Goal: Task Accomplishment & Management: Use online tool/utility

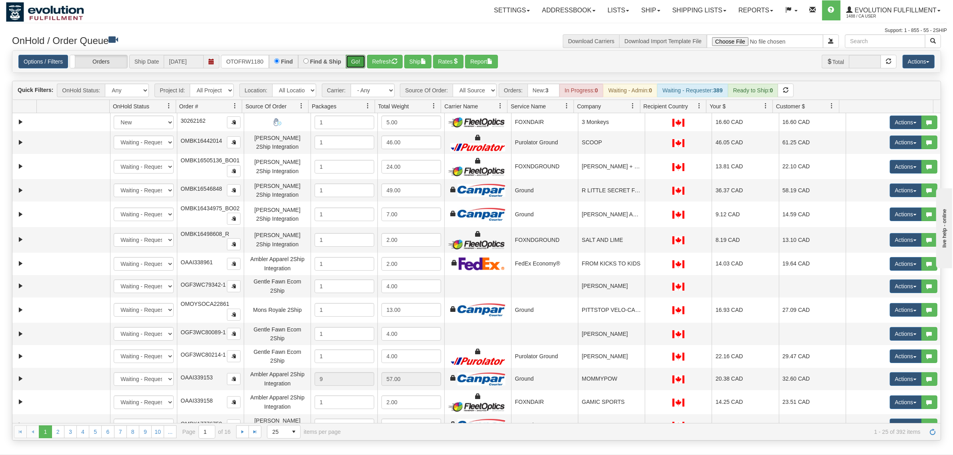
click at [349, 60] on button "Go!" at bounding box center [356, 62] width 20 height 14
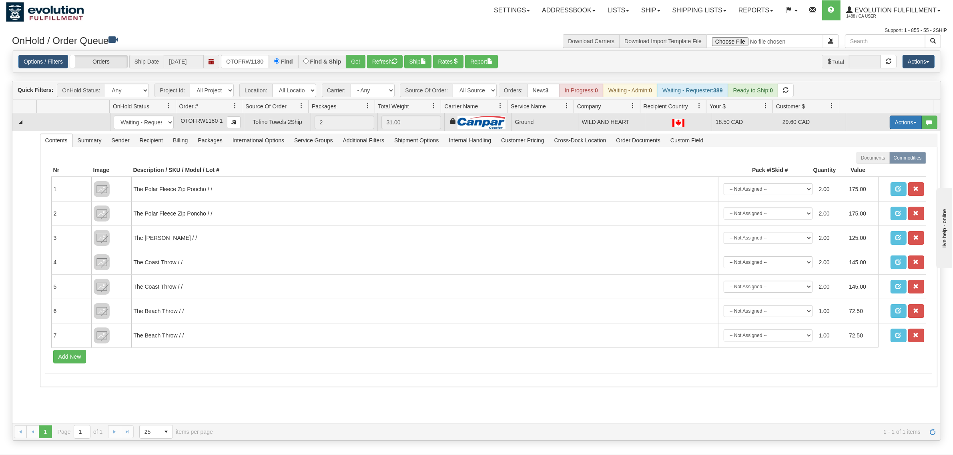
click at [905, 121] on button "Actions" at bounding box center [906, 123] width 32 height 14
click at [865, 165] on link "Ship" at bounding box center [889, 169] width 64 height 10
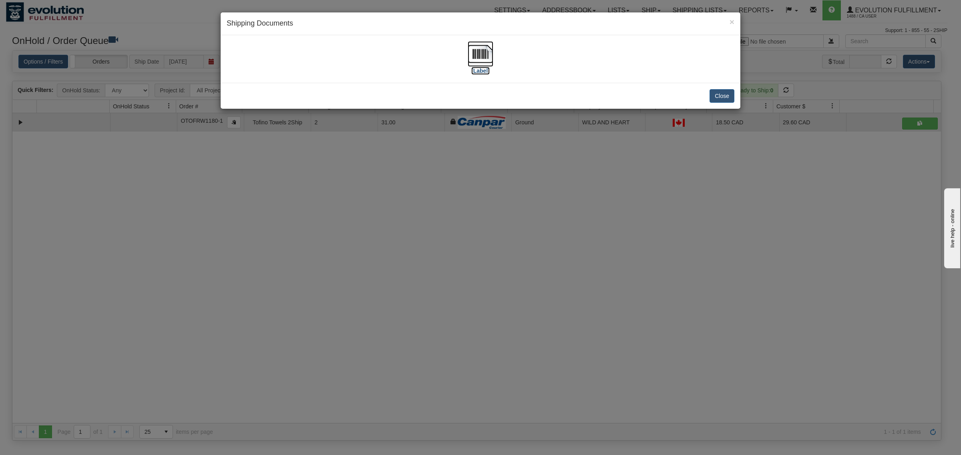
click at [479, 54] on img at bounding box center [480, 54] width 26 height 26
click at [731, 95] on button "Close" at bounding box center [721, 96] width 25 height 14
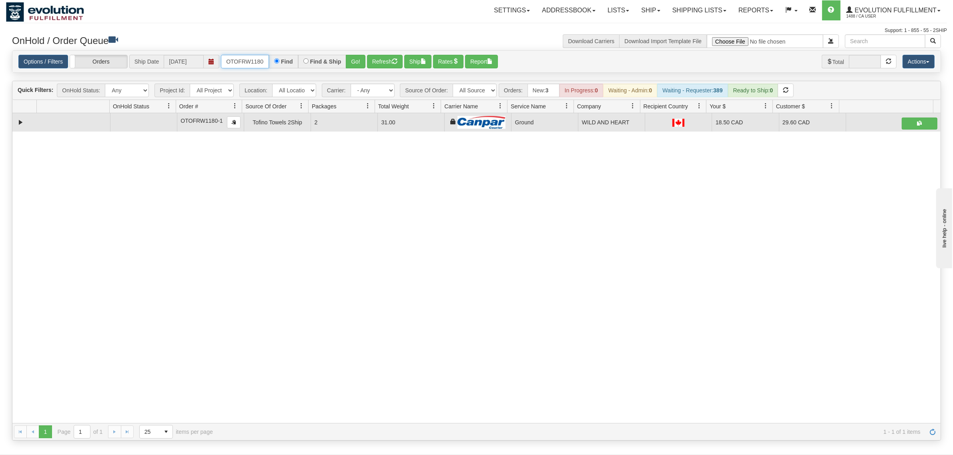
click at [253, 56] on input "OTOFRW1180-1" at bounding box center [245, 62] width 48 height 14
click at [361, 63] on button "Go!" at bounding box center [356, 62] width 20 height 14
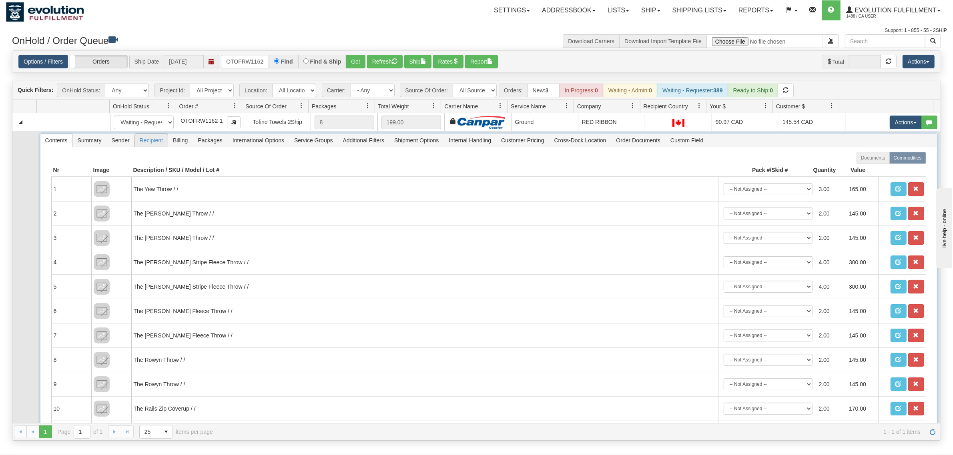
click at [150, 139] on span "Recipient" at bounding box center [151, 140] width 33 height 13
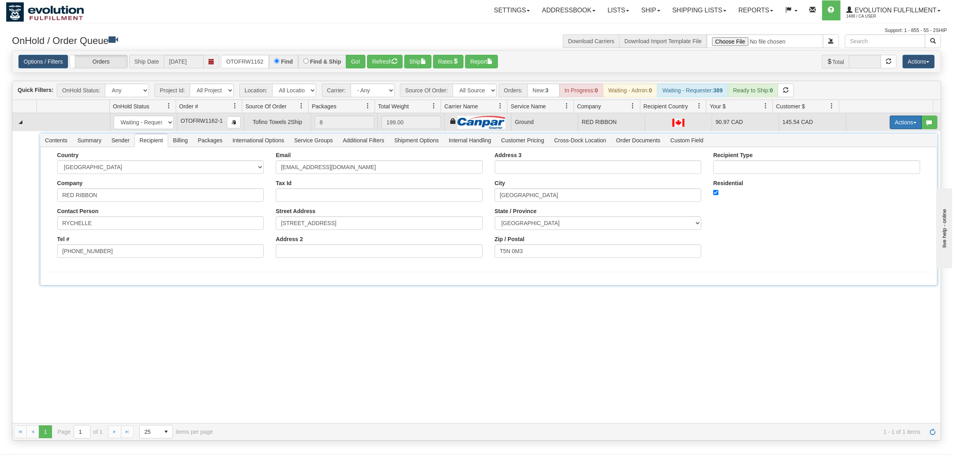
click at [913, 124] on span "button" at bounding box center [914, 123] width 3 height 2
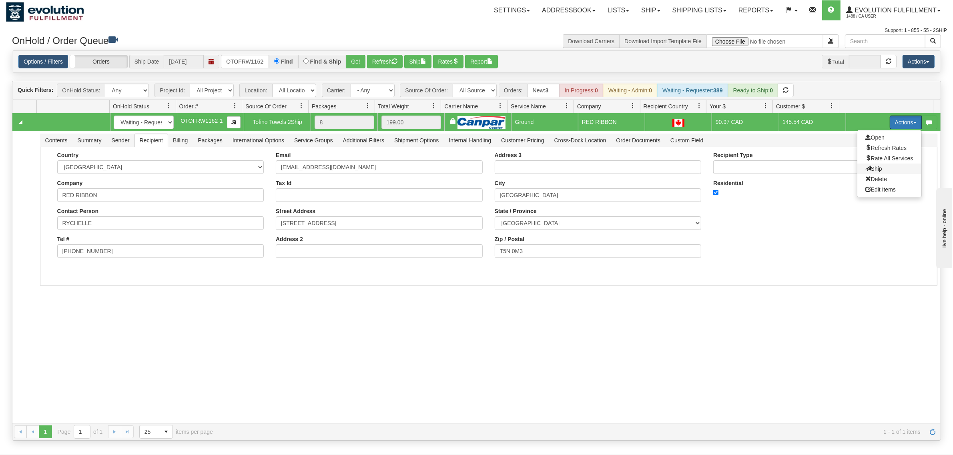
click at [865, 167] on span "Ship" at bounding box center [873, 169] width 17 height 6
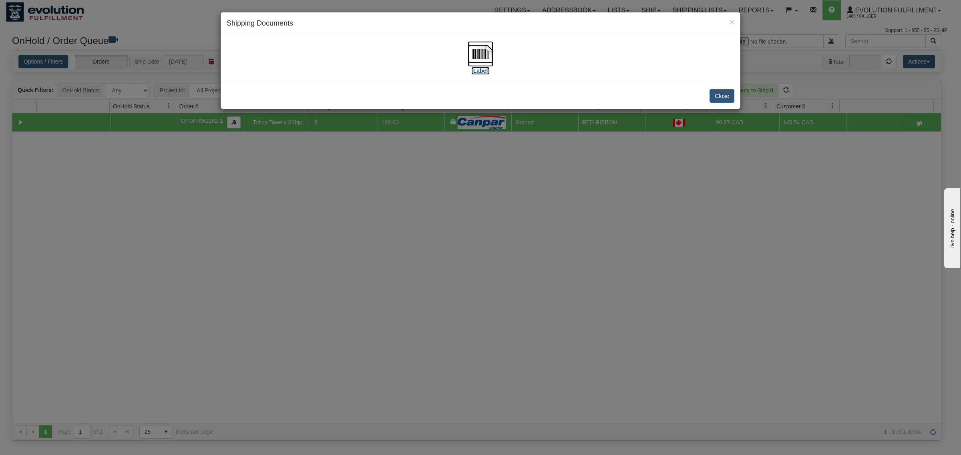
click at [481, 49] on img at bounding box center [480, 54] width 26 height 26
click at [717, 95] on button "Close" at bounding box center [721, 96] width 25 height 14
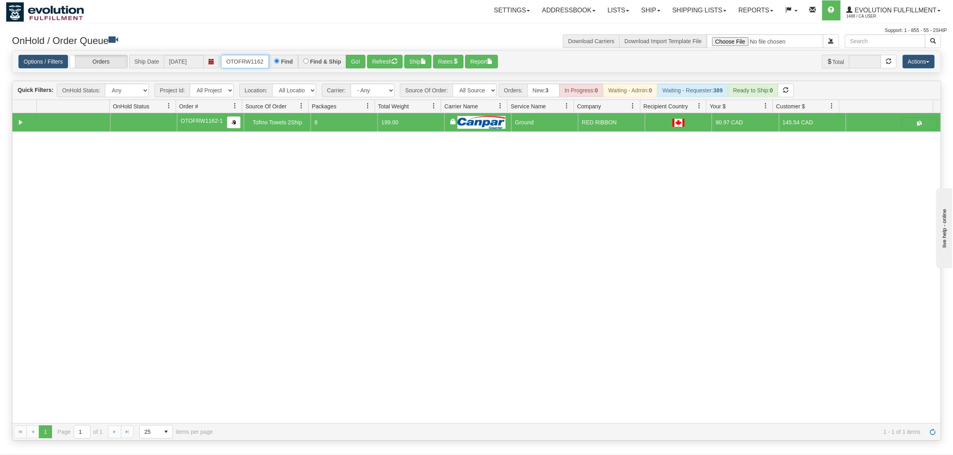
click at [256, 59] on input "OTOFRW1162-1" at bounding box center [245, 62] width 48 height 14
click at [368, 58] on button "Refresh" at bounding box center [385, 62] width 36 height 14
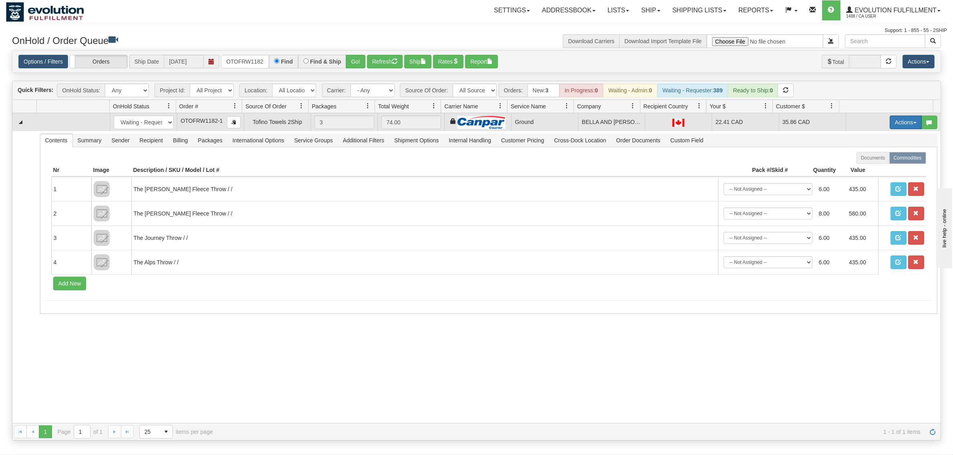
click at [890, 117] on button "Actions" at bounding box center [906, 123] width 32 height 14
click at [860, 172] on link "Ship" at bounding box center [889, 169] width 64 height 10
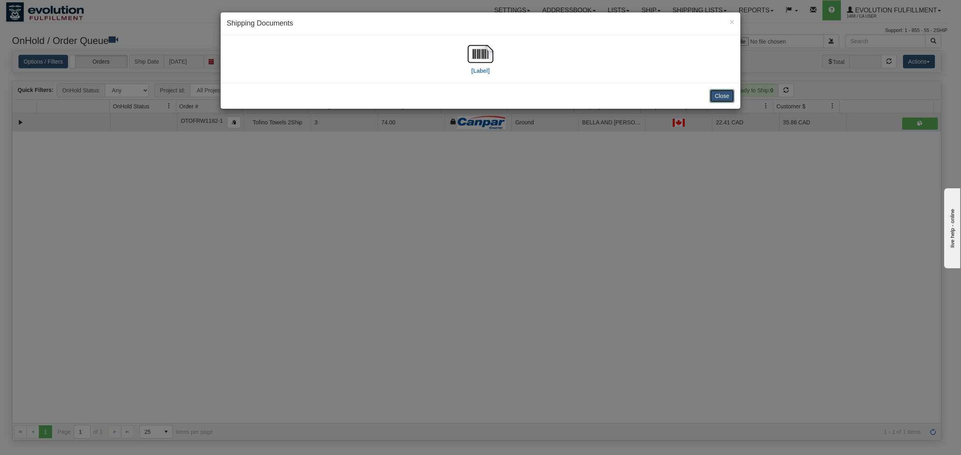
click at [715, 96] on button "Close" at bounding box center [721, 96] width 25 height 14
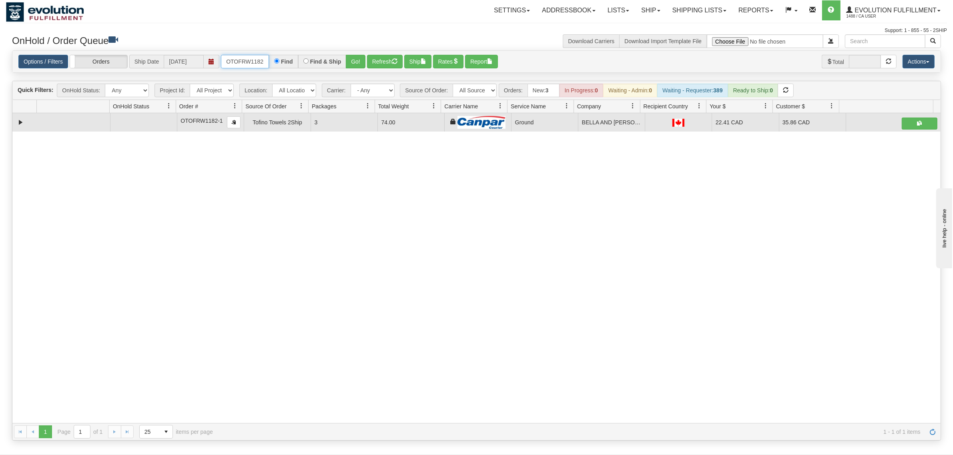
click at [255, 64] on input "OTOFRW1182-1" at bounding box center [245, 62] width 48 height 14
click at [255, 63] on input "OTOFRW1182-1" at bounding box center [245, 62] width 48 height 14
type input "OTOFRW1OMBK17692838 BO03182-1"
click at [255, 63] on input "OTOFRW1OMBK17692838 BO03182-1" at bounding box center [245, 62] width 48 height 14
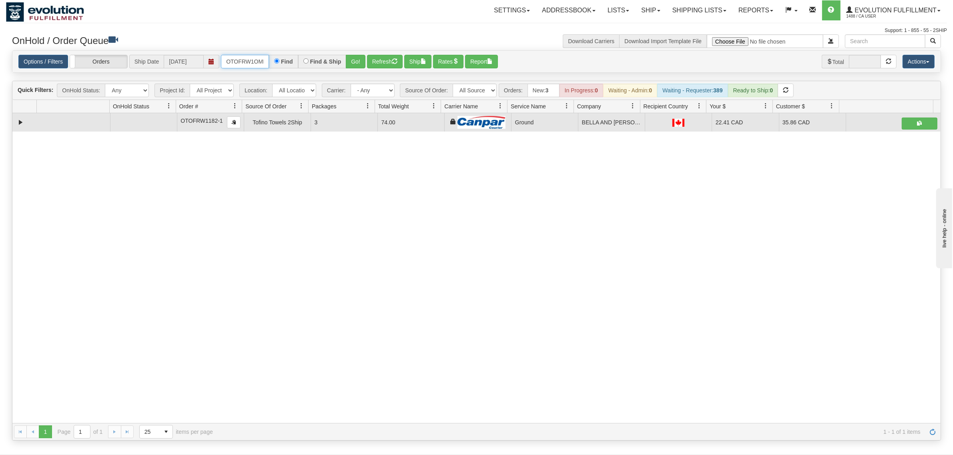
click at [248, 56] on input "OTOFRW1OMBK17692838 BO03182-1" at bounding box center [245, 62] width 48 height 14
click at [249, 56] on input "OTOFRW1OMBK17692838 BO03182-1" at bounding box center [245, 62] width 48 height 14
click at [257, 62] on input "OMBK17692838 BO03" at bounding box center [245, 62] width 48 height 14
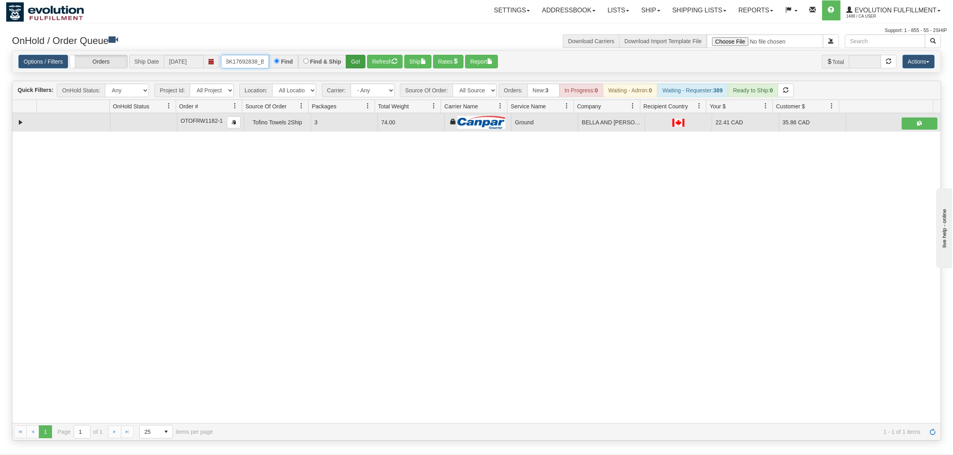
type input "OMBK17692838_BO03"
click at [356, 62] on button "Go!" at bounding box center [356, 62] width 20 height 14
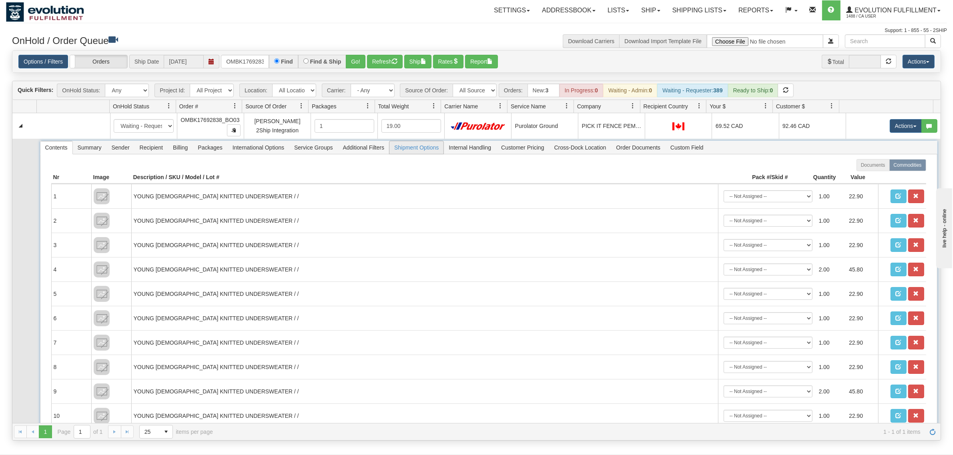
click at [431, 144] on span "Shipment Options" at bounding box center [416, 147] width 54 height 13
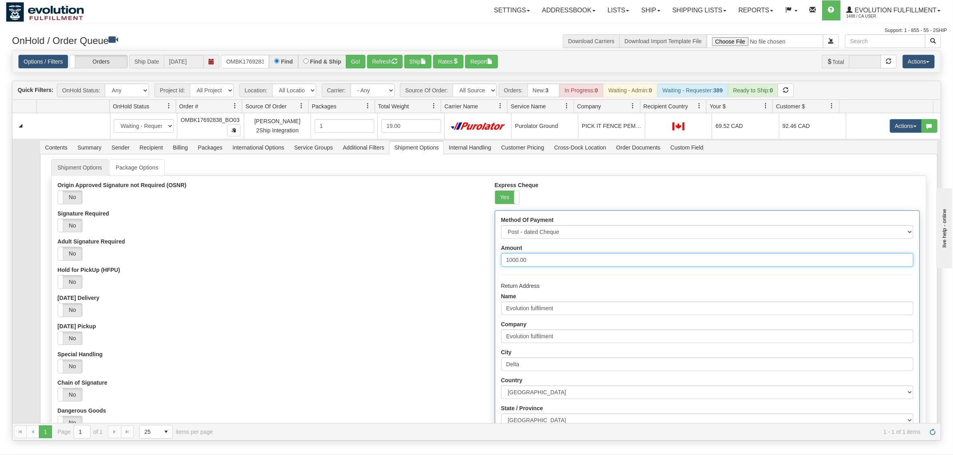
drag, startPoint x: 545, startPoint y: 261, endPoint x: 427, endPoint y: 253, distance: 117.6
click at [427, 253] on div "Origin Approved Signature not Required (OSNR) Yes No Signature Required Yes No …" at bounding box center [489, 369] width 874 height 374
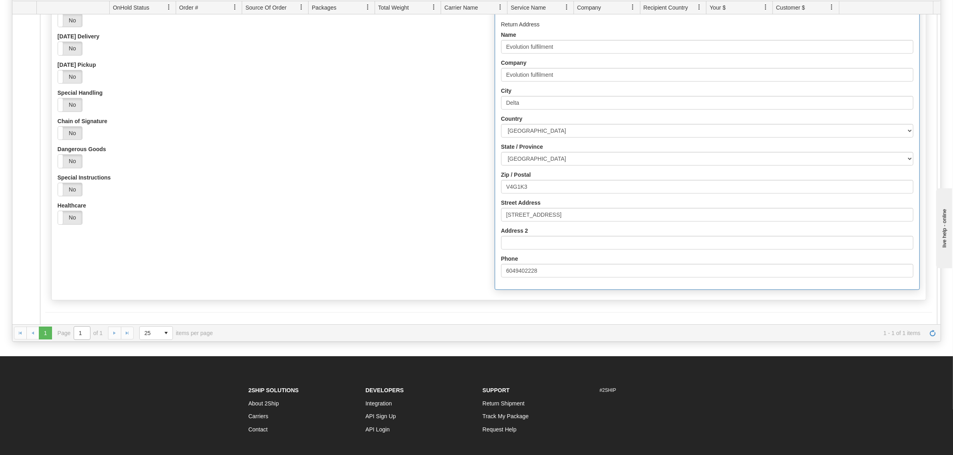
scroll to position [100, 0]
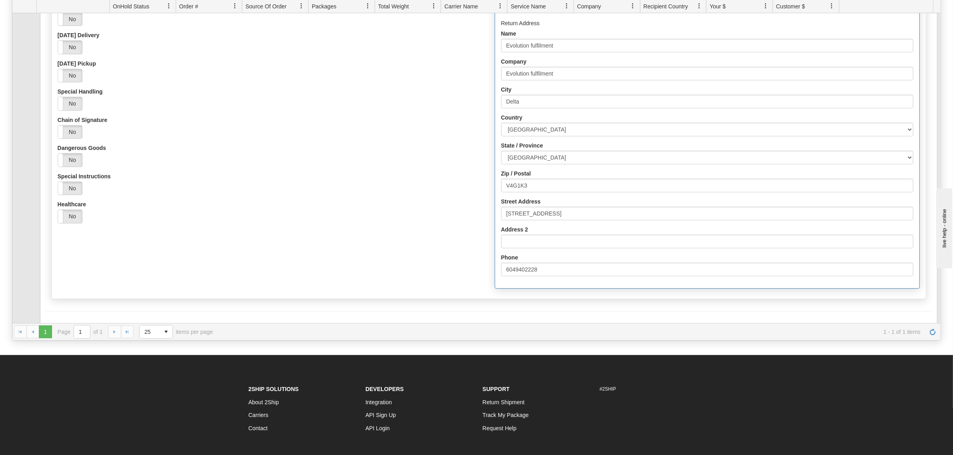
type input "1096.27"
click at [103, 297] on div "Shipment Options Package Options Origin Approved Signature not Required (OSNR) …" at bounding box center [488, 99] width 887 height 407
click at [49, 320] on button "Save" at bounding box center [56, 327] width 23 height 14
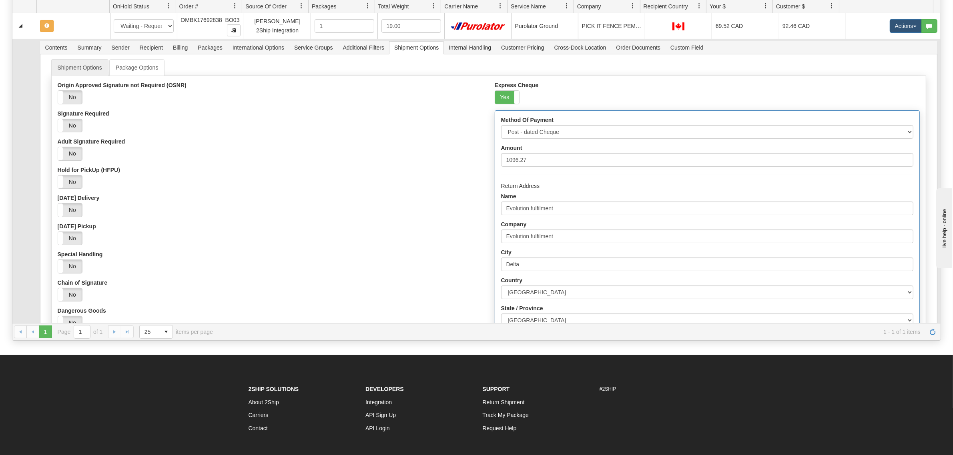
scroll to position [0, 0]
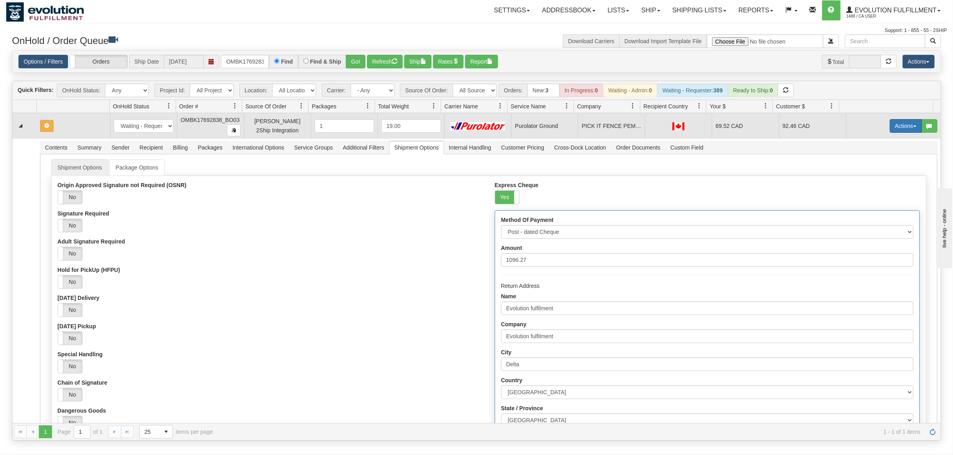
click at [891, 130] on button "Actions" at bounding box center [906, 126] width 32 height 14
click at [865, 170] on span "Ship" at bounding box center [873, 172] width 17 height 6
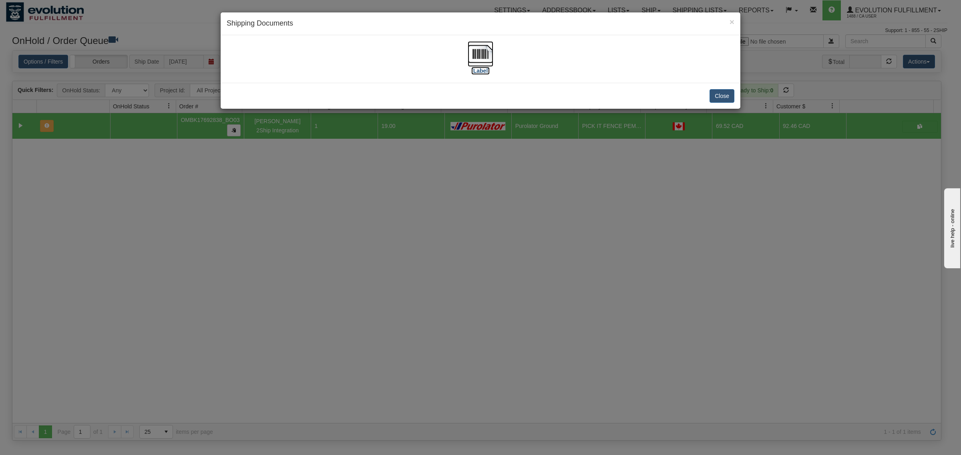
click at [475, 50] on img at bounding box center [480, 54] width 26 height 26
drag, startPoint x: 707, startPoint y: 99, endPoint x: 711, endPoint y: 98, distance: 4.5
click at [711, 98] on div "Close" at bounding box center [480, 96] width 519 height 26
click at [711, 98] on button "Close" at bounding box center [721, 96] width 25 height 14
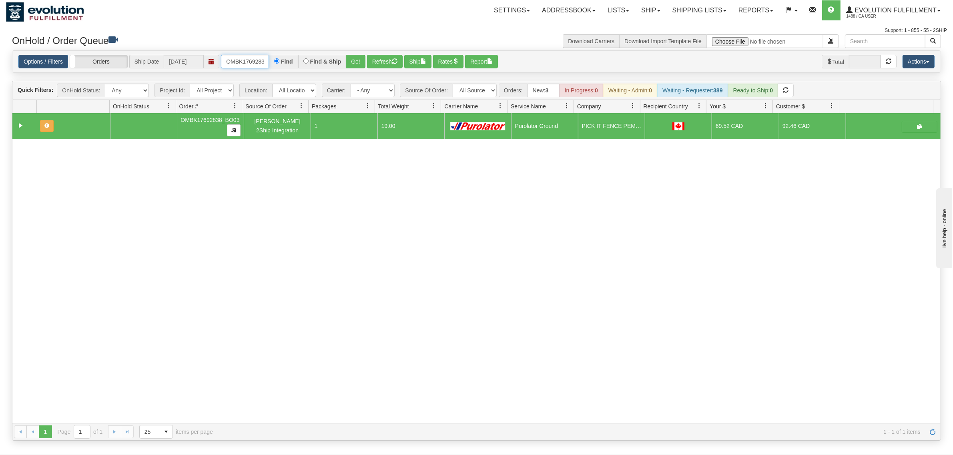
click at [236, 63] on input "OMBK17692838_BO03" at bounding box center [245, 62] width 48 height 14
click at [357, 56] on button "Go!" at bounding box center [356, 62] width 20 height 14
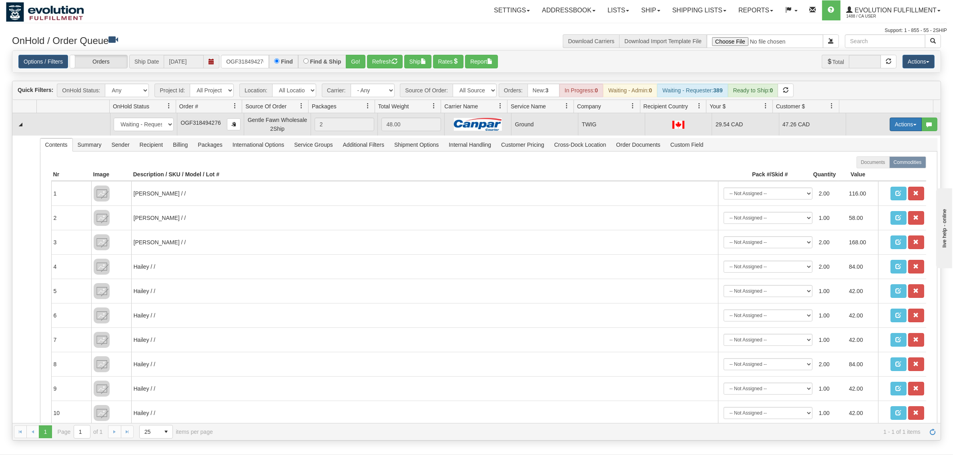
click at [903, 122] on button "Actions" at bounding box center [906, 125] width 32 height 14
click at [875, 170] on link "Ship" at bounding box center [889, 171] width 64 height 10
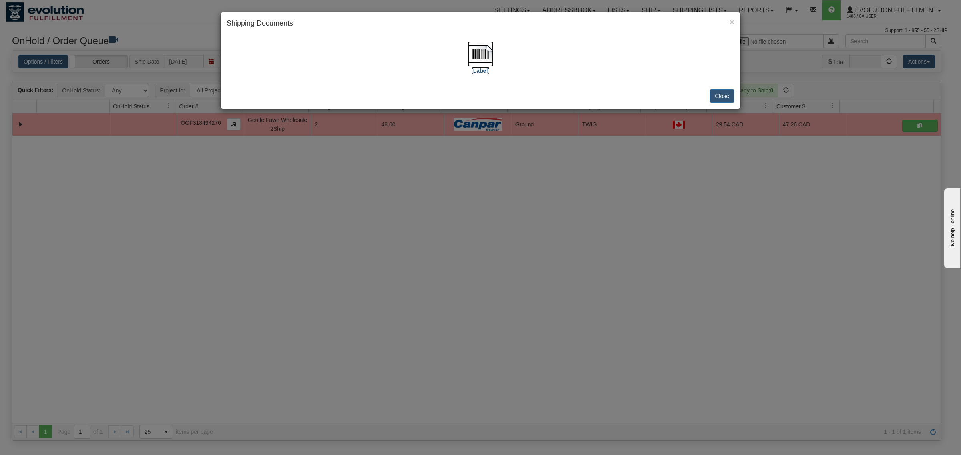
click at [485, 49] on img at bounding box center [480, 54] width 26 height 26
click at [720, 100] on button "Close" at bounding box center [721, 96] width 25 height 14
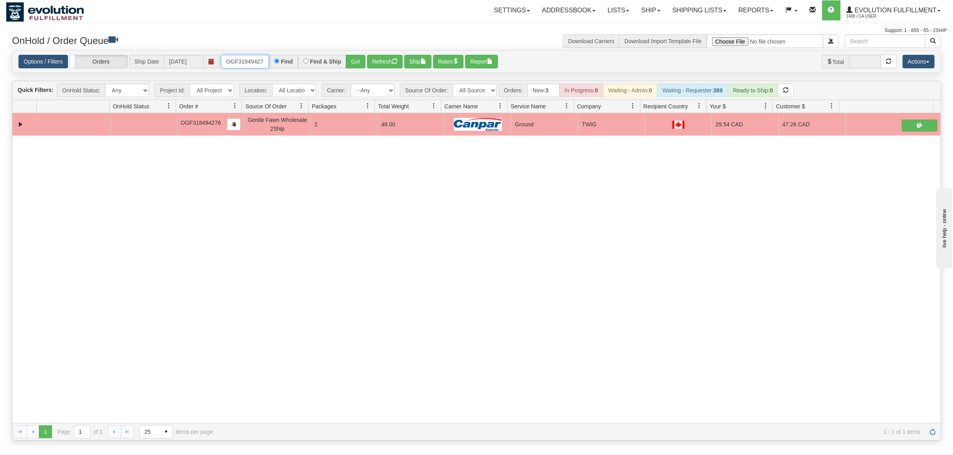
click at [245, 61] on input "OGF318494276" at bounding box center [245, 62] width 48 height 14
click at [367, 56] on button "Refresh" at bounding box center [385, 62] width 36 height 14
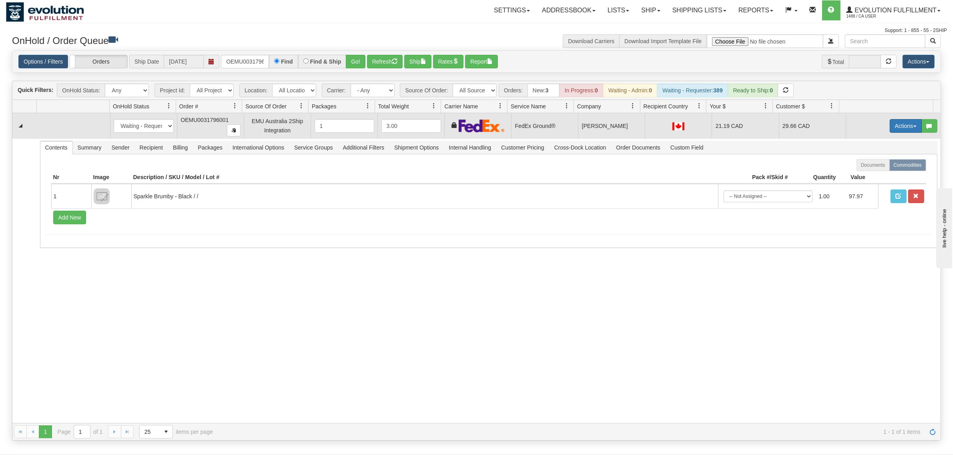
click at [892, 128] on button "Actions" at bounding box center [906, 126] width 32 height 14
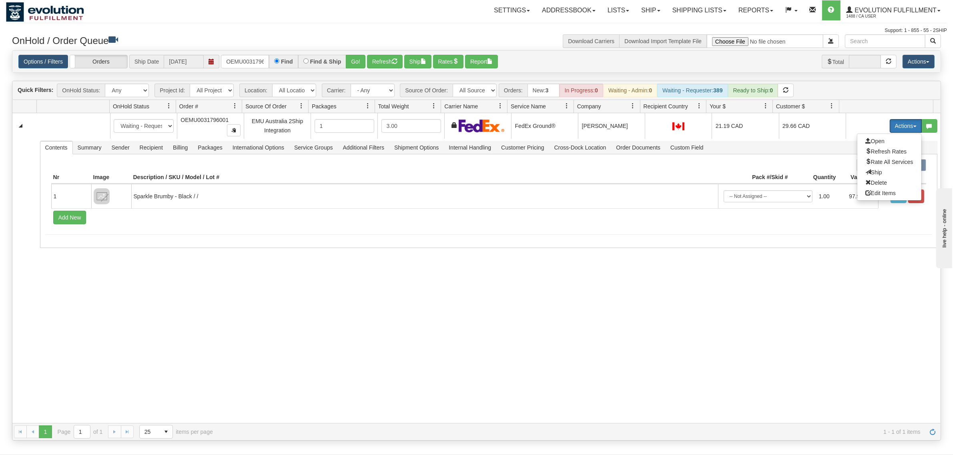
drag, startPoint x: 860, startPoint y: 171, endPoint x: 804, endPoint y: 57, distance: 127.4
click at [865, 171] on span "Ship" at bounding box center [873, 172] width 17 height 6
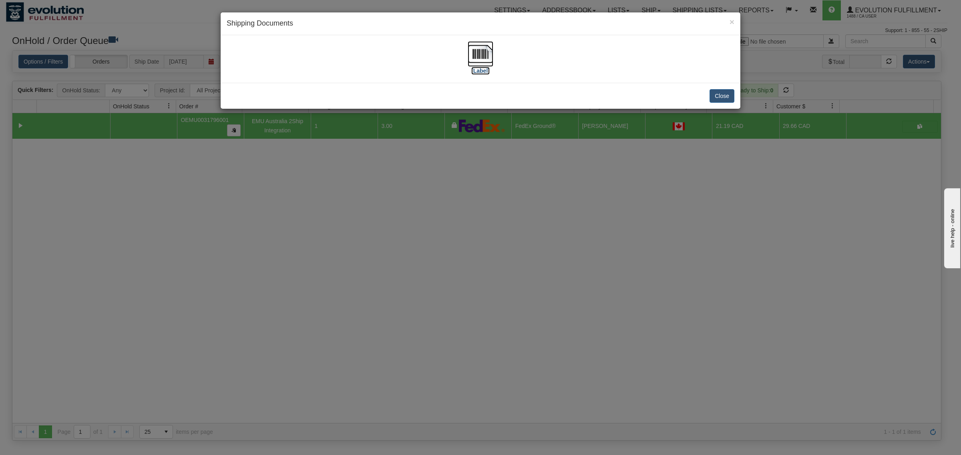
click at [484, 53] on img at bounding box center [480, 54] width 26 height 26
click at [716, 97] on button "Close" at bounding box center [721, 96] width 25 height 14
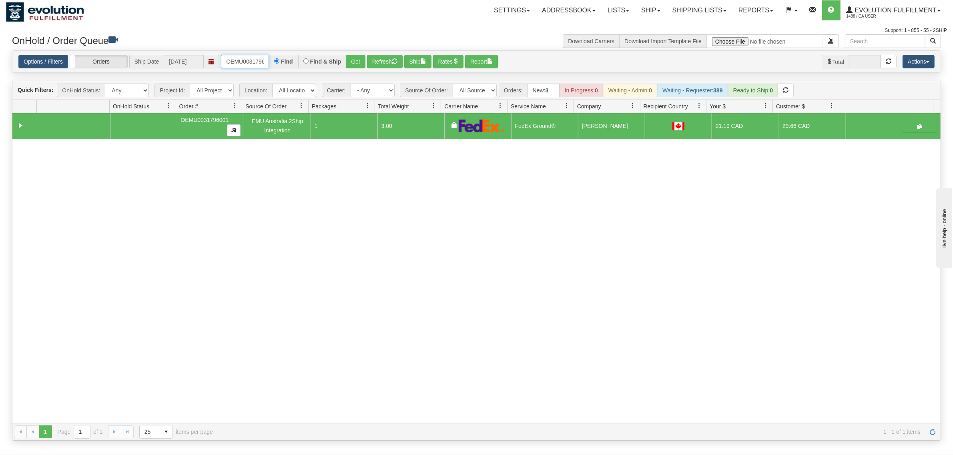
click at [262, 61] on input "OEMU0031796001" at bounding box center [245, 62] width 48 height 14
click at [261, 61] on input "OEMU0031796001" at bounding box center [245, 62] width 48 height 14
click at [355, 63] on button "Go!" at bounding box center [356, 62] width 20 height 14
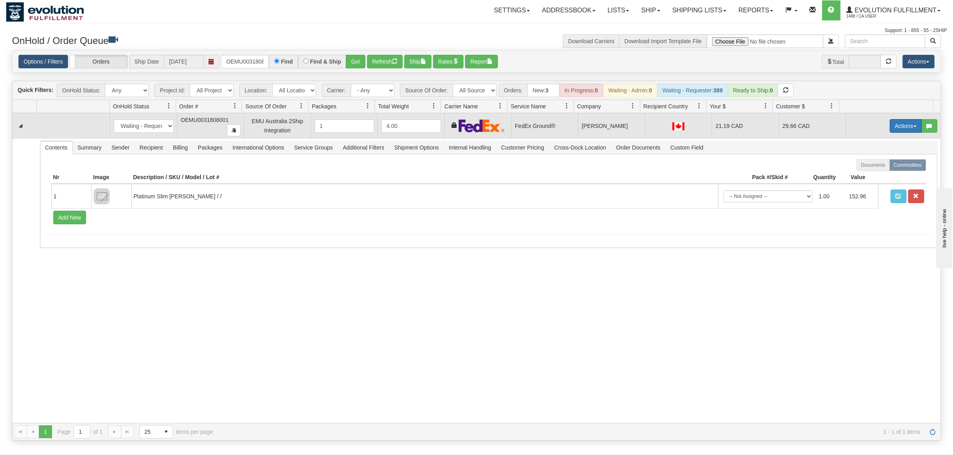
click at [894, 128] on button "Actions" at bounding box center [906, 126] width 32 height 14
click at [865, 169] on link "Ship" at bounding box center [889, 172] width 64 height 10
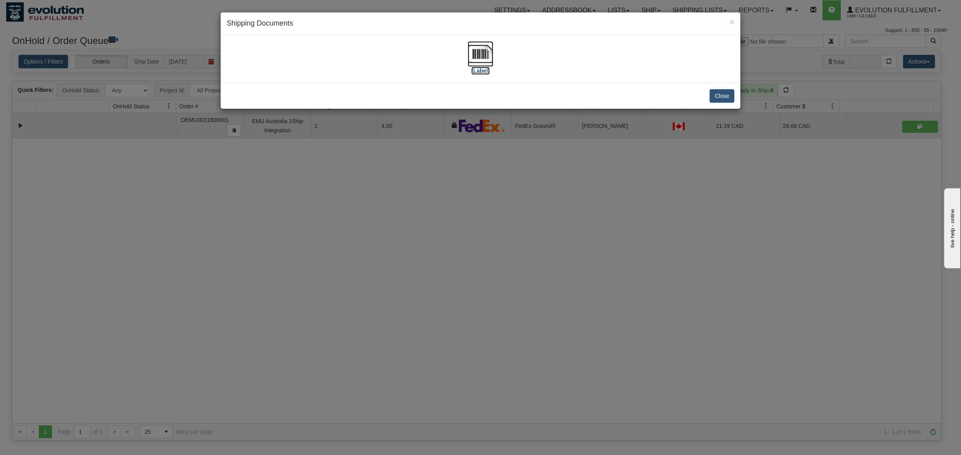
click at [489, 52] on img at bounding box center [480, 54] width 26 height 26
click at [727, 96] on button "Close" at bounding box center [721, 96] width 25 height 14
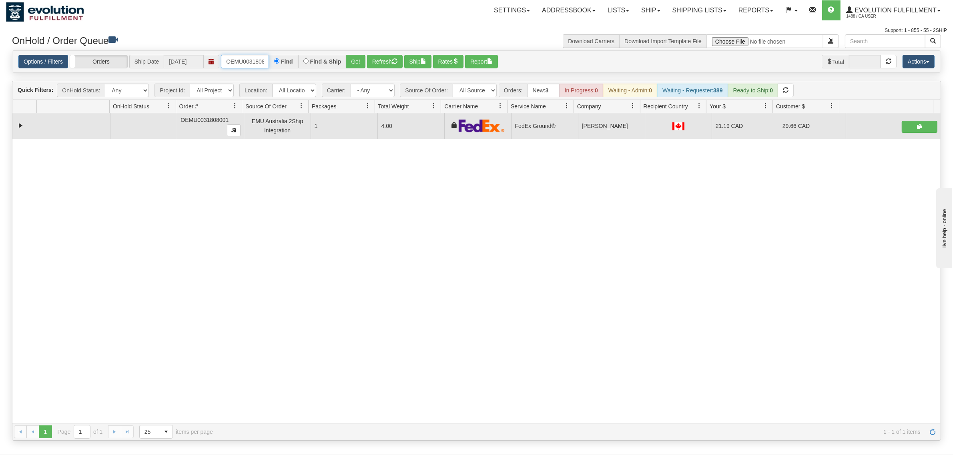
click at [245, 65] on input "OEMU0031808001" at bounding box center [245, 62] width 48 height 14
click at [361, 63] on button "Go!" at bounding box center [356, 62] width 20 height 14
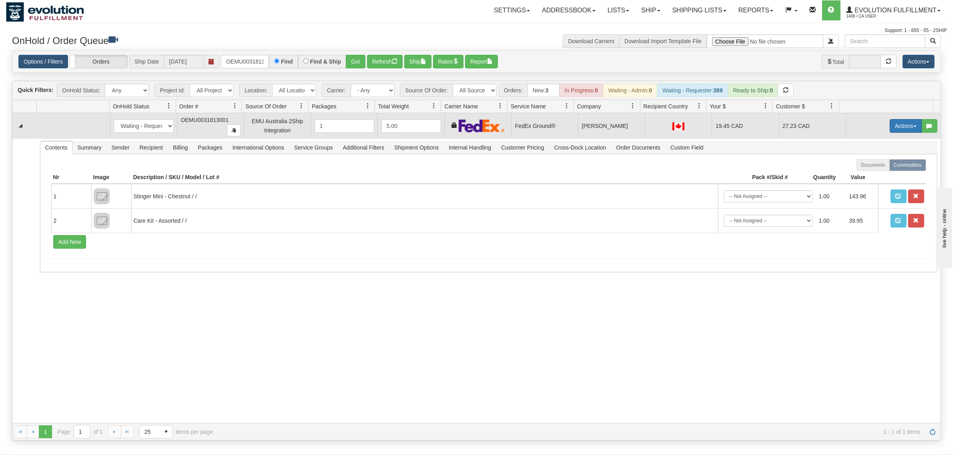
click at [890, 130] on button "Actions" at bounding box center [906, 126] width 32 height 14
click at [865, 172] on span at bounding box center [868, 172] width 6 height 6
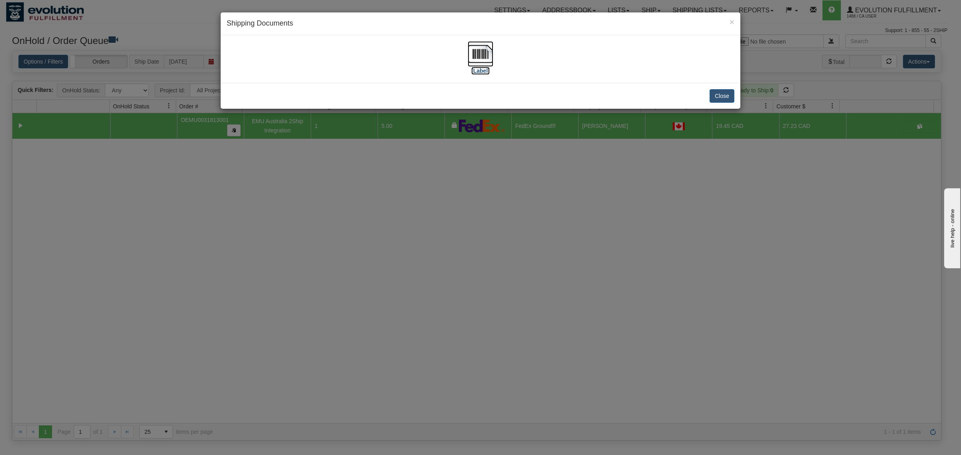
click at [488, 58] on img at bounding box center [480, 54] width 26 height 26
click at [723, 91] on button "Close" at bounding box center [721, 96] width 25 height 14
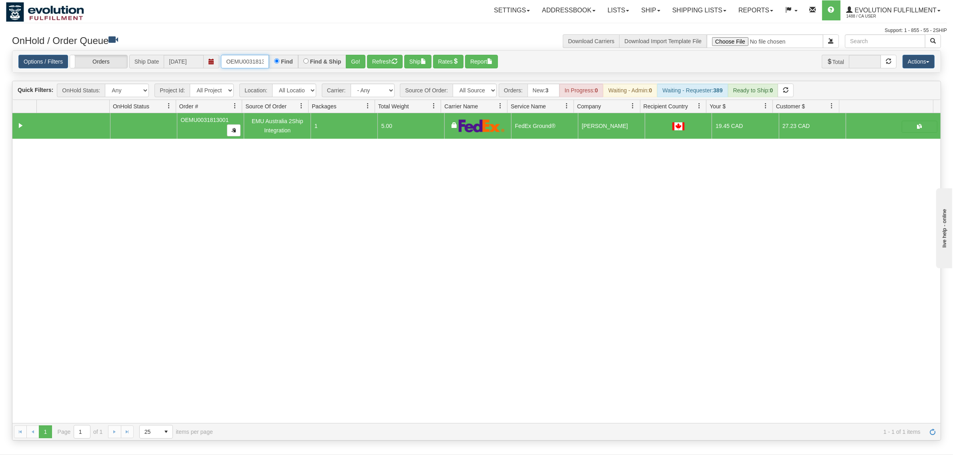
click at [239, 61] on input "OEMU0031813001" at bounding box center [245, 62] width 48 height 14
click at [353, 62] on button "Go!" at bounding box center [356, 62] width 20 height 14
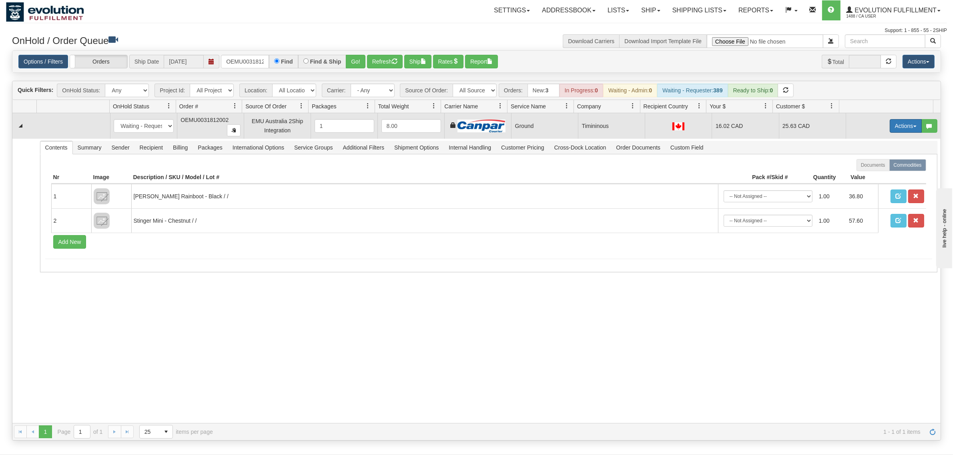
click at [901, 127] on button "Actions" at bounding box center [906, 126] width 32 height 14
click at [864, 169] on link "Ship" at bounding box center [889, 172] width 64 height 10
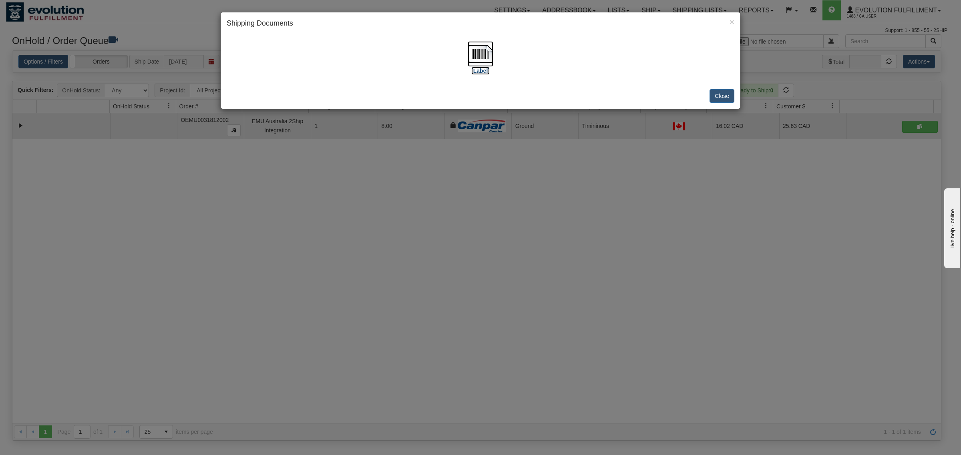
click at [481, 54] on img at bounding box center [480, 54] width 26 height 26
click at [719, 90] on button "Close" at bounding box center [721, 96] width 25 height 14
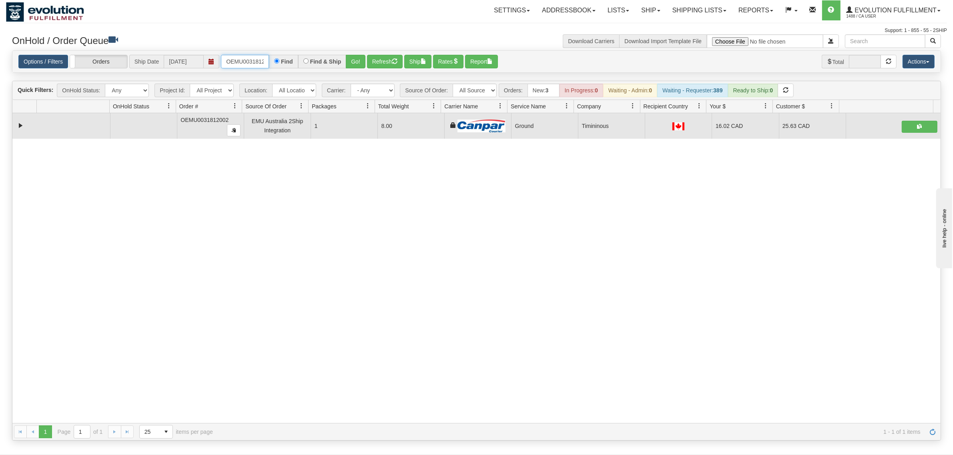
click at [235, 55] on input "OEMU0031812002" at bounding box center [245, 62] width 48 height 14
click at [359, 58] on button "Go!" at bounding box center [356, 62] width 20 height 14
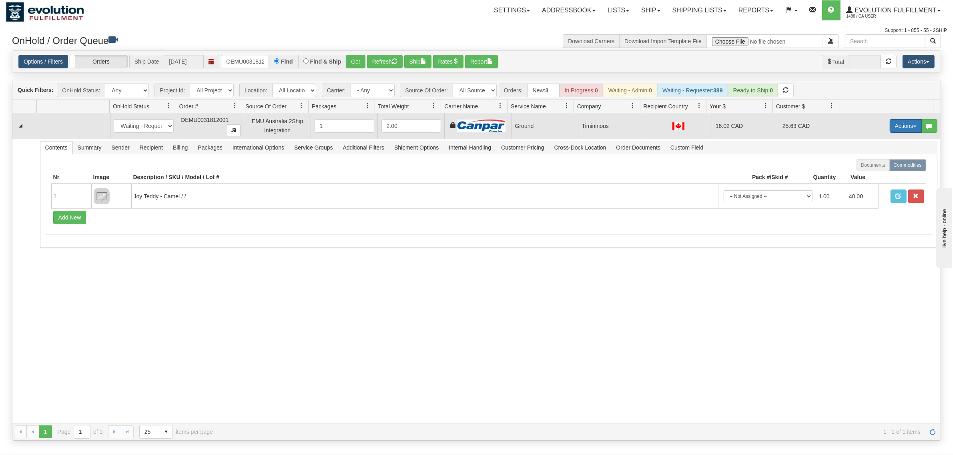
click at [890, 128] on button "Actions" at bounding box center [906, 126] width 32 height 14
click at [865, 171] on span "Ship" at bounding box center [873, 172] width 17 height 6
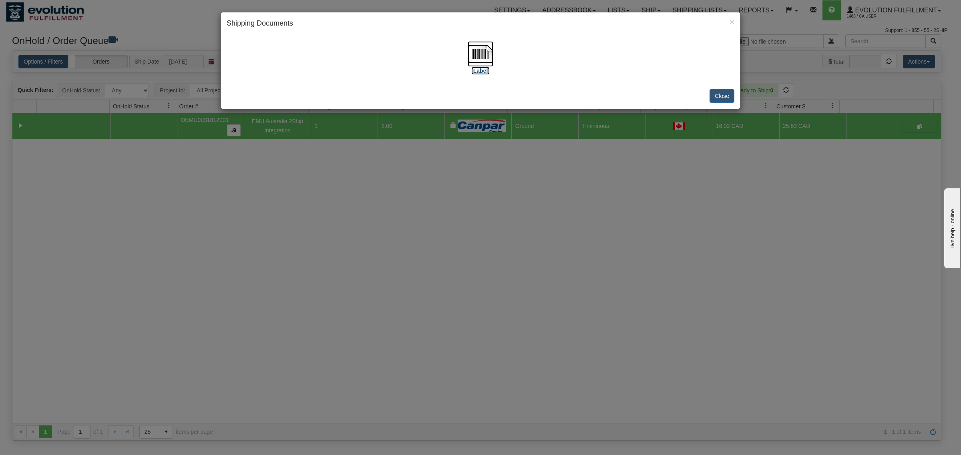
click at [482, 58] on img at bounding box center [480, 54] width 26 height 26
click at [720, 91] on button "Close" at bounding box center [721, 96] width 25 height 14
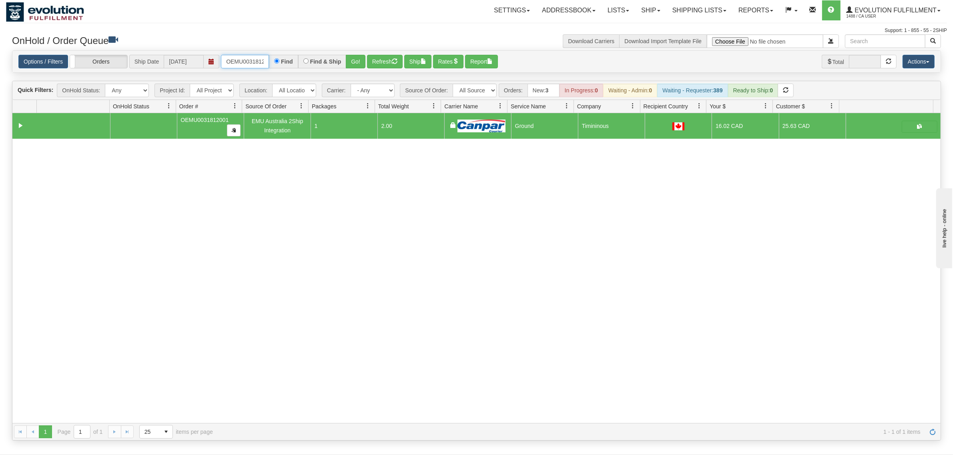
click at [247, 61] on input "OEMU0031812001" at bounding box center [245, 62] width 48 height 14
click at [245, 62] on input "OEMU0031812001" at bounding box center [245, 62] width 48 height 14
click at [244, 62] on input "OEMU0031812001" at bounding box center [245, 62] width 48 height 14
click at [245, 66] on input "OEMUOAAI3391200031812001" at bounding box center [245, 62] width 48 height 14
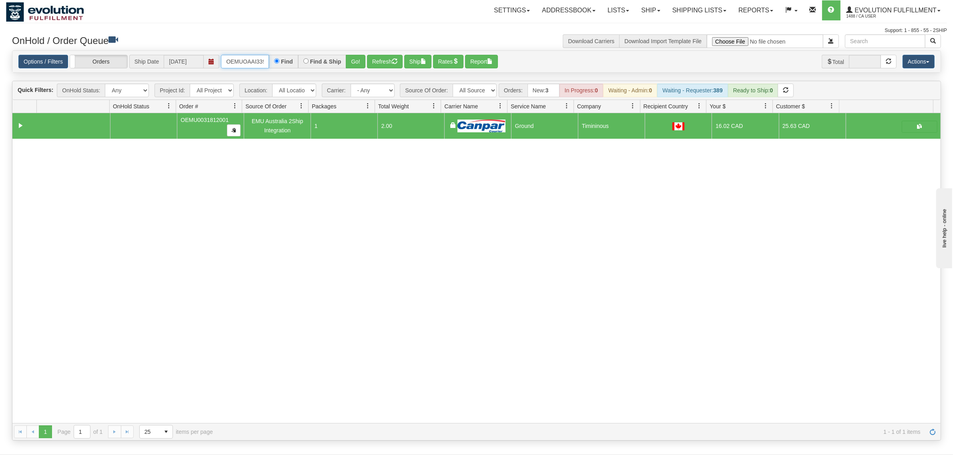
click at [245, 66] on input "OEMUOAAI3391200031812001" at bounding box center [245, 62] width 48 height 14
type input "OAAI339120"
click at [355, 60] on button "Go!" at bounding box center [356, 62] width 20 height 14
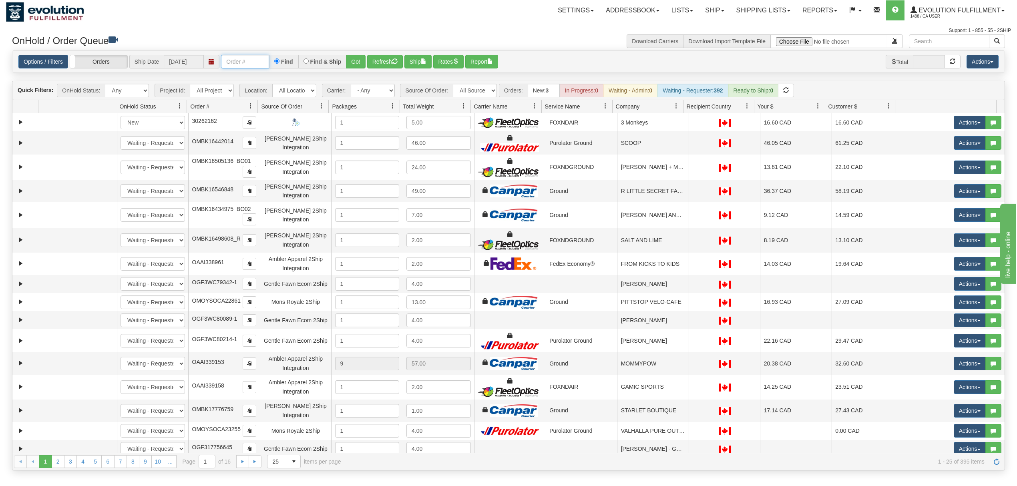
click at [243, 61] on input "text" at bounding box center [245, 62] width 48 height 14
click at [355, 61] on button "Go!" at bounding box center [356, 62] width 20 height 14
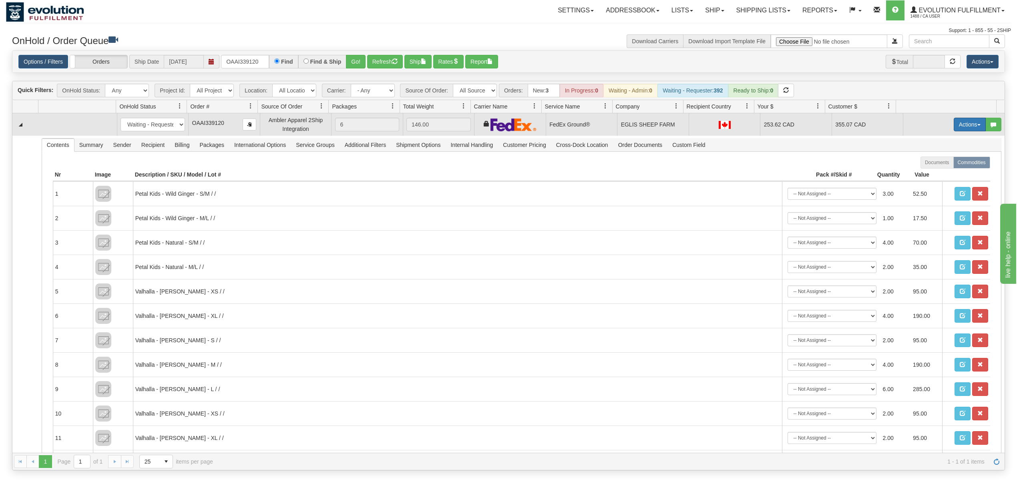
click at [967, 125] on button "Actions" at bounding box center [969, 125] width 32 height 14
click at [940, 161] on span "Rate All Services" at bounding box center [953, 160] width 48 height 6
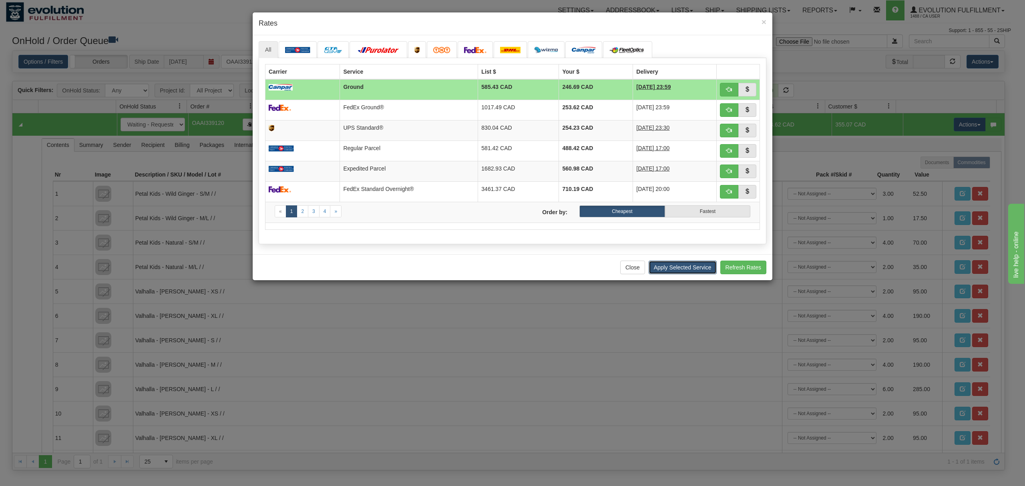
click at [676, 270] on button "Apply Selected Service" at bounding box center [682, 268] width 68 height 14
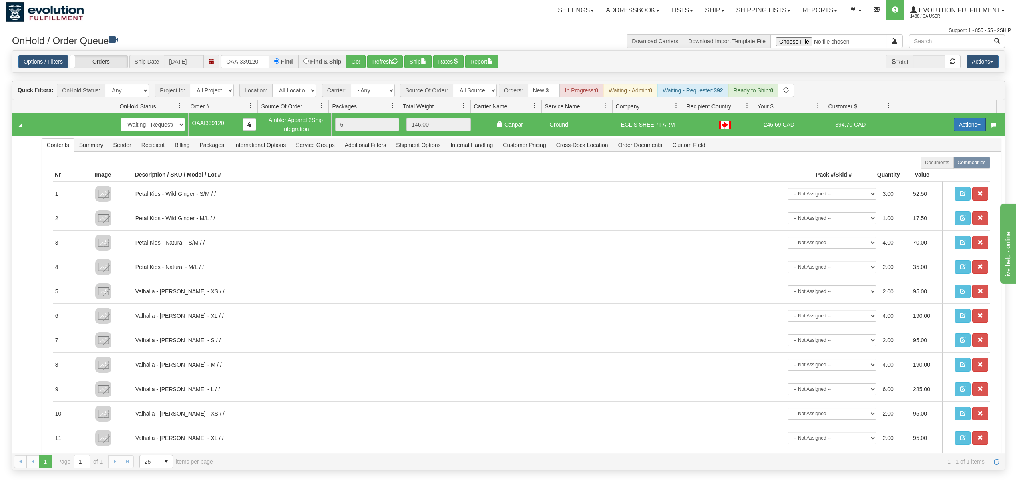
click at [953, 126] on button "Actions" at bounding box center [969, 125] width 32 height 14
click at [947, 162] on span "Rate All Services" at bounding box center [953, 160] width 48 height 6
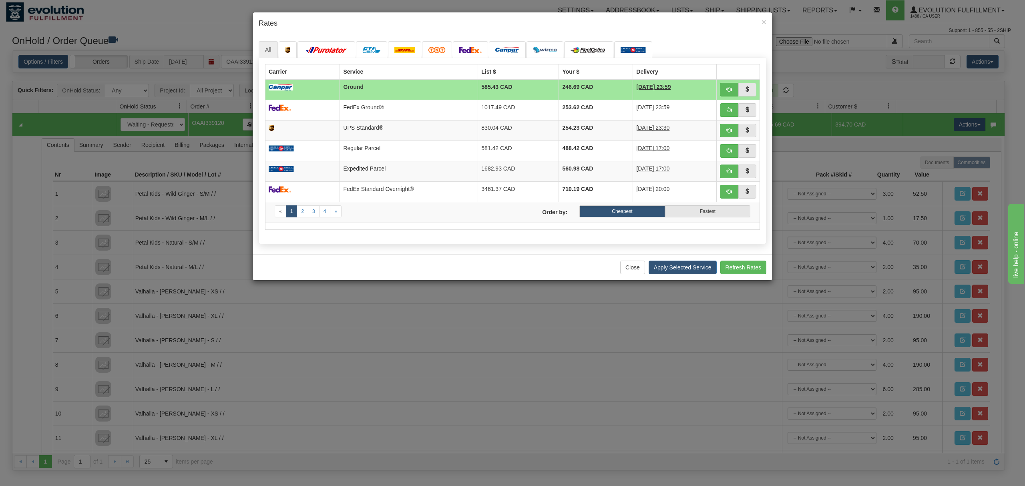
click at [518, 100] on td "585.43 CAD" at bounding box center [518, 89] width 81 height 21
drag, startPoint x: 598, startPoint y: 108, endPoint x: 641, endPoint y: 183, distance: 86.1
click at [599, 108] on td "253.62 CAD" at bounding box center [596, 110] width 74 height 20
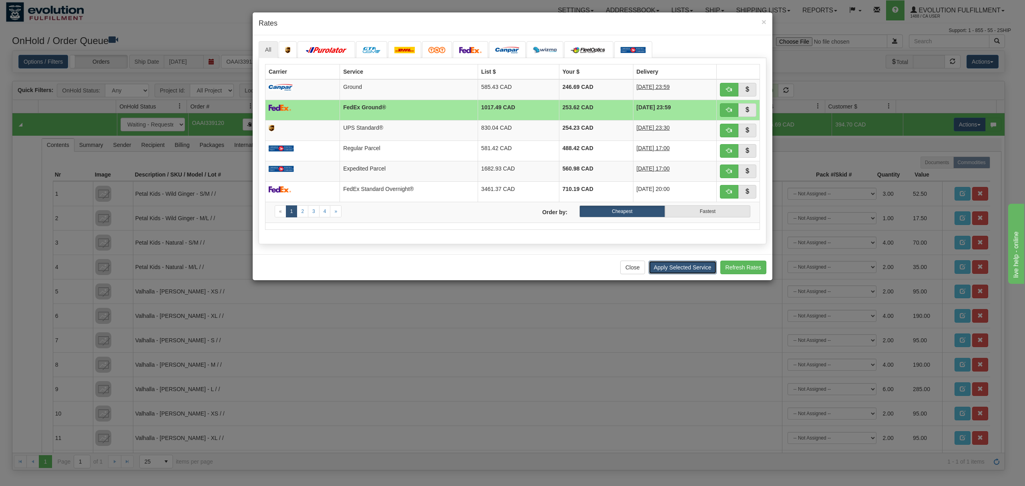
click at [668, 273] on button "Apply Selected Service" at bounding box center [682, 268] width 68 height 14
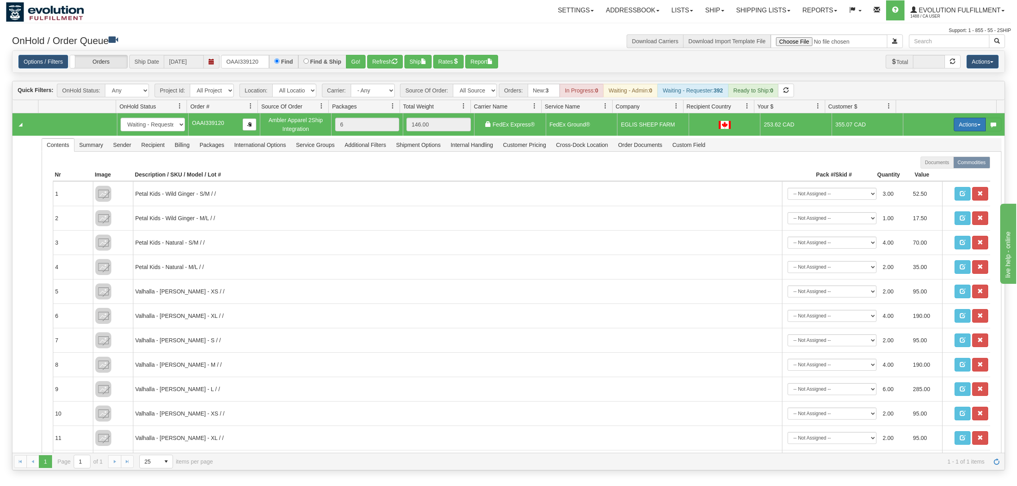
click at [953, 125] on button "Actions" at bounding box center [969, 125] width 32 height 14
click at [929, 171] on span "Ship" at bounding box center [937, 171] width 17 height 6
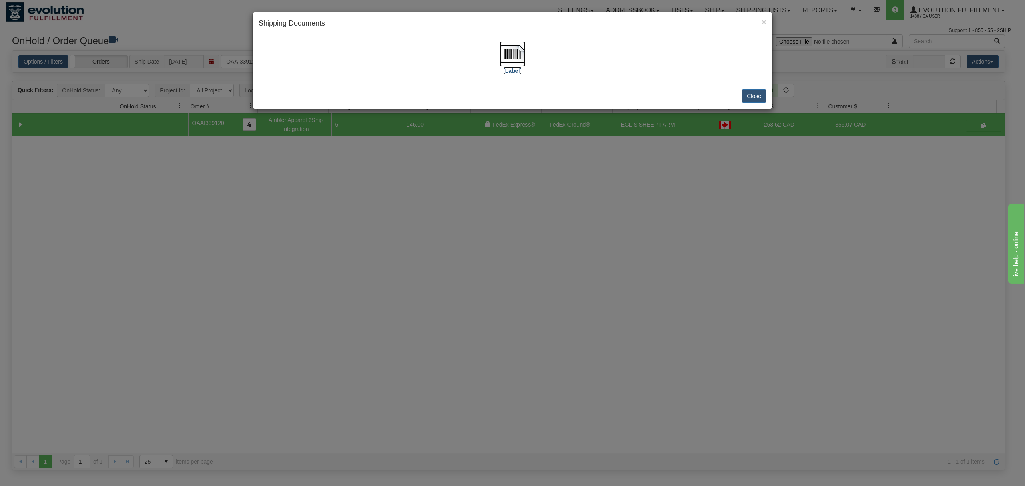
click at [511, 55] on img at bounding box center [512, 54] width 26 height 26
click at [761, 101] on button "Close" at bounding box center [753, 96] width 25 height 14
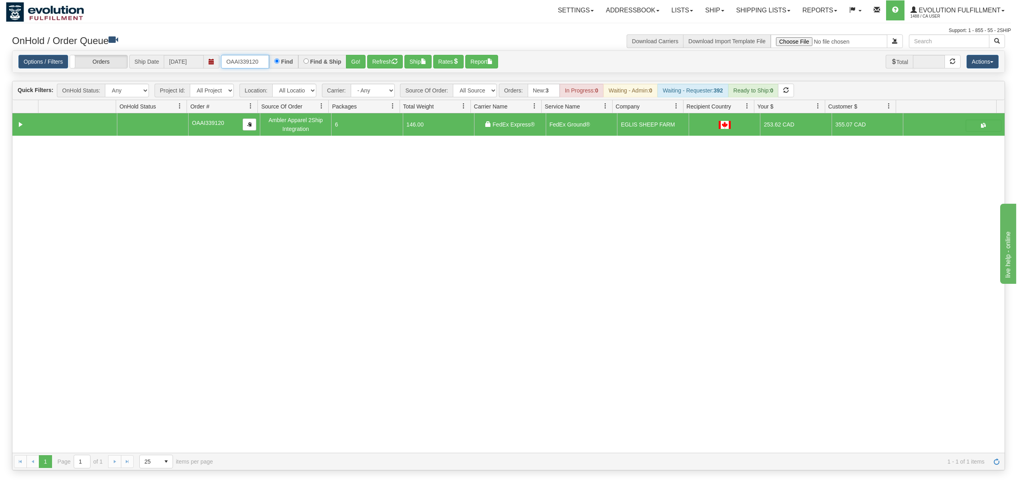
click at [254, 63] on input "OAAI339120" at bounding box center [245, 62] width 48 height 14
drag, startPoint x: 254, startPoint y: 63, endPoint x: 245, endPoint y: 66, distance: 9.5
click at [245, 66] on input "OAAI339120" at bounding box center [245, 62] width 48 height 14
click at [361, 60] on button "Go!" at bounding box center [356, 62] width 20 height 14
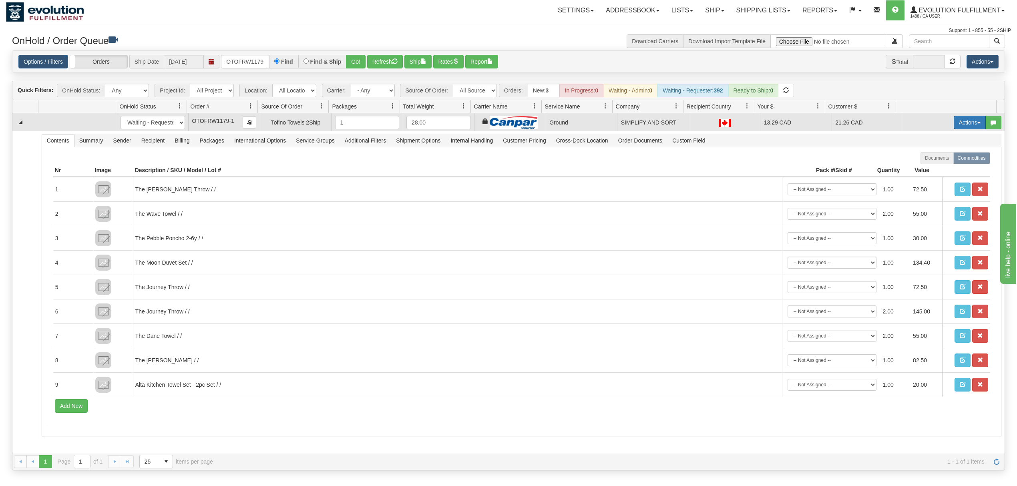
click at [971, 128] on button "Actions" at bounding box center [969, 123] width 32 height 14
click at [933, 167] on span "Ship" at bounding box center [937, 169] width 17 height 6
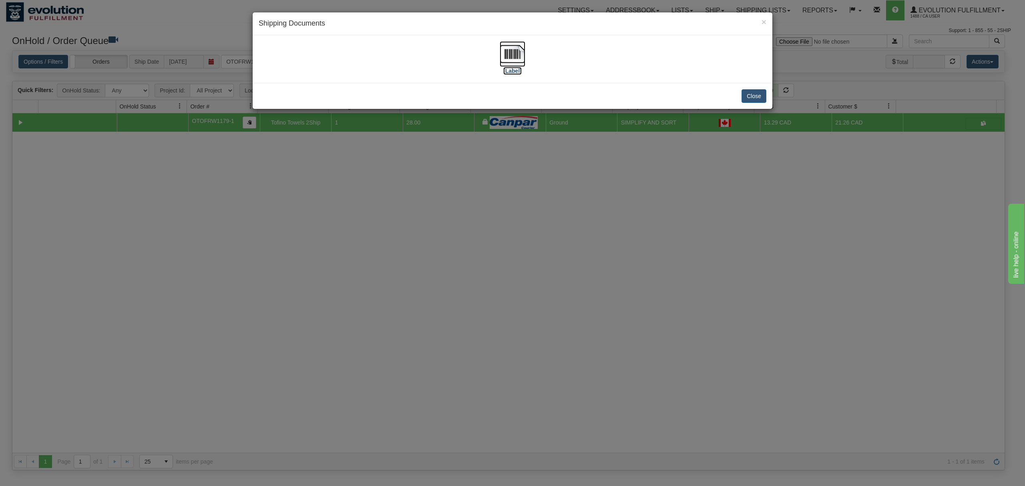
click at [513, 58] on img at bounding box center [512, 54] width 26 height 26
click at [757, 94] on button "Close" at bounding box center [753, 96] width 25 height 14
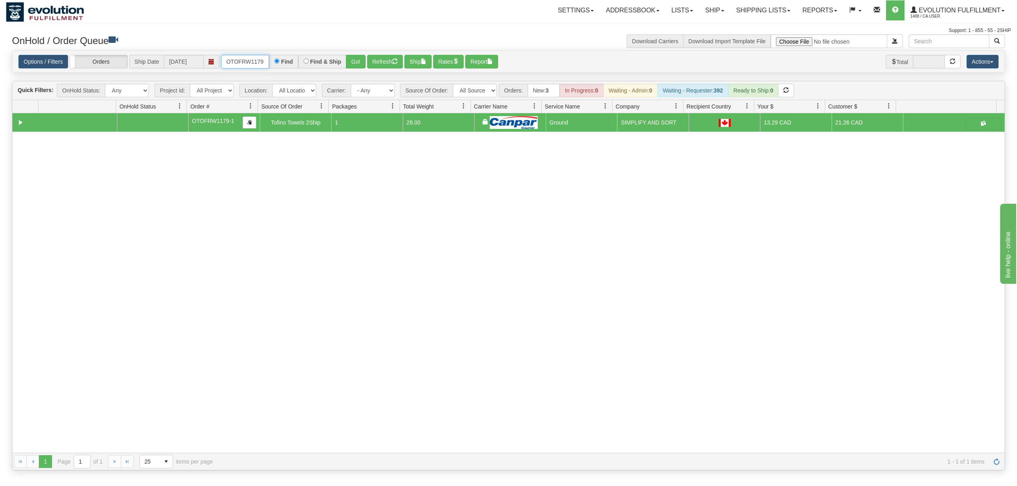
click at [252, 65] on input "OTOFRW1179-1" at bounding box center [245, 62] width 48 height 14
click at [349, 59] on button "Go!" at bounding box center [356, 62] width 20 height 14
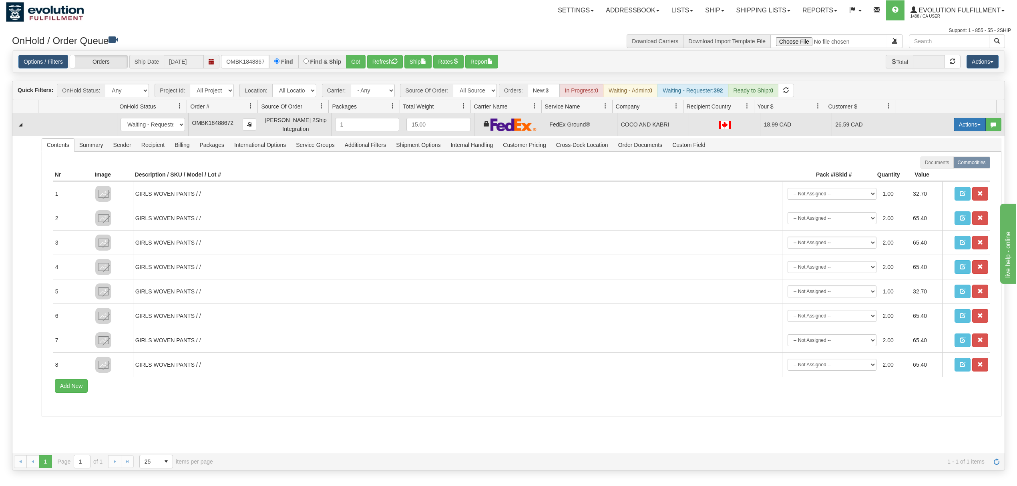
click at [965, 121] on button "Actions" at bounding box center [969, 125] width 32 height 14
click at [929, 174] on span "Ship" at bounding box center [937, 171] width 17 height 6
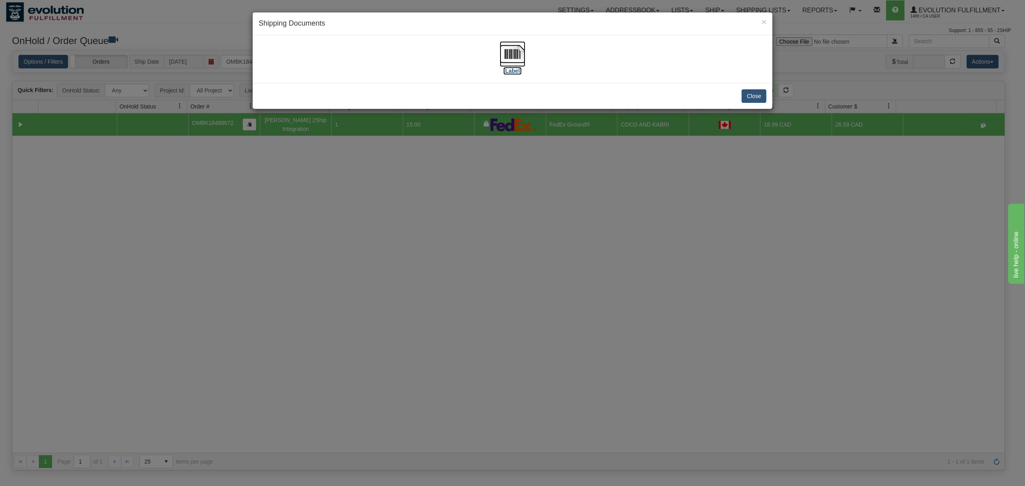
click at [511, 51] on img at bounding box center [512, 54] width 26 height 26
click at [743, 101] on button "Close" at bounding box center [753, 96] width 25 height 14
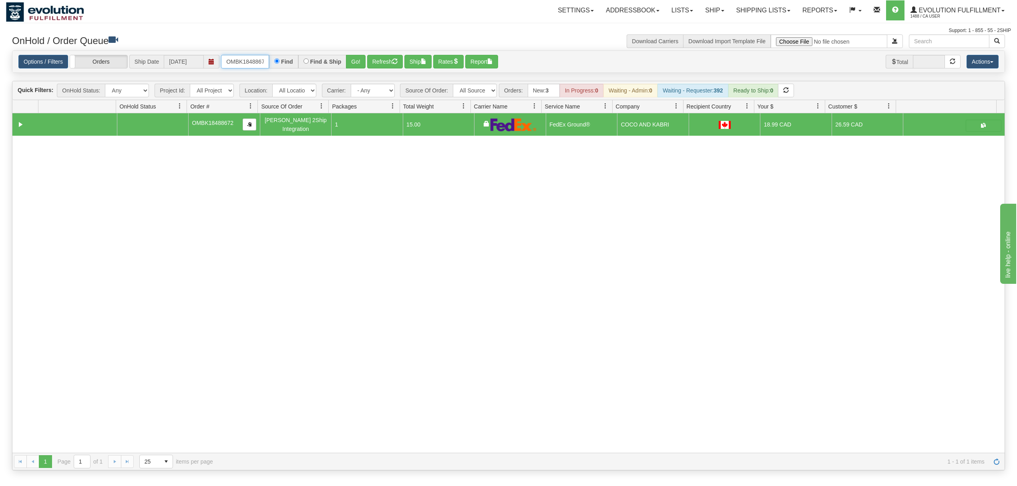
click at [247, 60] on input "OMBK18488672" at bounding box center [245, 62] width 48 height 14
click at [245, 60] on input "OMBK18488672" at bounding box center [245, 62] width 48 height 14
type input "OAAI339094"
click at [363, 64] on button "Go!" at bounding box center [356, 62] width 20 height 14
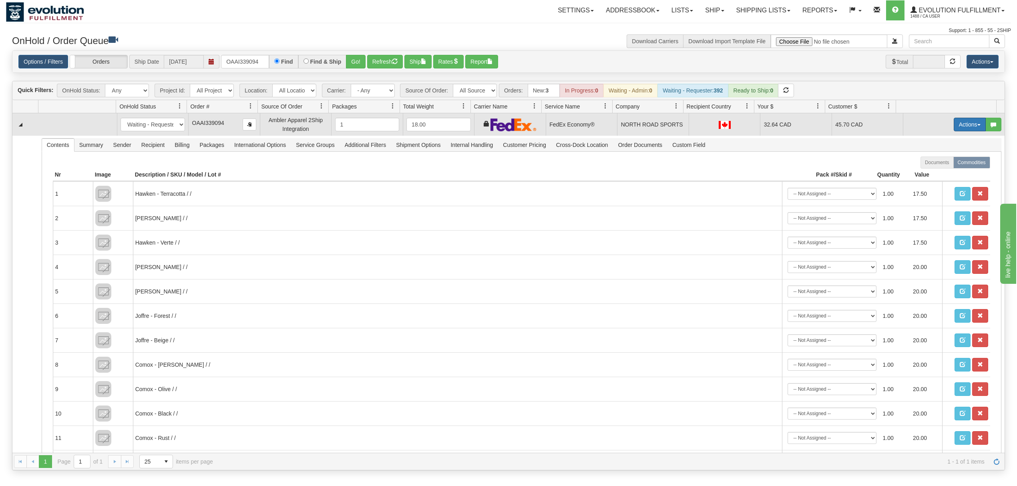
click at [956, 126] on button "Actions" at bounding box center [969, 125] width 32 height 14
click at [928, 178] on link "Delete" at bounding box center [953, 181] width 64 height 10
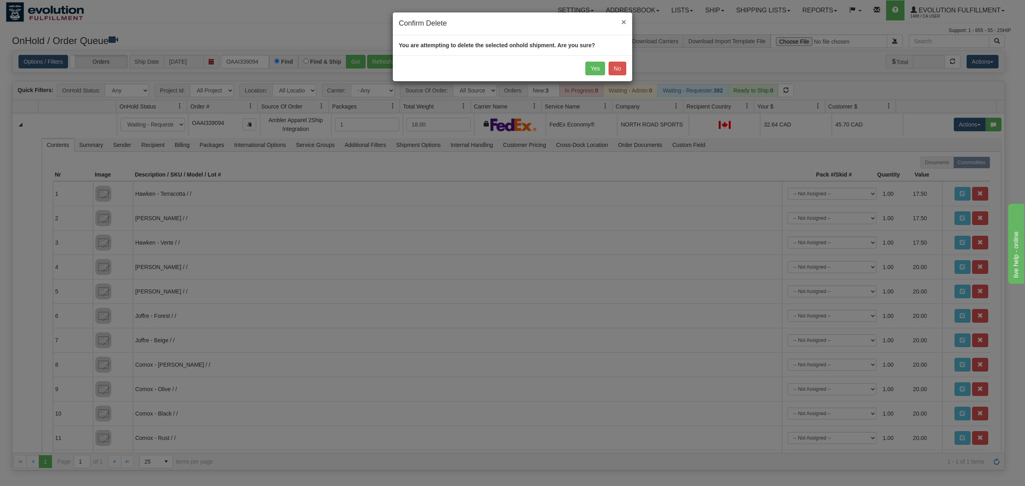
click at [622, 18] on span "×" at bounding box center [623, 21] width 5 height 9
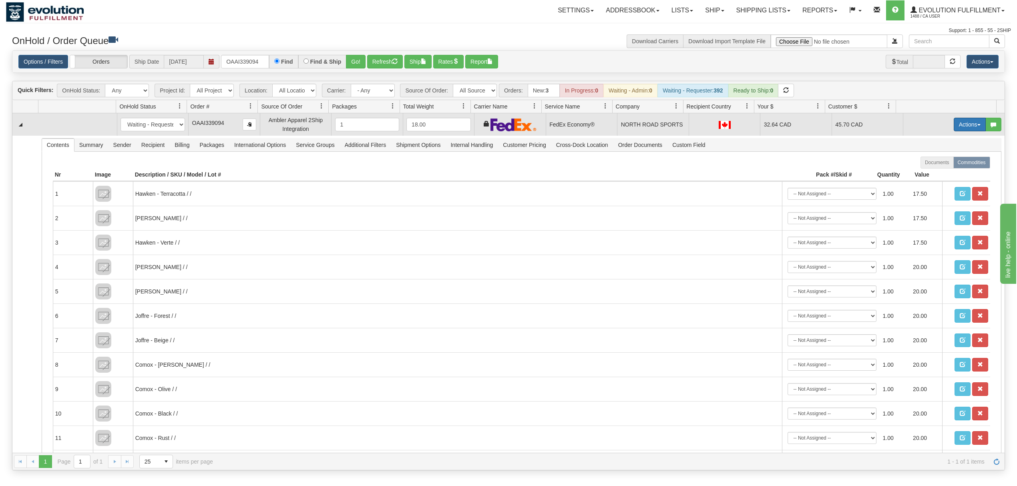
click at [958, 122] on button "Actions" at bounding box center [969, 125] width 32 height 14
click at [929, 170] on span "Ship" at bounding box center [937, 171] width 17 height 6
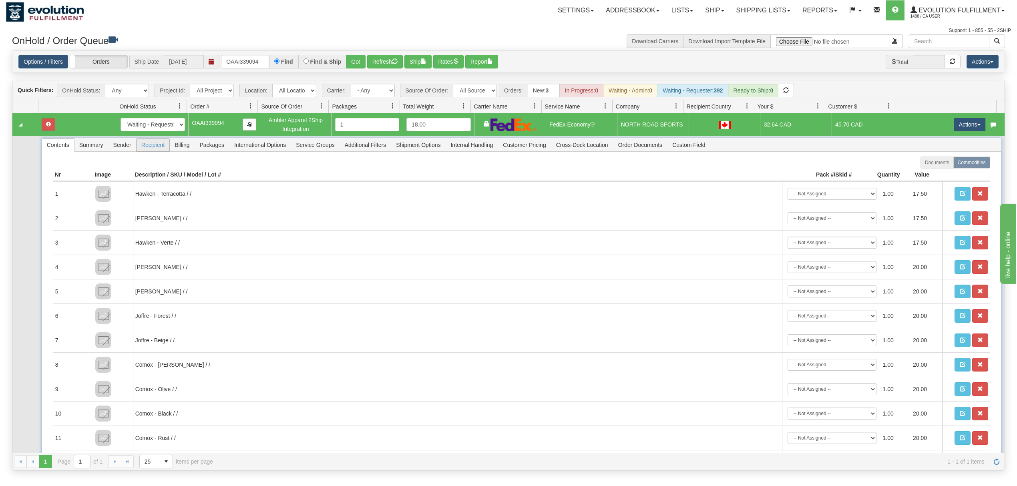
click at [149, 146] on span "Recipient" at bounding box center [152, 144] width 33 height 13
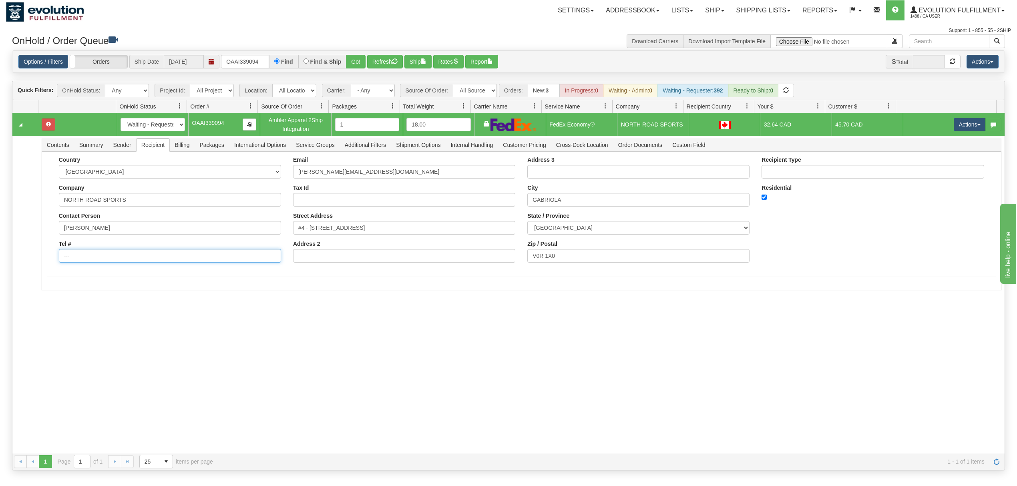
drag, startPoint x: 89, startPoint y: 264, endPoint x: 11, endPoint y: 269, distance: 77.8
click at [11, 269] on div "Is equal to Is not equal to Contains Does not contains CAD USD EUR ZAR [PERSON_…" at bounding box center [508, 260] width 1005 height 420
drag, startPoint x: 100, startPoint y: 263, endPoint x: 109, endPoint y: 265, distance: 9.3
click at [106, 265] on div "Country [GEOGRAPHIC_DATA] [GEOGRAPHIC_DATA] [GEOGRAPHIC_DATA] [GEOGRAPHIC_DATA]…" at bounding box center [170, 212] width 234 height 112
type input "18886562228"
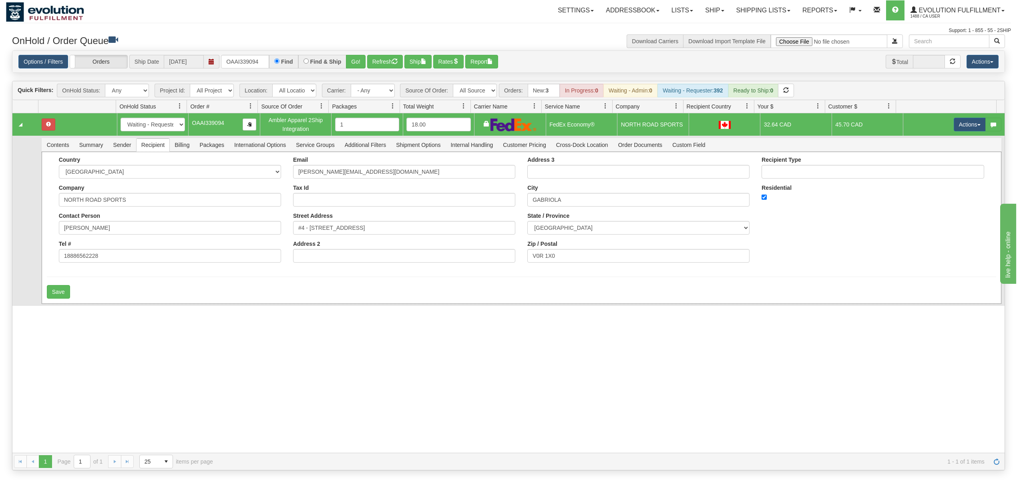
click at [94, 287] on div "Save" at bounding box center [521, 292] width 949 height 14
click at [65, 292] on button "Save" at bounding box center [58, 292] width 23 height 14
click at [955, 128] on button "Actions" at bounding box center [969, 125] width 32 height 14
click at [924, 168] on link "Ship" at bounding box center [953, 171] width 64 height 10
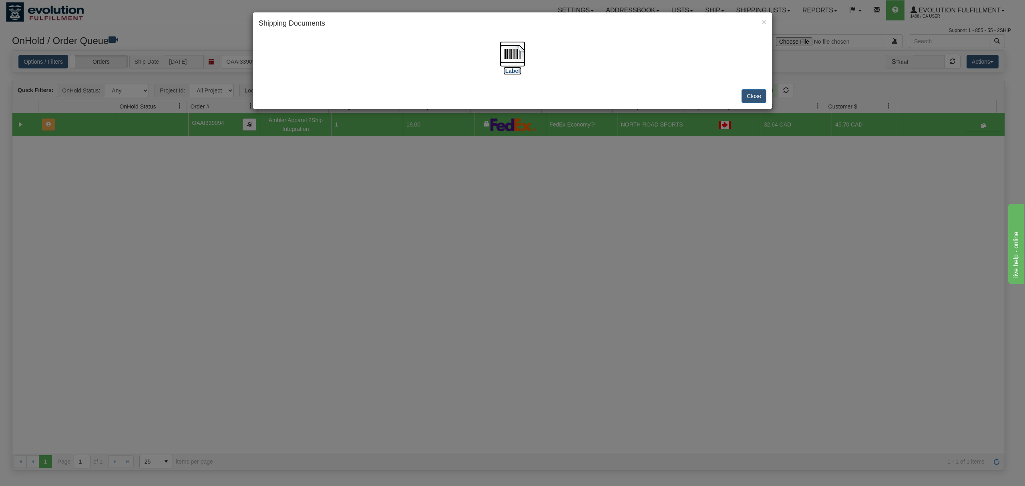
click at [518, 50] on img at bounding box center [512, 54] width 26 height 26
click at [749, 98] on button "Close" at bounding box center [753, 96] width 25 height 14
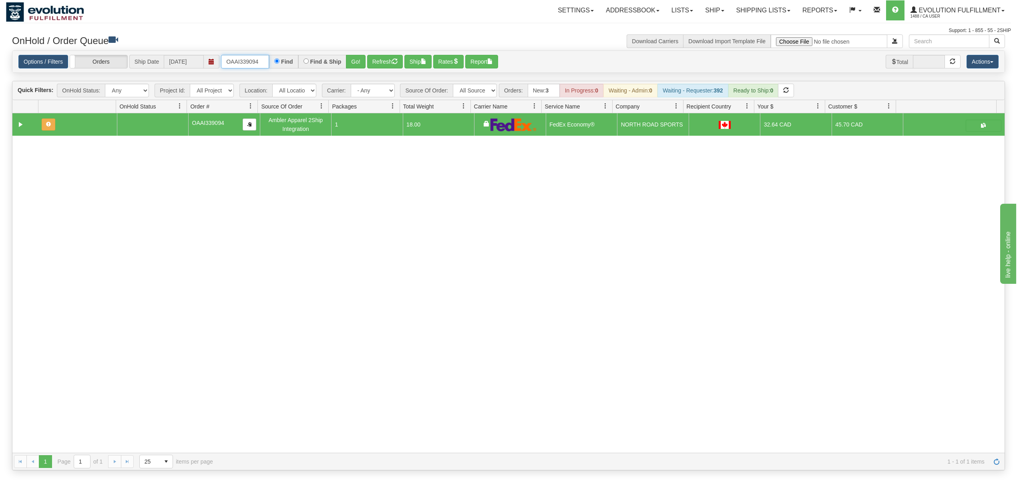
click at [246, 64] on input "OAAI339094" at bounding box center [245, 62] width 48 height 14
click at [361, 61] on button "Go!" at bounding box center [356, 62] width 20 height 14
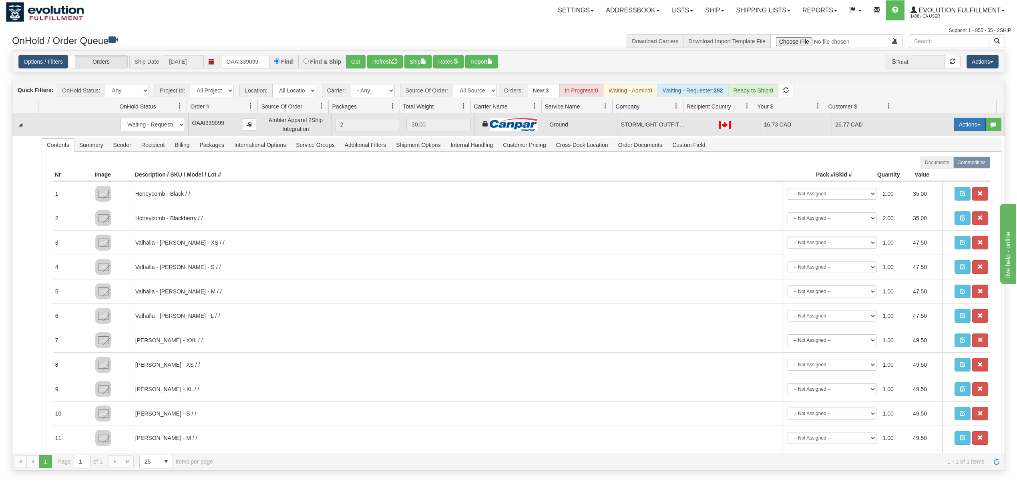
drag, startPoint x: 961, startPoint y: 128, endPoint x: 959, endPoint y: 133, distance: 4.7
click at [961, 128] on button "Actions" at bounding box center [969, 125] width 32 height 14
click at [926, 168] on link "Ship" at bounding box center [953, 171] width 64 height 10
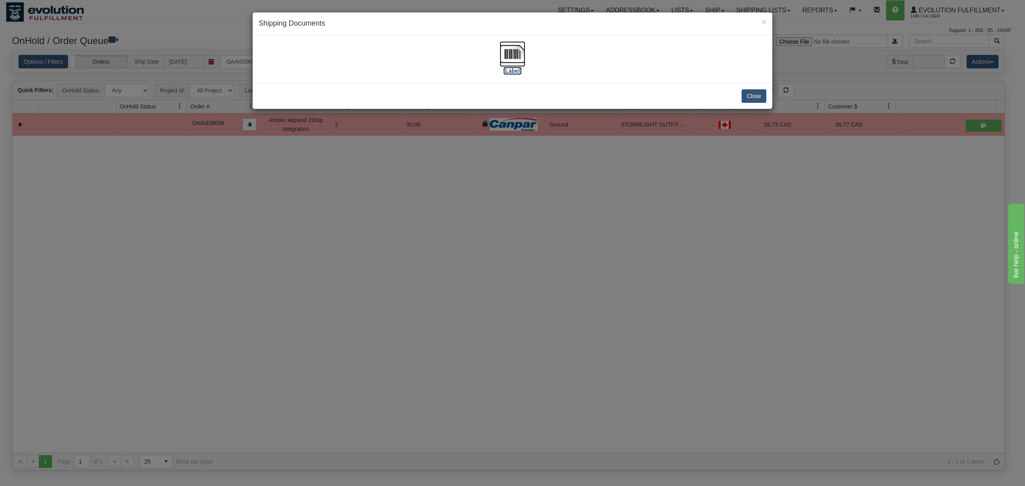
click at [508, 54] on img at bounding box center [512, 54] width 26 height 26
click at [754, 98] on button "Close" at bounding box center [753, 96] width 25 height 14
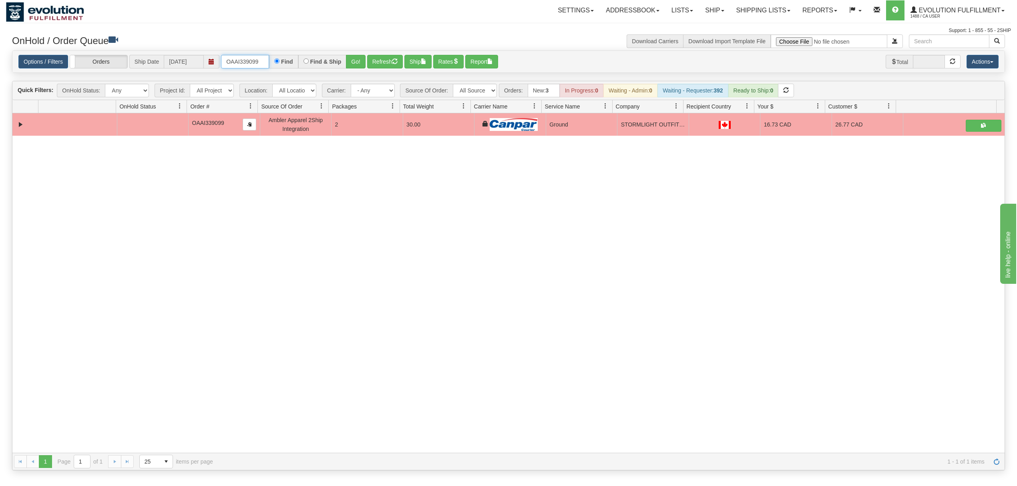
click at [254, 63] on input "OAAI339099" at bounding box center [245, 62] width 48 height 14
type input "OAAI339093"
click at [357, 59] on button "Go!" at bounding box center [356, 62] width 20 height 14
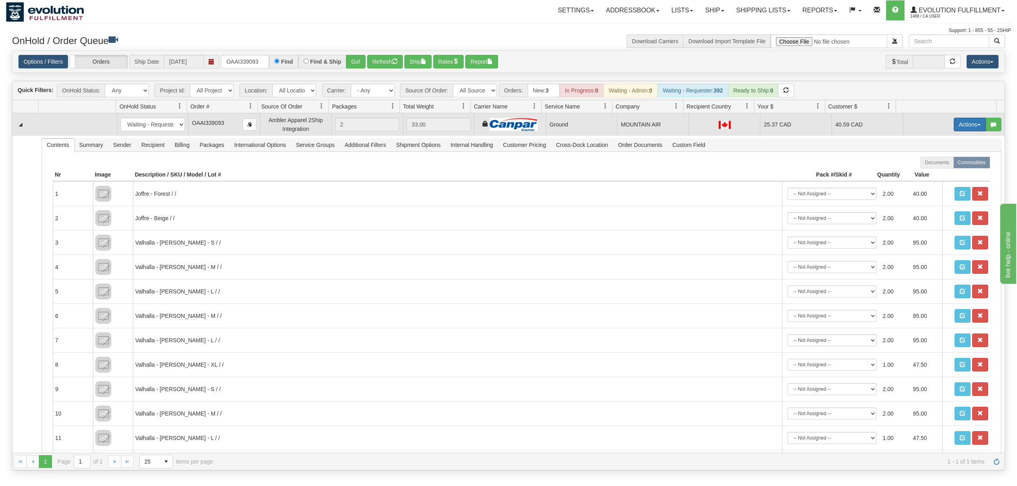
click at [958, 122] on button "Actions" at bounding box center [969, 125] width 32 height 14
click at [929, 173] on span "Ship" at bounding box center [937, 171] width 17 height 6
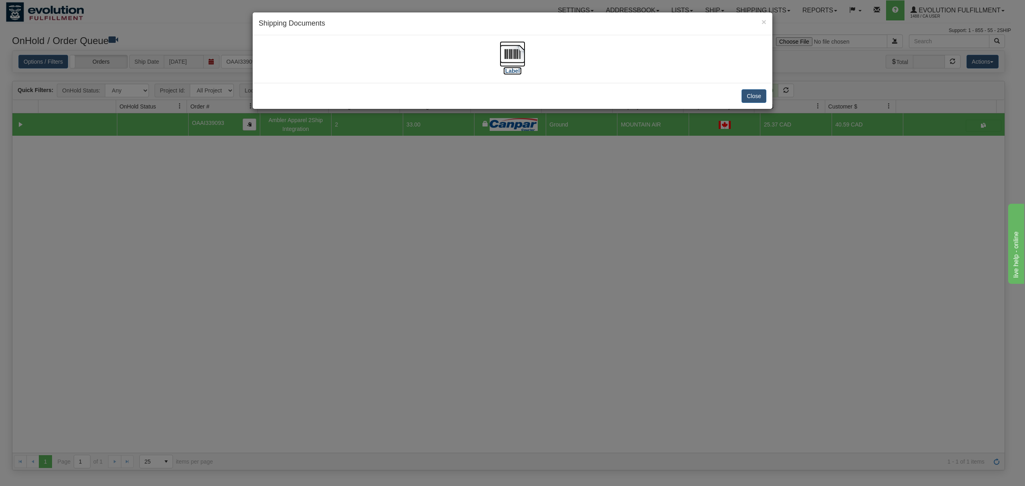
click at [509, 52] on img at bounding box center [512, 54] width 26 height 26
click at [760, 92] on button "Close" at bounding box center [753, 96] width 25 height 14
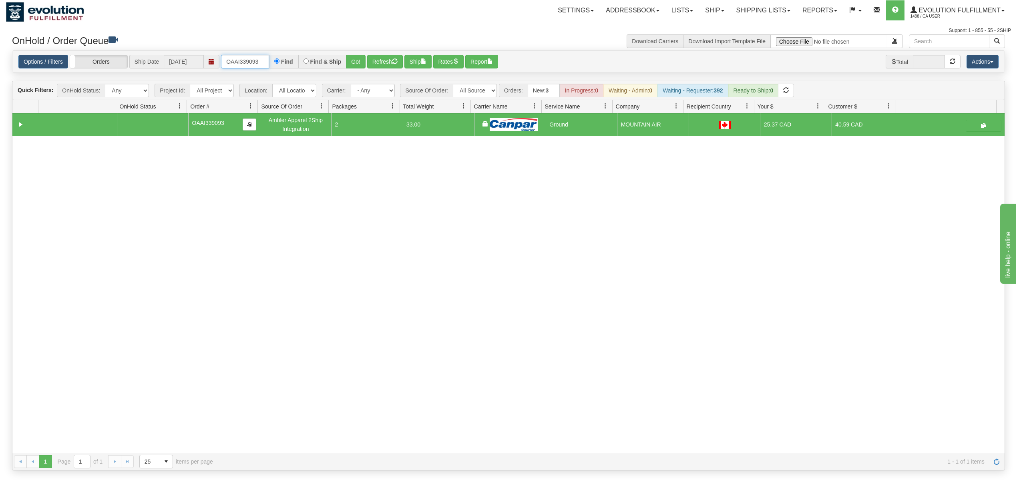
click at [247, 56] on input "OAAI339093" at bounding box center [245, 62] width 48 height 14
click at [248, 56] on input "OAAI339093" at bounding box center [245, 62] width 48 height 14
click at [357, 56] on button "Go!" at bounding box center [356, 62] width 20 height 14
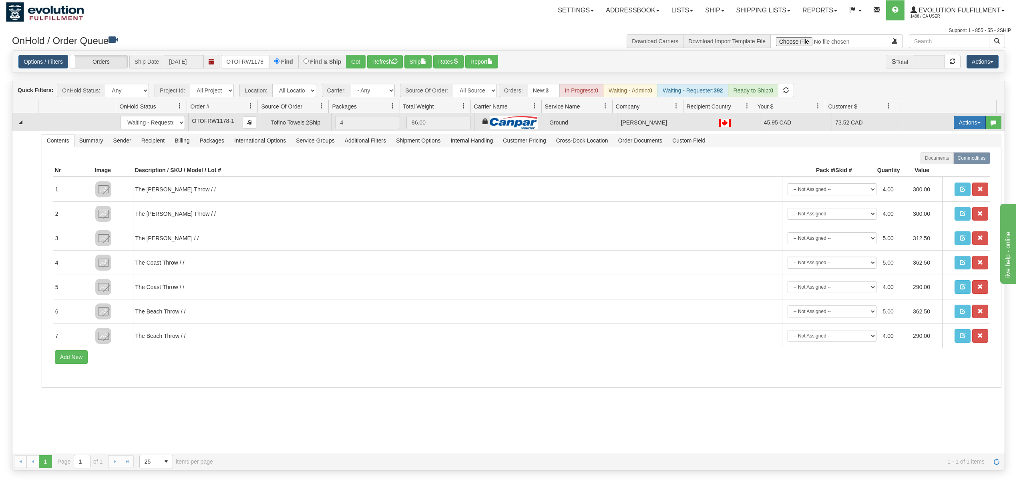
click at [953, 126] on button "Actions" at bounding box center [969, 123] width 32 height 14
click at [929, 170] on span "Ship" at bounding box center [937, 169] width 17 height 6
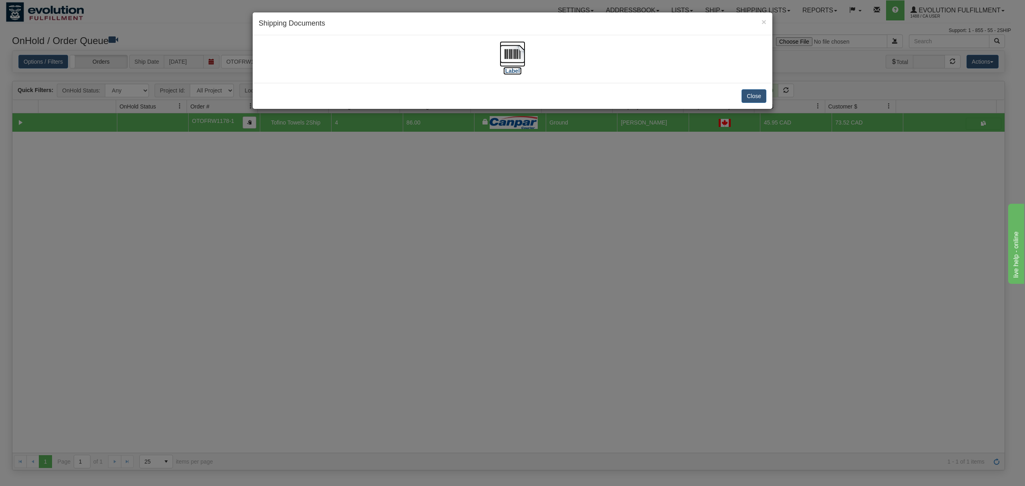
click at [514, 55] on img at bounding box center [512, 54] width 26 height 26
click at [754, 101] on button "Close" at bounding box center [753, 96] width 25 height 14
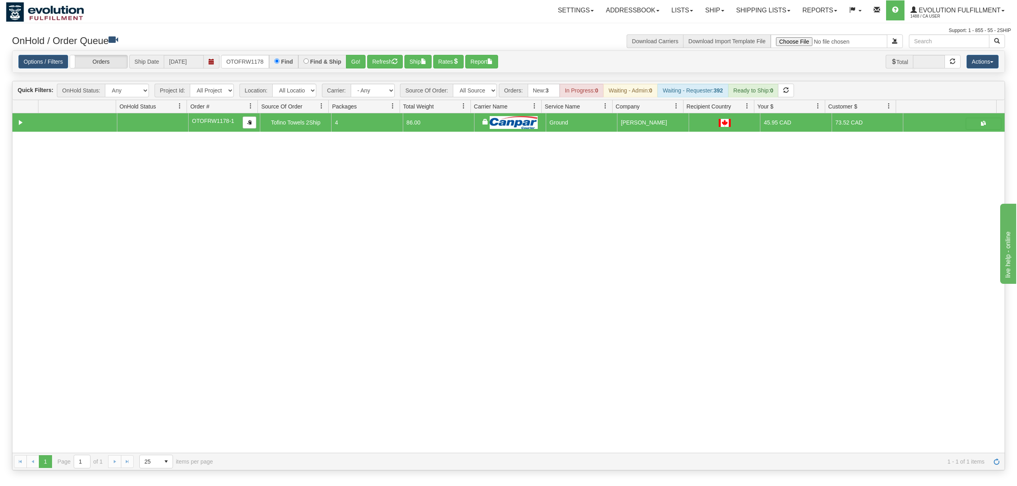
click at [255, 53] on div "Options / Filters Group Shipments Orders Ship Date [DATE] OTOFRW1178-1 Find Fin…" at bounding box center [508, 62] width 992 height 22
click at [249, 69] on div "Options / Filters Group Shipments Orders Ship Date [DATE] OTOFRW1178-1 Find Fin…" at bounding box center [508, 62] width 992 height 22
click at [249, 64] on input "OTOFRW1178-1" at bounding box center [245, 62] width 48 height 14
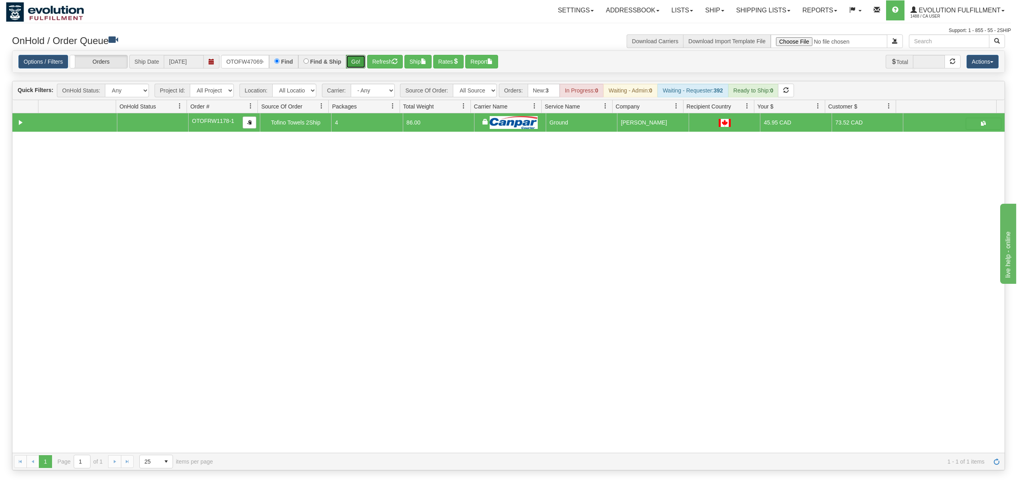
click at [353, 64] on button "Go!" at bounding box center [356, 62] width 20 height 14
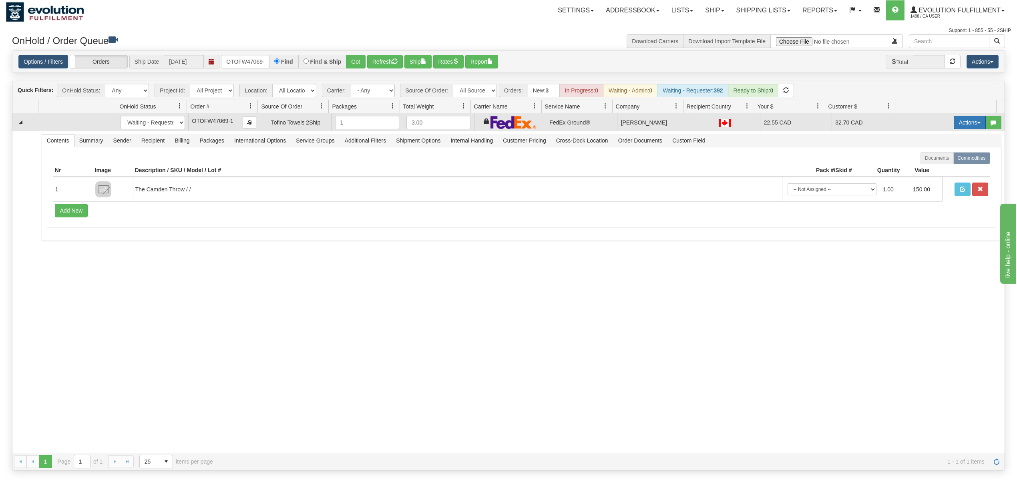
click at [956, 129] on button "Actions" at bounding box center [969, 123] width 32 height 14
click at [937, 168] on link "Ship" at bounding box center [953, 169] width 64 height 10
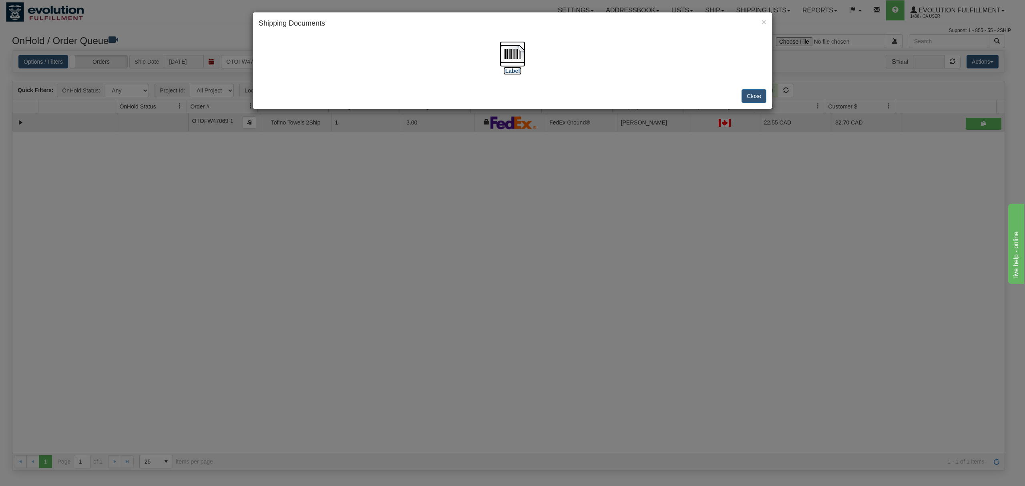
click at [513, 56] on img at bounding box center [512, 54] width 26 height 26
click at [754, 100] on button "Close" at bounding box center [753, 96] width 25 height 14
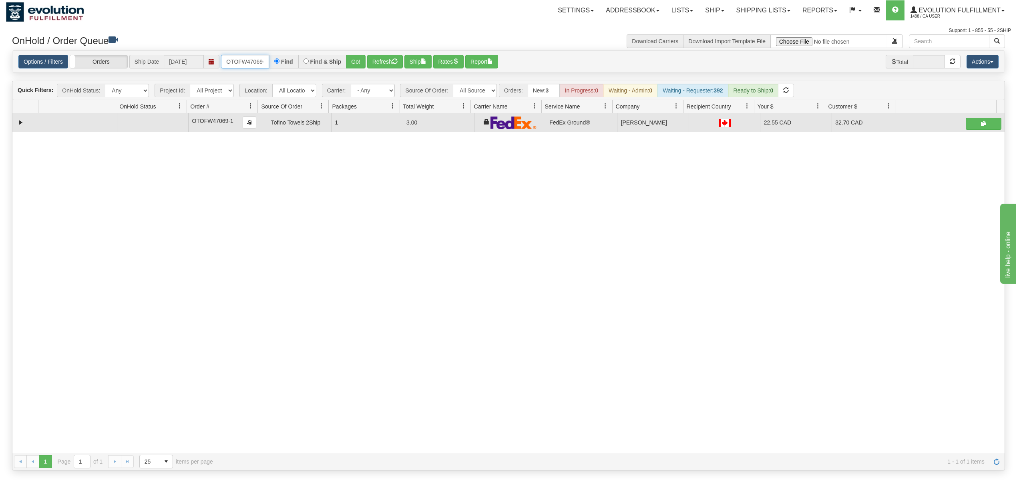
click at [251, 61] on input "OTOFW47069-1" at bounding box center [245, 62] width 48 height 14
click at [349, 58] on button "Go!" at bounding box center [356, 62] width 20 height 14
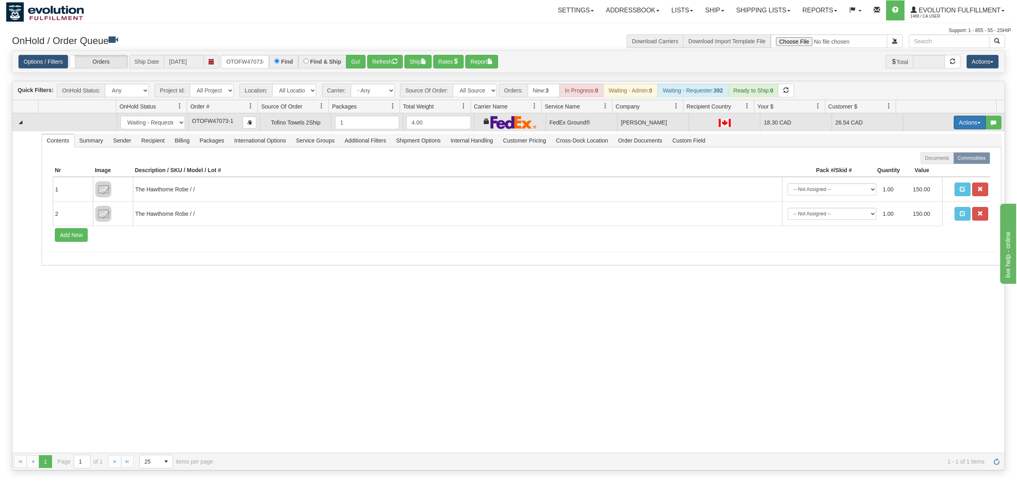
click at [964, 122] on button "Actions" at bounding box center [969, 123] width 32 height 14
click at [933, 168] on span "Ship" at bounding box center [937, 169] width 17 height 6
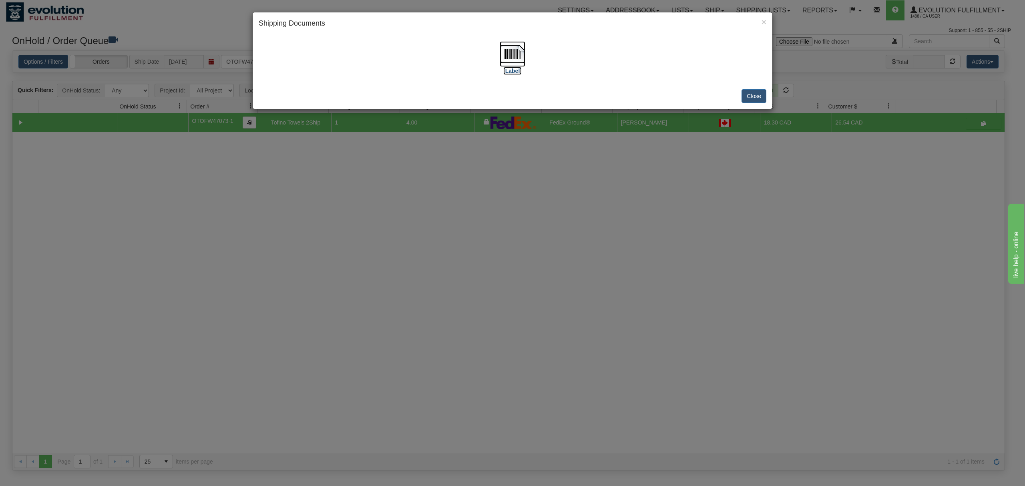
click at [518, 50] on img at bounding box center [512, 54] width 26 height 26
click at [755, 92] on button "Close" at bounding box center [753, 96] width 25 height 14
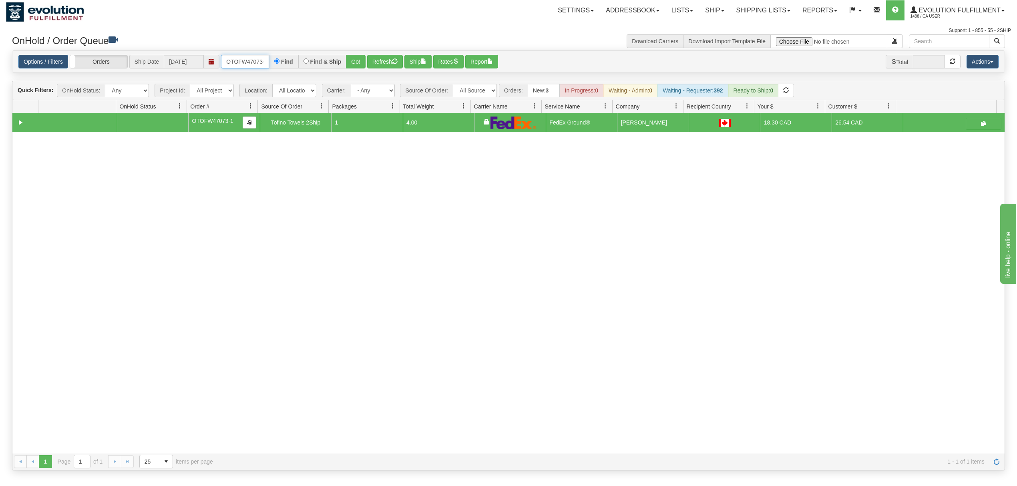
click at [255, 63] on input "OTOFW47073-1" at bounding box center [245, 62] width 48 height 14
click at [353, 60] on button "Go!" at bounding box center [356, 62] width 20 height 14
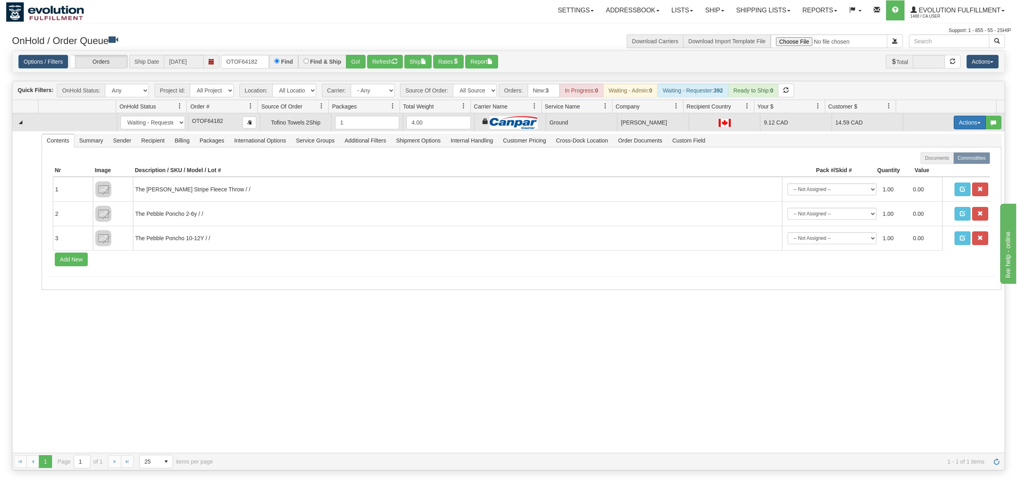
click at [953, 122] on button "Actions" at bounding box center [969, 123] width 32 height 14
click at [929, 160] on span "Rate All Services" at bounding box center [953, 158] width 48 height 6
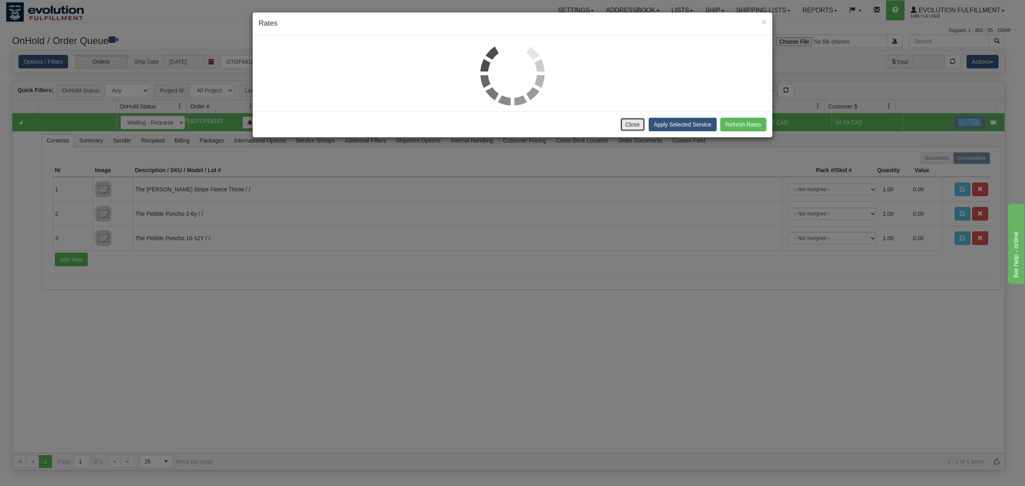
click at [636, 122] on button "Close" at bounding box center [632, 125] width 25 height 14
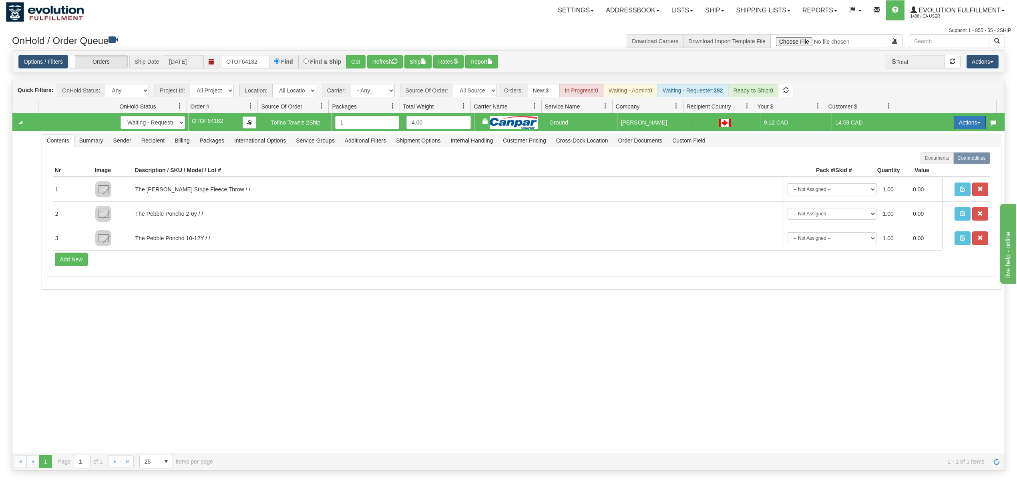
click at [956, 119] on button "Actions" at bounding box center [969, 123] width 32 height 14
click at [929, 170] on span at bounding box center [932, 169] width 6 height 6
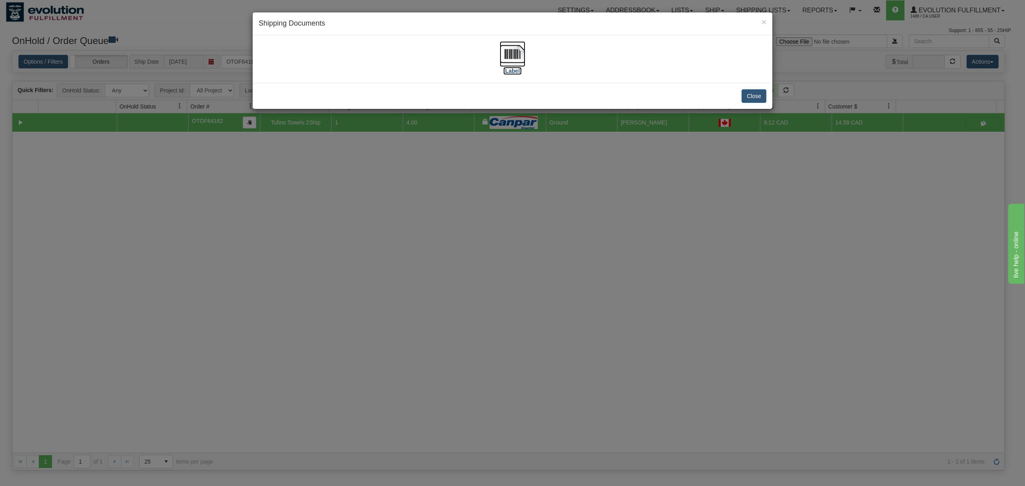
click at [511, 54] on img at bounding box center [512, 54] width 26 height 26
click at [751, 98] on button "Close" at bounding box center [753, 96] width 25 height 14
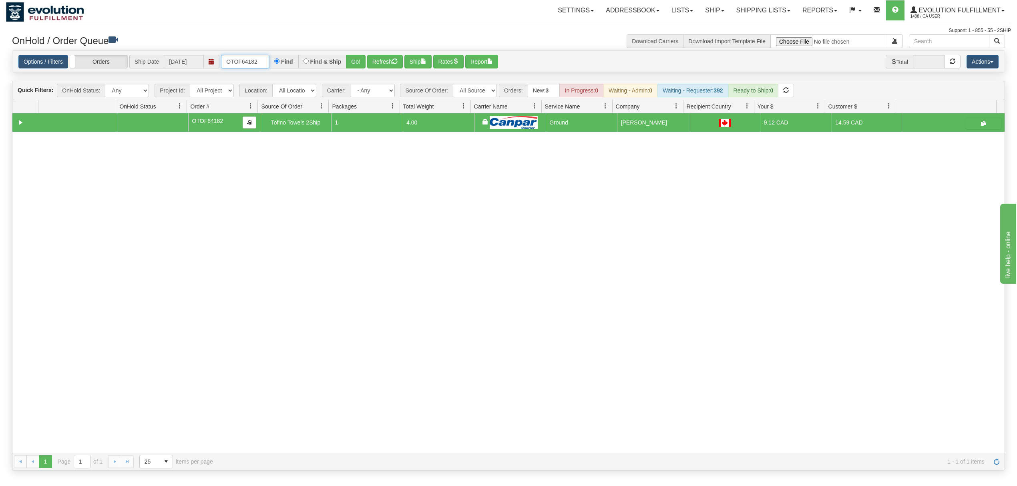
click at [237, 60] on input "OTOF64182" at bounding box center [245, 62] width 48 height 14
click at [360, 60] on button "Go!" at bounding box center [356, 62] width 20 height 14
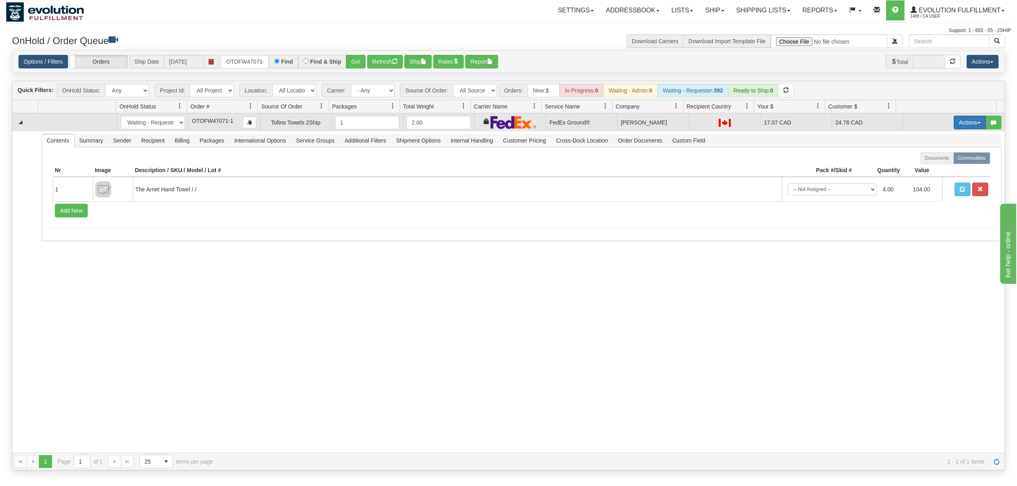
click at [964, 122] on button "Actions" at bounding box center [969, 123] width 32 height 14
click at [929, 167] on span "Ship" at bounding box center [937, 169] width 17 height 6
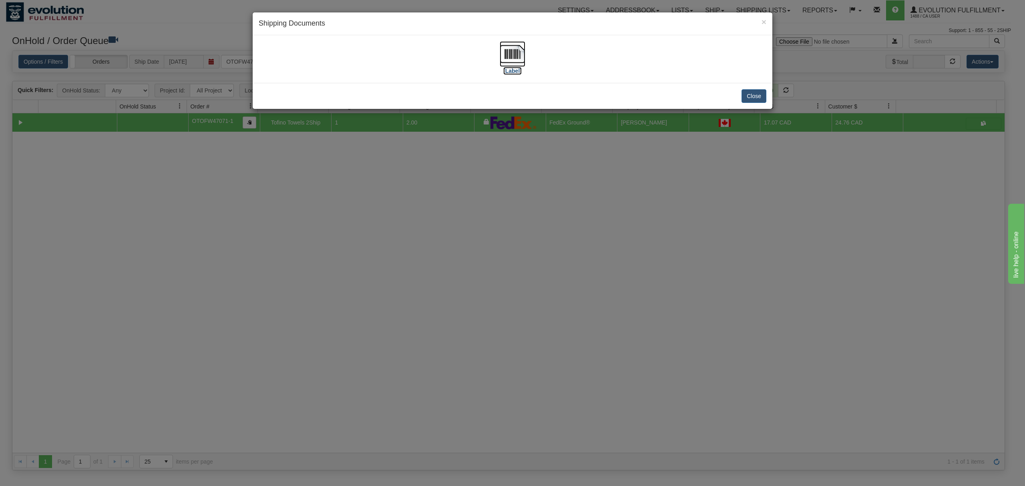
click at [514, 58] on img at bounding box center [512, 54] width 26 height 26
click at [760, 94] on button "Close" at bounding box center [753, 96] width 25 height 14
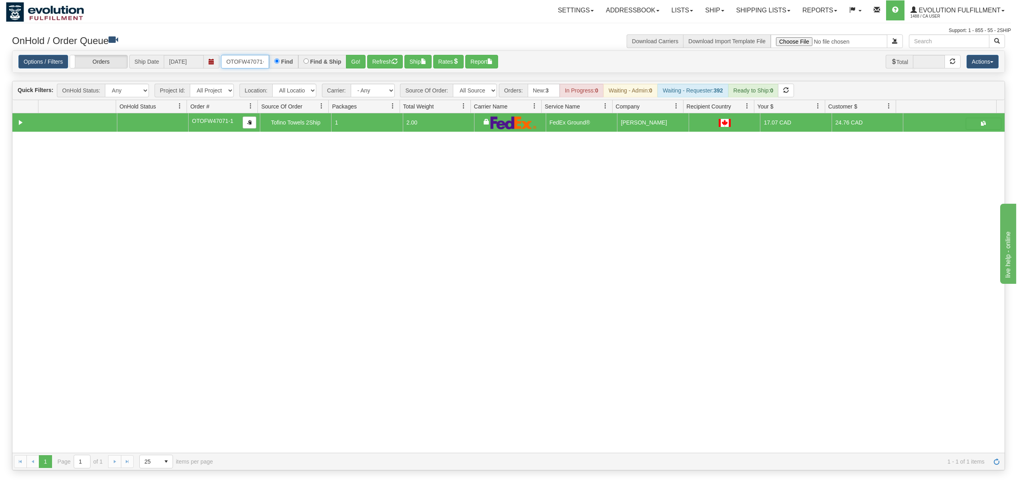
click at [248, 61] on input "OTOFW47071-1" at bounding box center [245, 62] width 48 height 14
click at [354, 61] on button "Go!" at bounding box center [356, 62] width 20 height 14
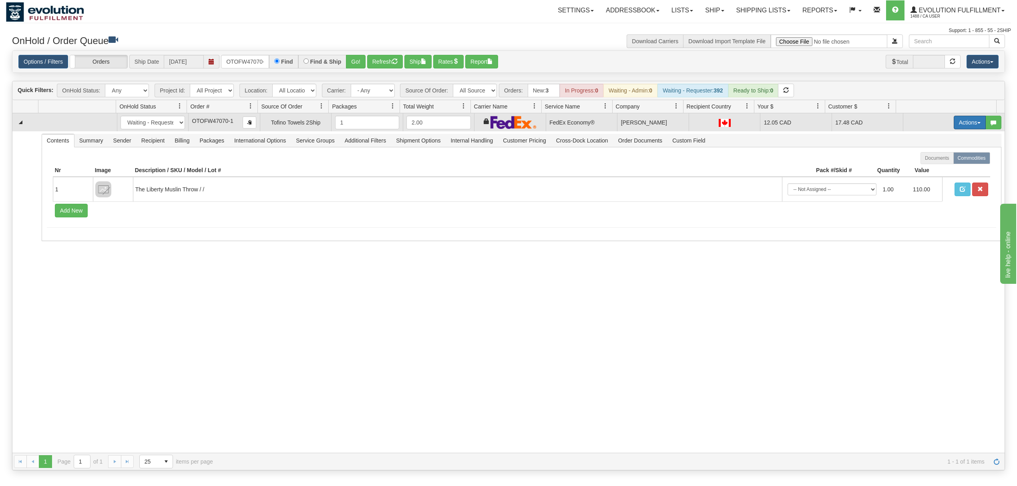
click at [965, 121] on button "Actions" at bounding box center [969, 123] width 32 height 14
click at [929, 168] on span "Ship" at bounding box center [937, 169] width 17 height 6
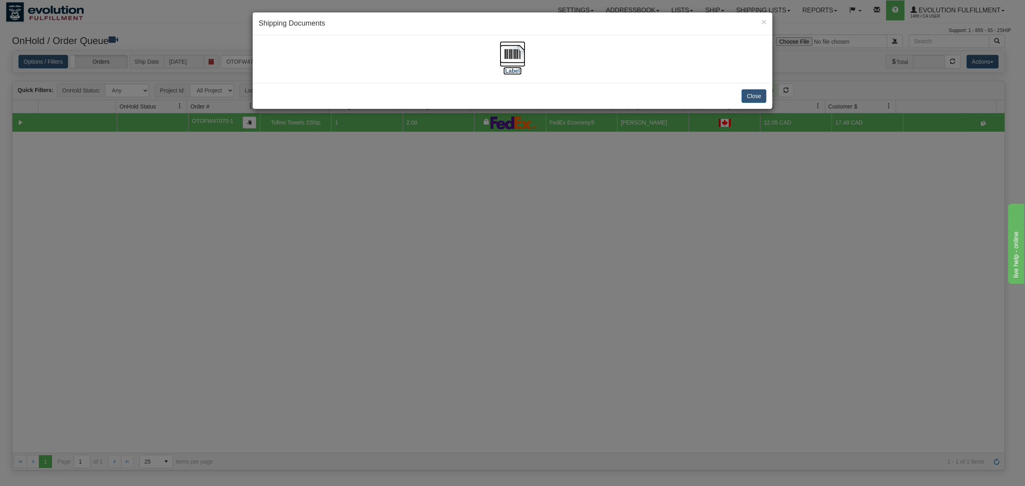
click at [509, 53] on img at bounding box center [512, 54] width 26 height 26
click at [752, 93] on button "Close" at bounding box center [753, 96] width 25 height 14
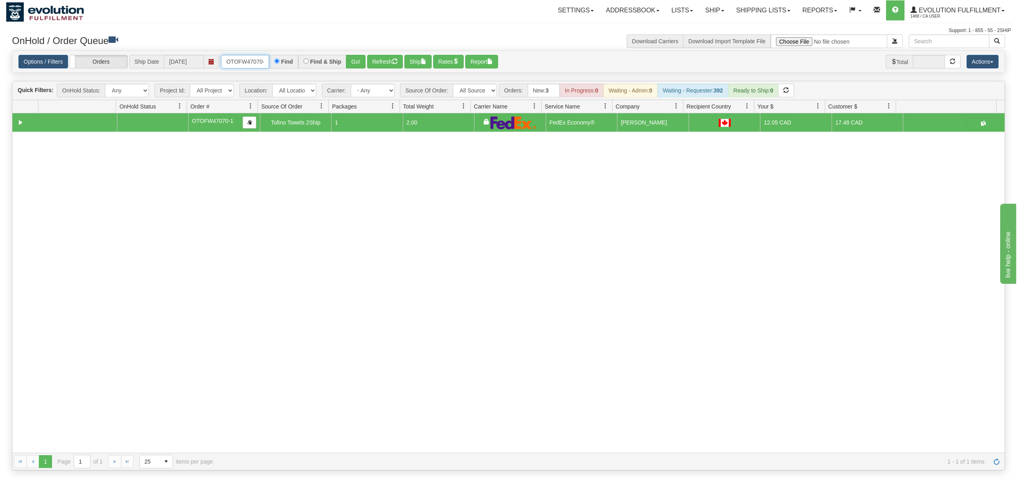
click at [250, 60] on input "OTOFW47070-1" at bounding box center [245, 62] width 48 height 14
click at [362, 60] on button "Go!" at bounding box center [356, 62] width 20 height 14
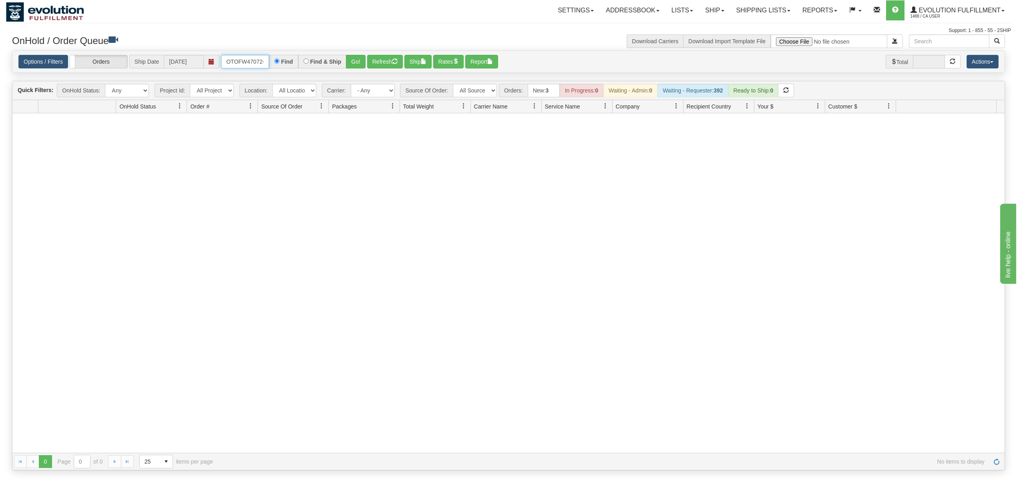
click at [248, 57] on input "OTOFW47072-1-1" at bounding box center [245, 62] width 48 height 14
click at [361, 64] on button "Go!" at bounding box center [356, 62] width 20 height 14
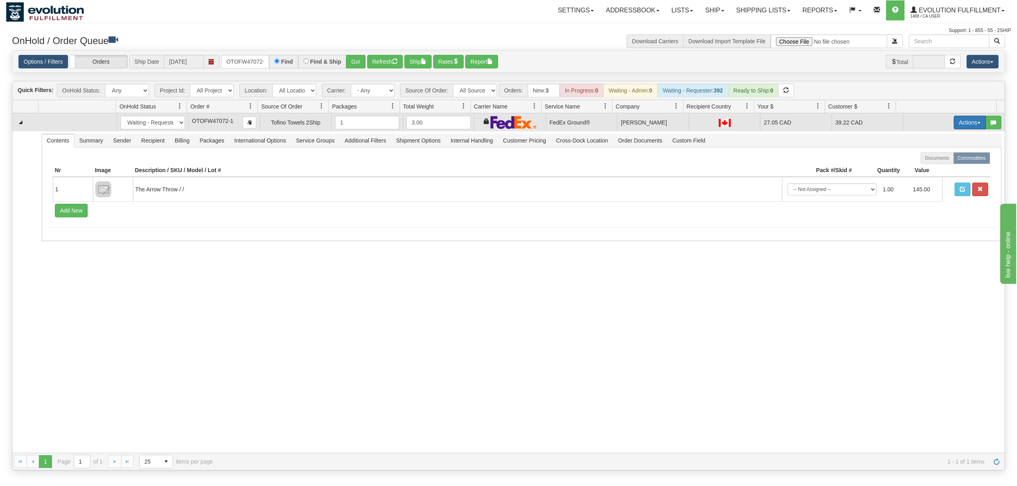
click at [960, 123] on button "Actions" at bounding box center [969, 123] width 32 height 14
click at [929, 167] on span at bounding box center [932, 169] width 6 height 6
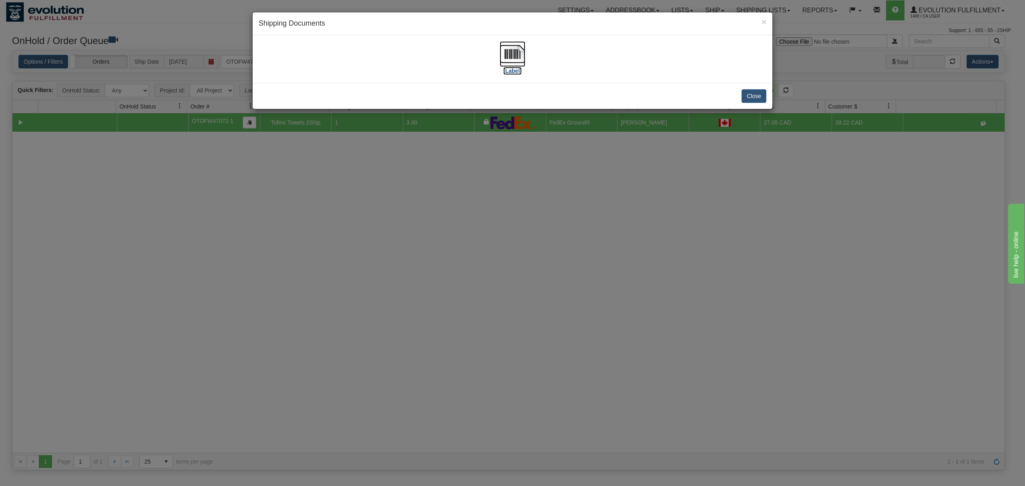
click at [519, 55] on img at bounding box center [512, 54] width 26 height 26
click at [756, 89] on button "Close" at bounding box center [753, 96] width 25 height 14
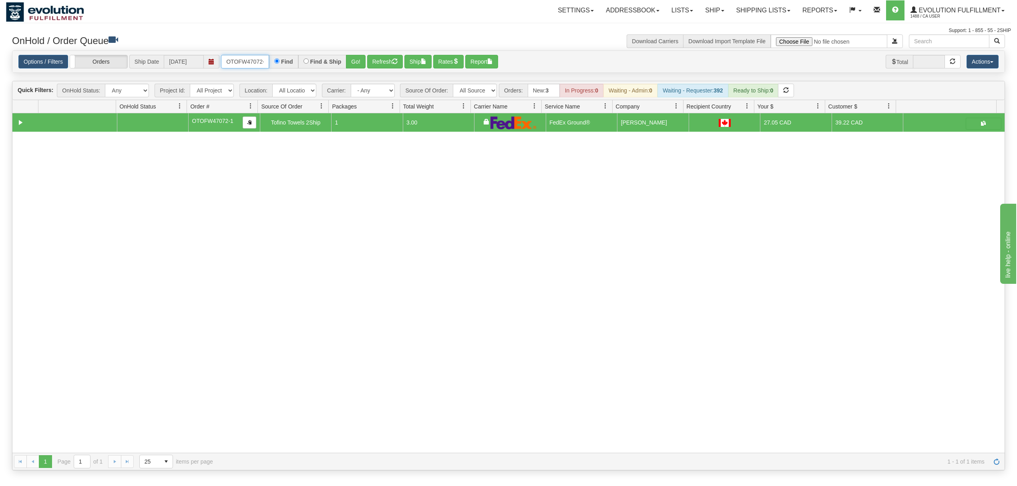
click at [249, 61] on input "OTOFW47072-1" at bounding box center [245, 62] width 48 height 14
click at [365, 61] on button "Go!" at bounding box center [356, 62] width 20 height 14
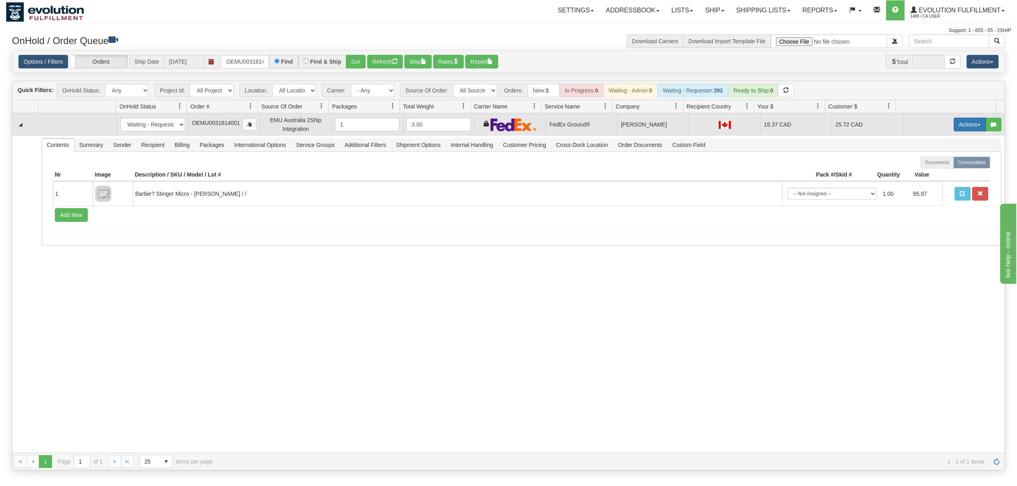
click at [962, 120] on button "Actions" at bounding box center [969, 125] width 32 height 14
click at [929, 173] on span at bounding box center [932, 171] width 6 height 6
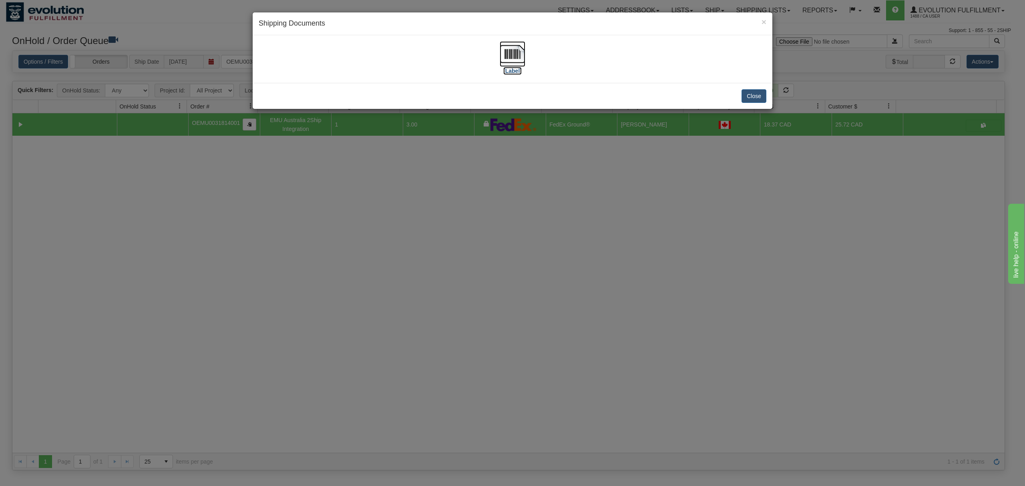
click at [511, 49] on img at bounding box center [512, 54] width 26 height 26
click at [761, 93] on button "Close" at bounding box center [753, 96] width 25 height 14
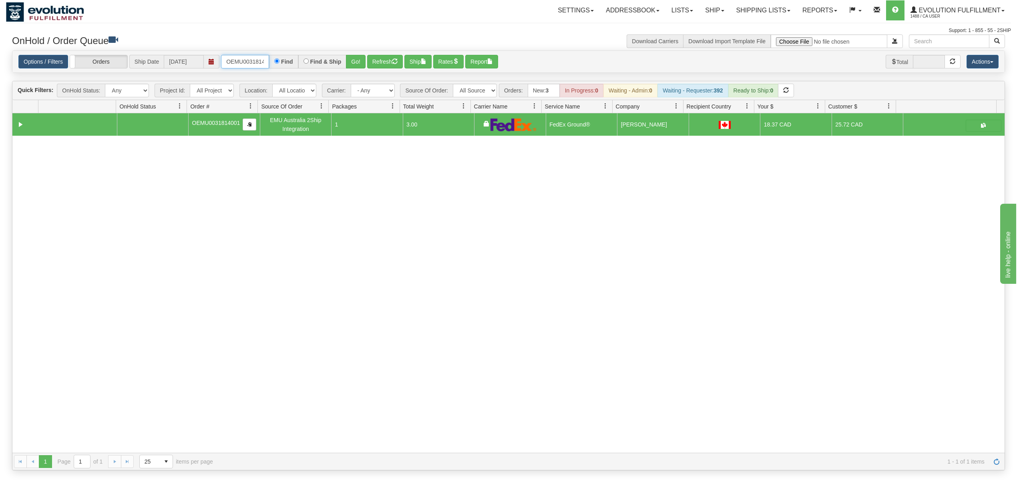
click at [258, 62] on input "OEMU0031814001" at bounding box center [245, 62] width 48 height 14
click at [360, 64] on button "Go!" at bounding box center [356, 62] width 20 height 14
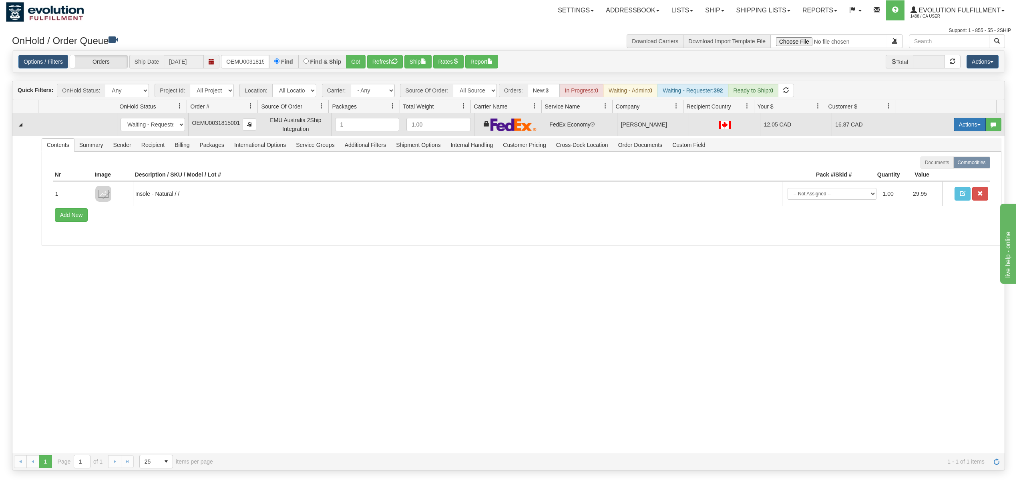
click at [956, 126] on button "Actions" at bounding box center [969, 125] width 32 height 14
click at [932, 169] on span "Ship" at bounding box center [937, 171] width 17 height 6
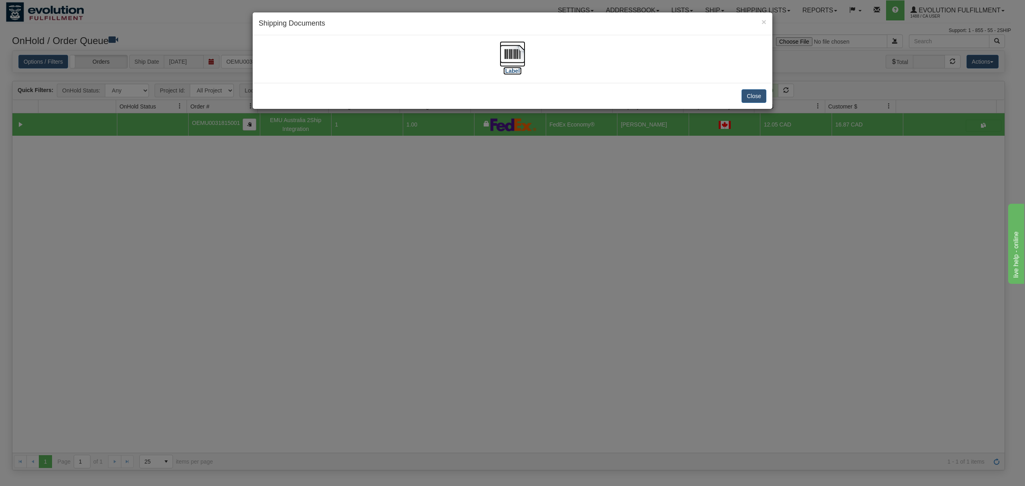
click at [513, 48] on img at bounding box center [512, 54] width 26 height 26
click at [754, 95] on button "Close" at bounding box center [753, 96] width 25 height 14
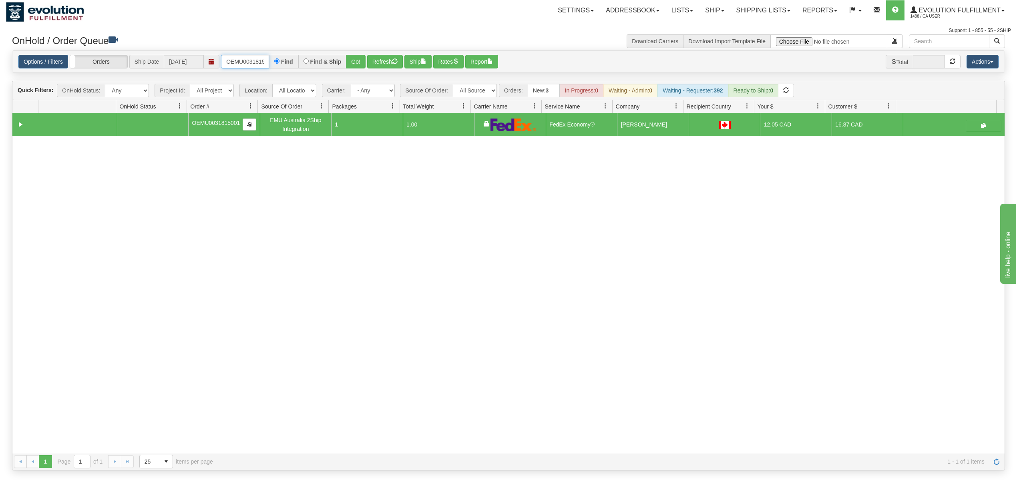
click at [239, 66] on input "OEMU0031815001" at bounding box center [245, 62] width 48 height 14
click at [357, 60] on button "Go!" at bounding box center [356, 62] width 20 height 14
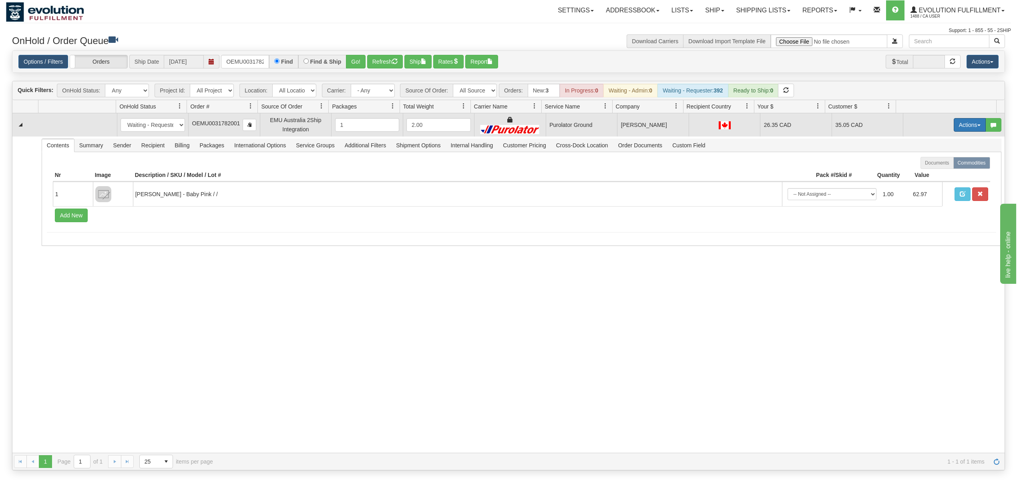
click at [953, 125] on button "Actions" at bounding box center [969, 125] width 32 height 14
click at [939, 162] on span "Rate All Services" at bounding box center [953, 161] width 48 height 6
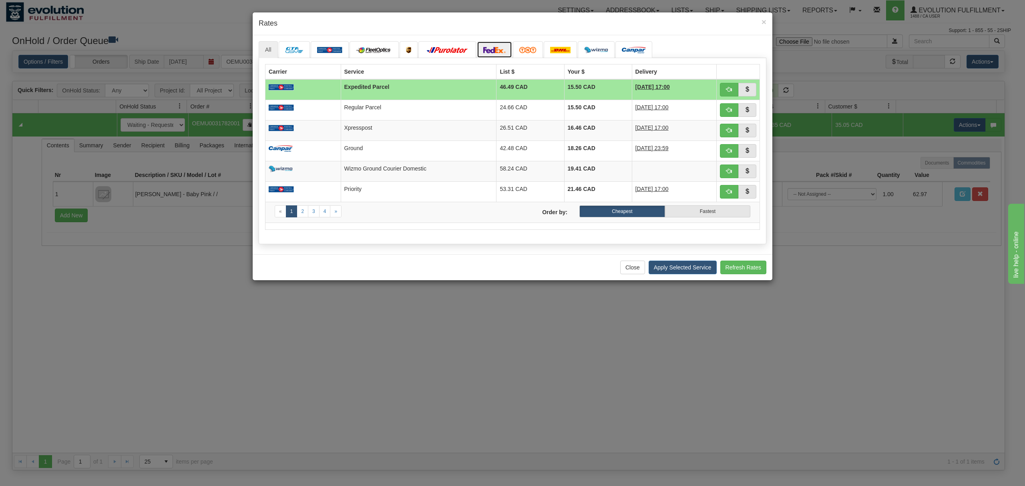
click at [500, 54] on link at bounding box center [494, 49] width 35 height 17
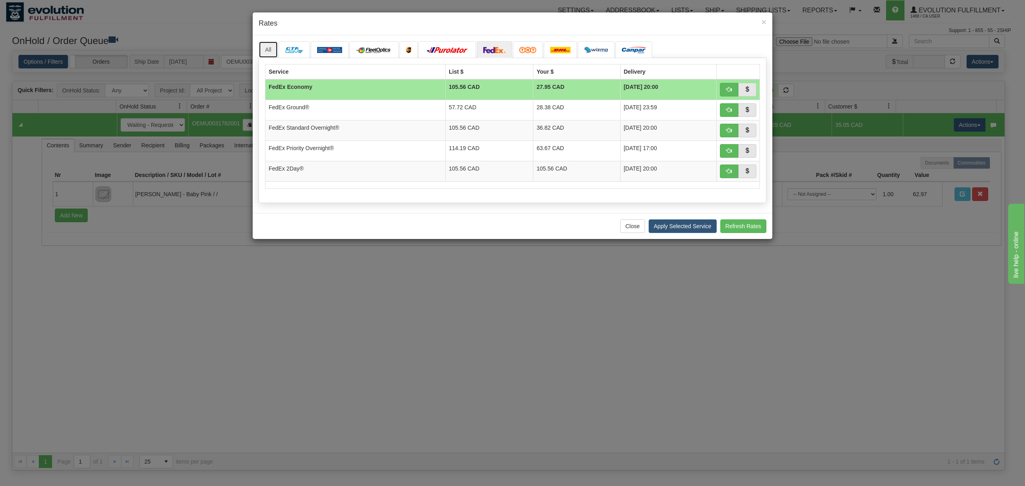
click at [264, 47] on link "All" at bounding box center [268, 49] width 19 height 17
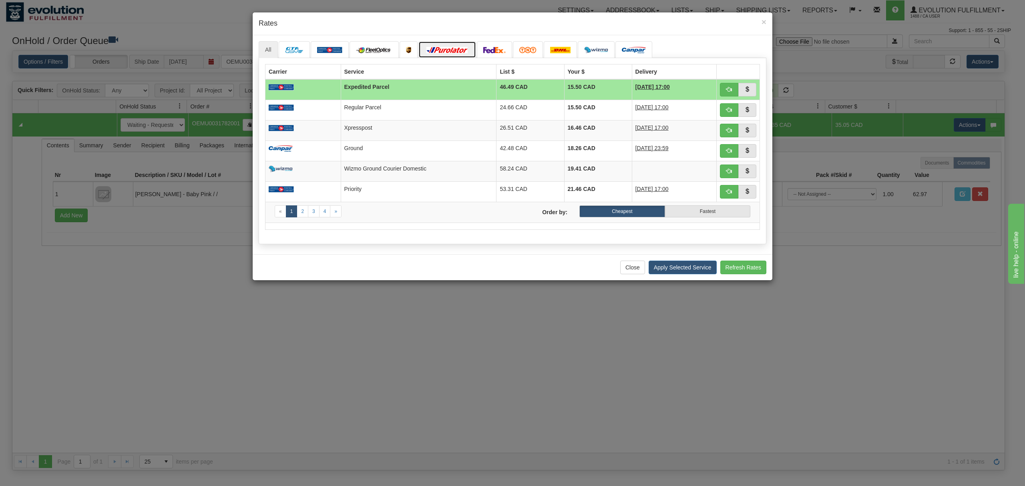
click at [449, 48] on img at bounding box center [447, 50] width 45 height 6
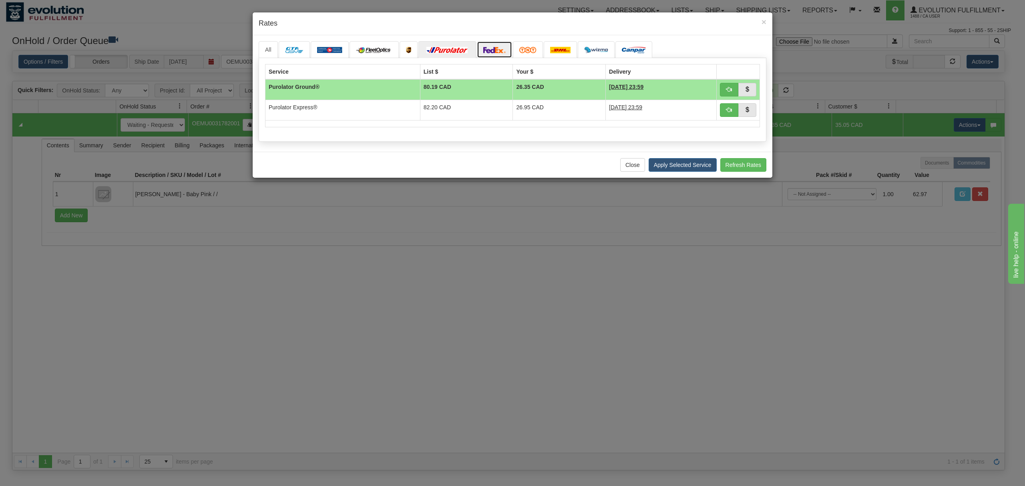
click at [505, 47] on link at bounding box center [494, 49] width 35 height 17
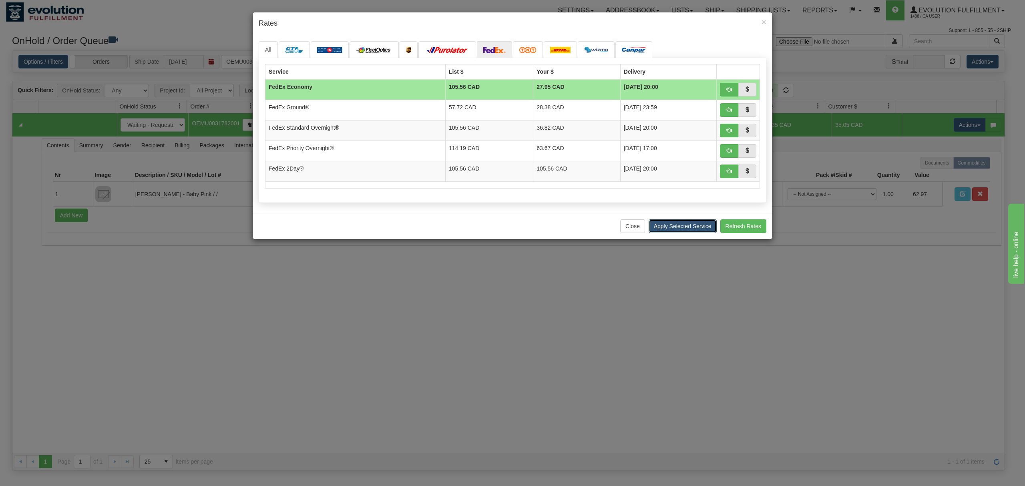
click at [686, 228] on button "Apply Selected Service" at bounding box center [682, 226] width 68 height 14
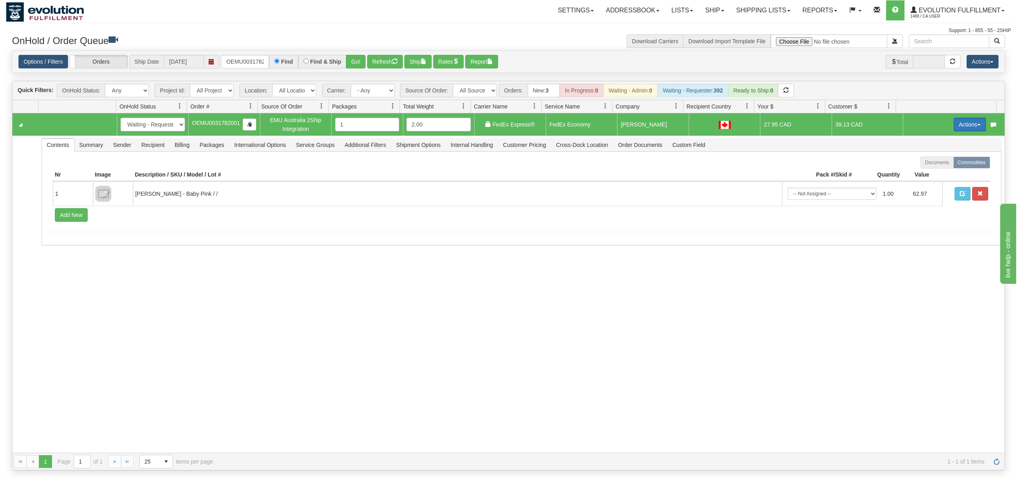
click at [955, 120] on button "Actions" at bounding box center [969, 125] width 32 height 14
click at [929, 171] on span "Ship" at bounding box center [937, 171] width 17 height 6
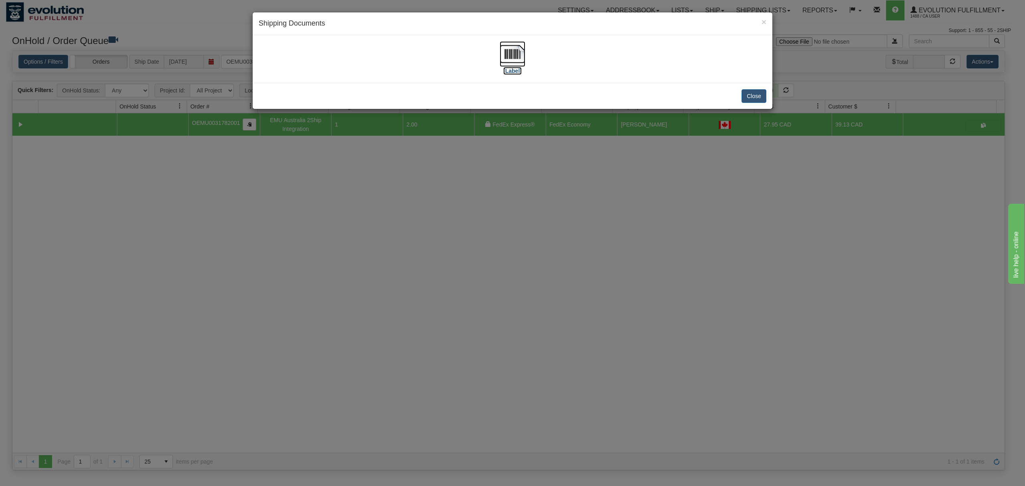
click at [503, 55] on img at bounding box center [512, 54] width 26 height 26
click at [745, 98] on button "Close" at bounding box center [753, 96] width 25 height 14
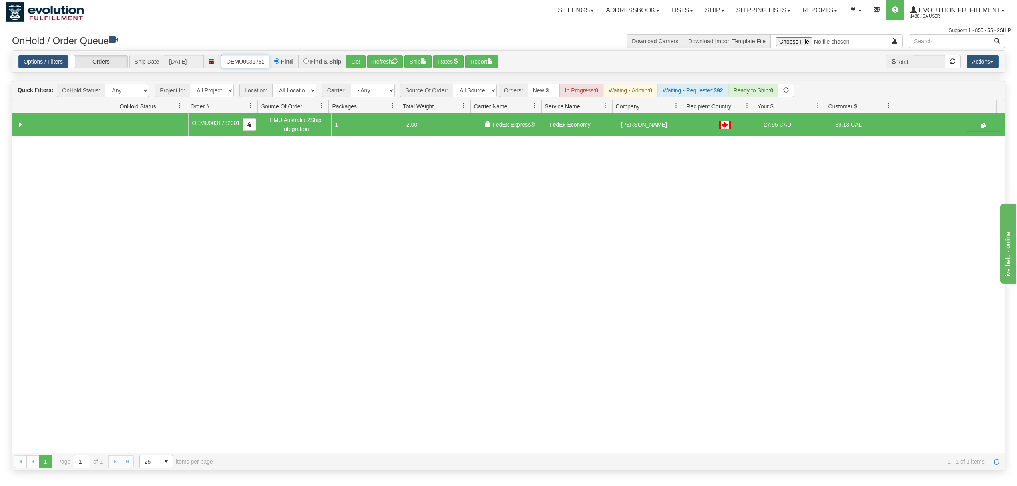
click at [253, 55] on input "OEMU0031782001" at bounding box center [245, 62] width 48 height 14
click at [252, 55] on input "OEMU0031782001" at bounding box center [245, 62] width 48 height 14
click at [357, 60] on button "Go!" at bounding box center [356, 62] width 20 height 14
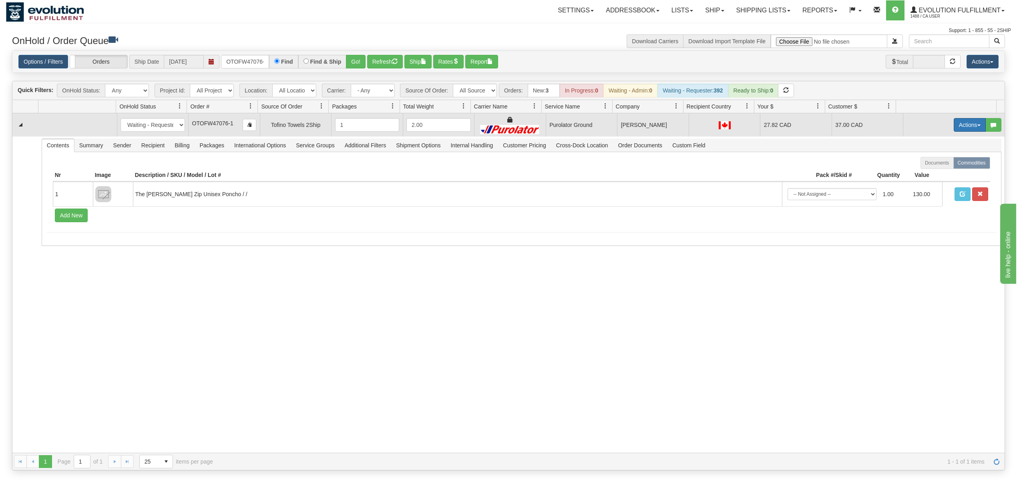
click at [957, 126] on button "Actions" at bounding box center [969, 125] width 32 height 14
click at [942, 160] on span "Rate All Services" at bounding box center [953, 161] width 48 height 6
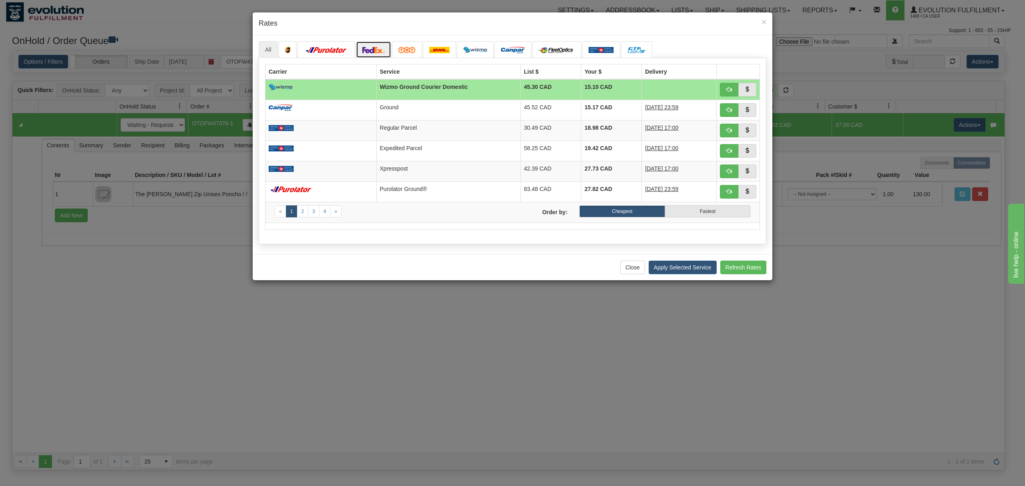
click at [369, 48] on img at bounding box center [373, 50] width 22 height 6
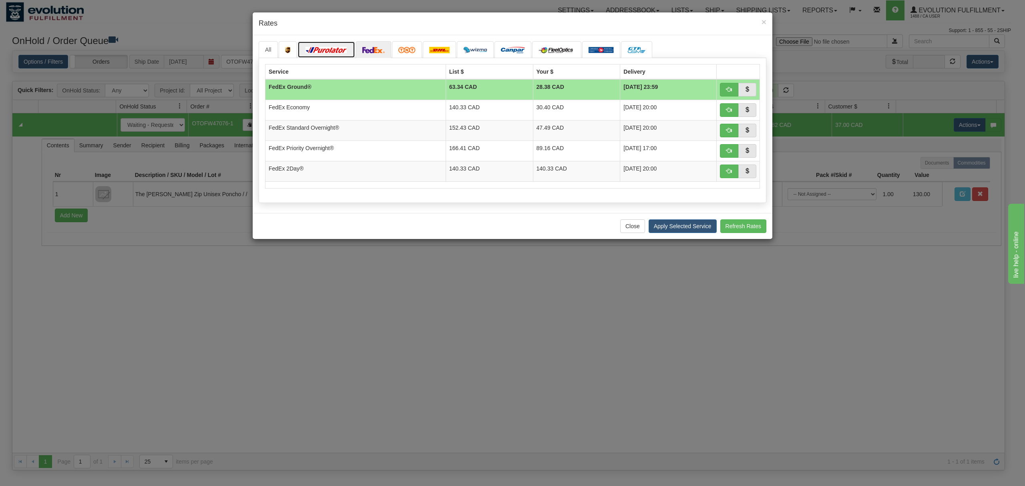
click at [315, 46] on link at bounding box center [326, 49] width 58 height 17
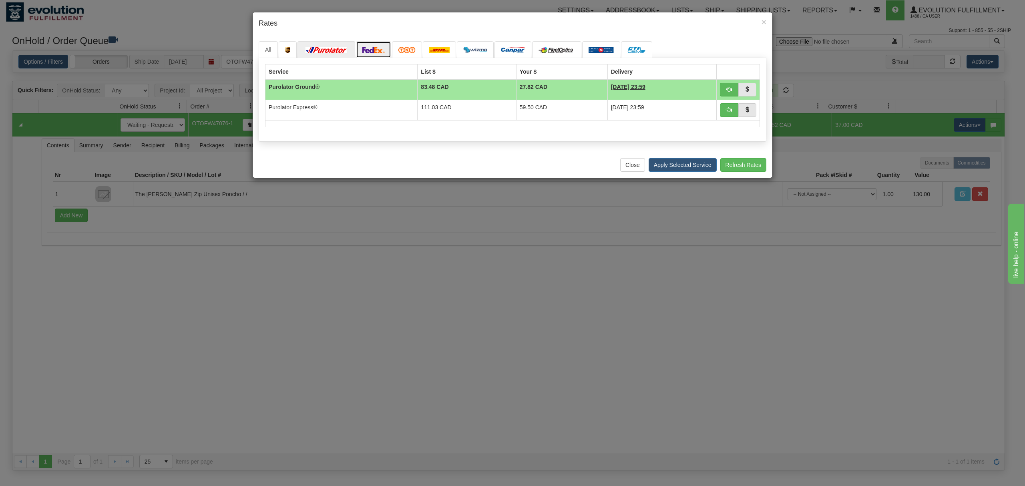
click at [372, 49] on img at bounding box center [373, 50] width 22 height 6
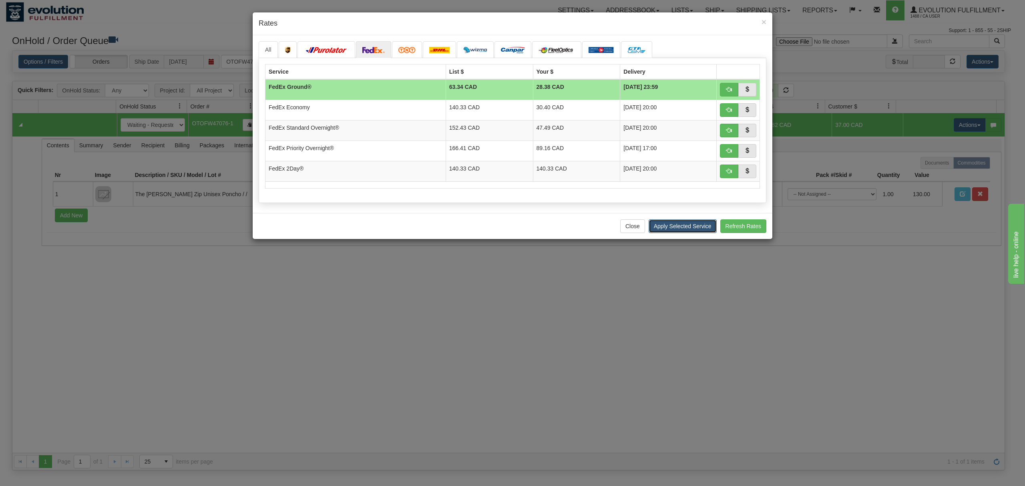
click at [700, 231] on button "Apply Selected Service" at bounding box center [682, 226] width 68 height 14
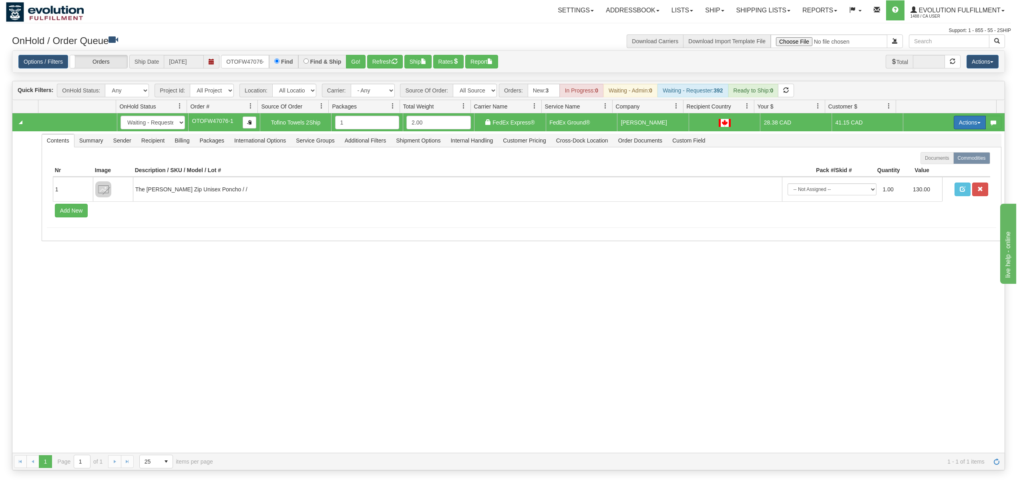
click at [953, 122] on button "Actions" at bounding box center [969, 123] width 32 height 14
click at [932, 170] on span "Ship" at bounding box center [937, 169] width 17 height 6
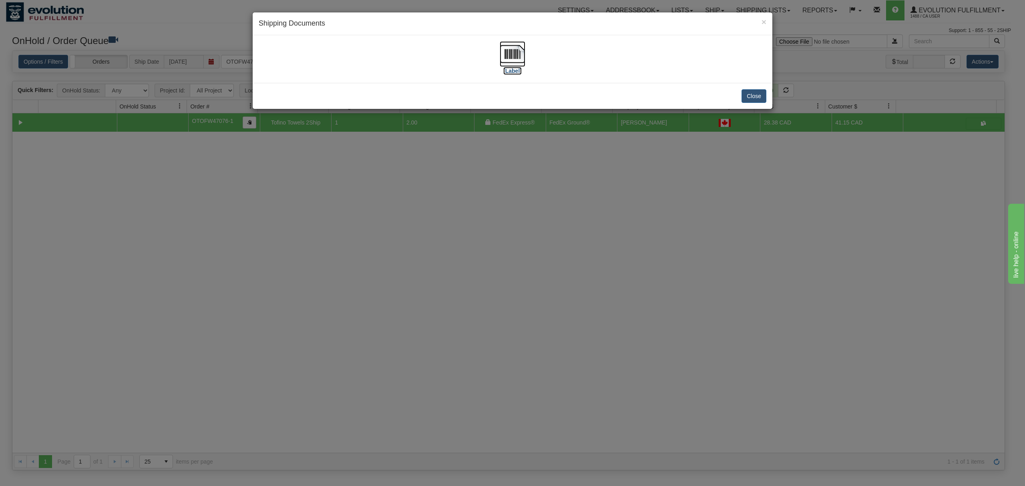
click at [517, 56] on img at bounding box center [512, 54] width 26 height 26
click at [753, 94] on button "Close" at bounding box center [753, 96] width 25 height 14
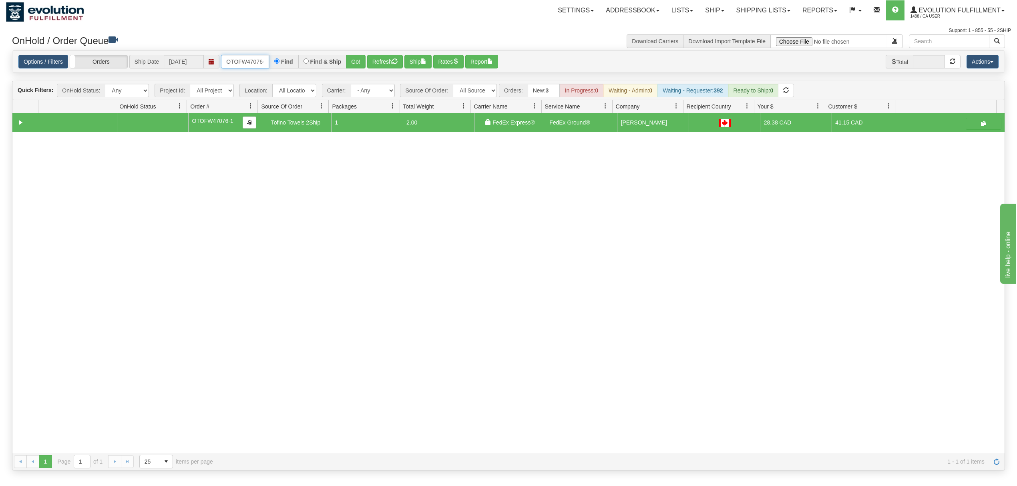
click at [230, 61] on input "OTOFW47076-1" at bounding box center [245, 62] width 48 height 14
click at [360, 64] on button "Go!" at bounding box center [356, 62] width 20 height 14
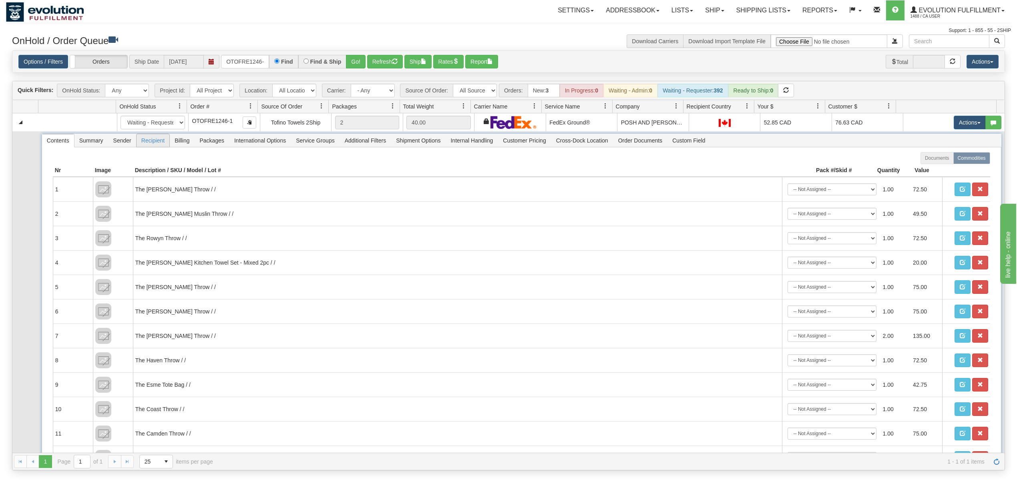
click at [161, 146] on span "Recipient" at bounding box center [152, 140] width 33 height 13
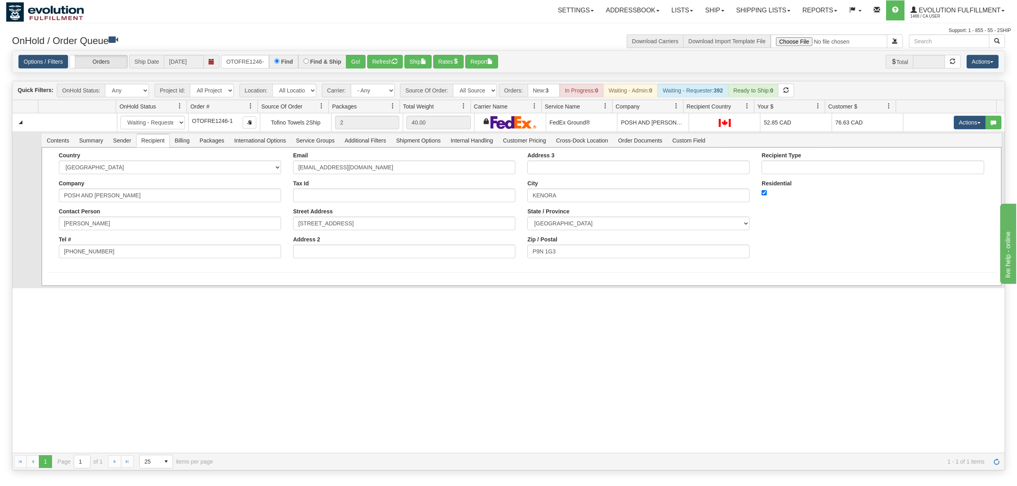
click at [315, 285] on div "Country [GEOGRAPHIC_DATA] [GEOGRAPHIC_DATA] [GEOGRAPHIC_DATA] [GEOGRAPHIC_DATA]…" at bounding box center [521, 216] width 959 height 138
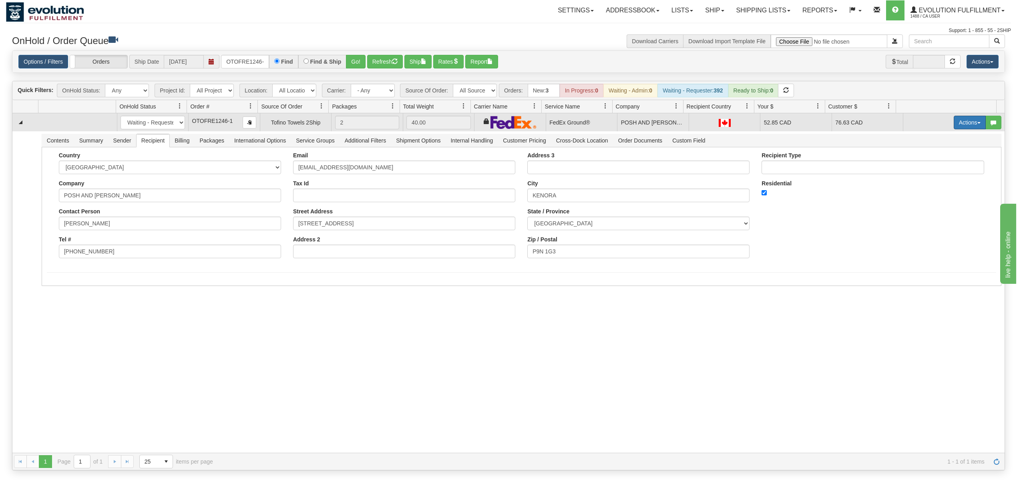
click at [958, 122] on button "Actions" at bounding box center [969, 123] width 32 height 14
click at [943, 157] on span "Rate All Services" at bounding box center [953, 158] width 48 height 6
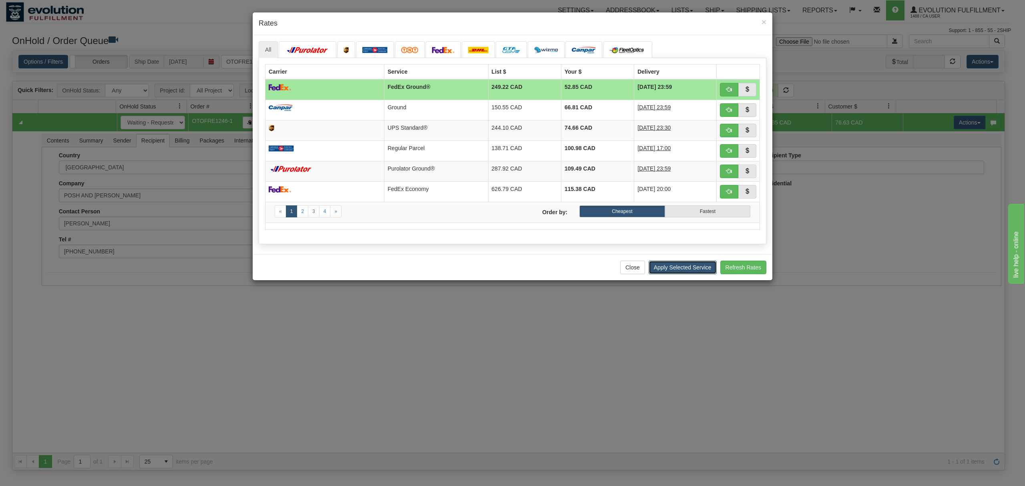
click at [680, 267] on button "Apply Selected Service" at bounding box center [682, 268] width 68 height 14
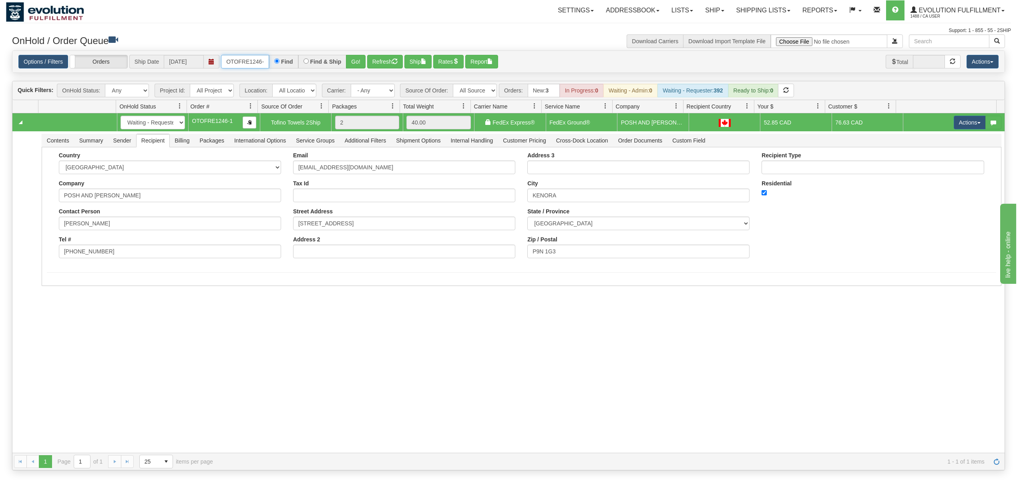
click at [242, 60] on input "OTOFRE1246-1" at bounding box center [245, 62] width 48 height 14
type input "OGF317348700"
click at [347, 60] on button "Go!" at bounding box center [356, 62] width 20 height 14
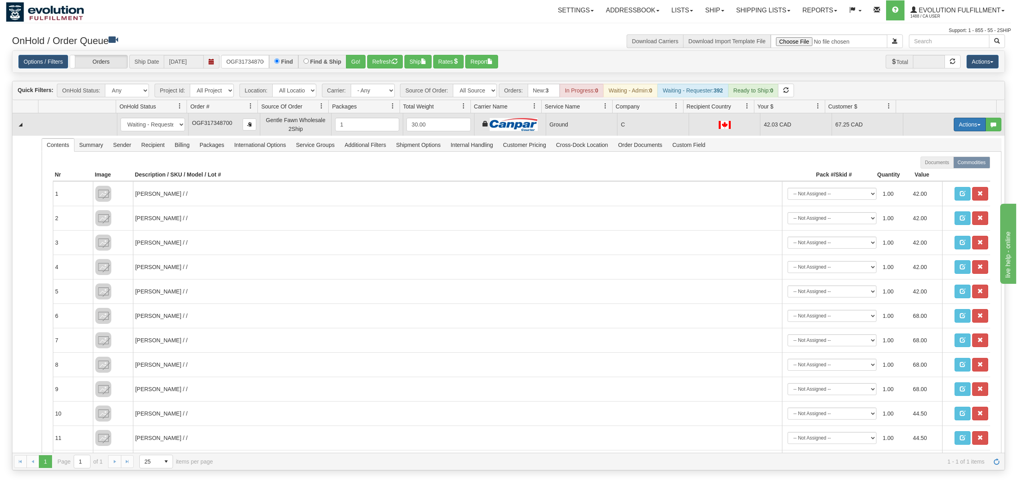
click at [953, 126] on button "Actions" at bounding box center [969, 125] width 32 height 14
click at [929, 170] on span "Ship" at bounding box center [937, 171] width 17 height 6
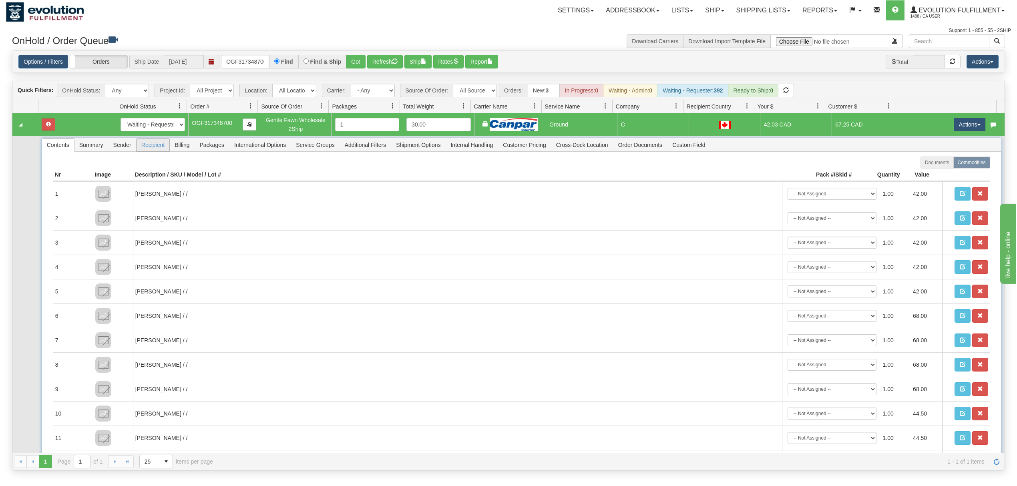
click at [147, 146] on span "Recipient" at bounding box center [152, 144] width 33 height 13
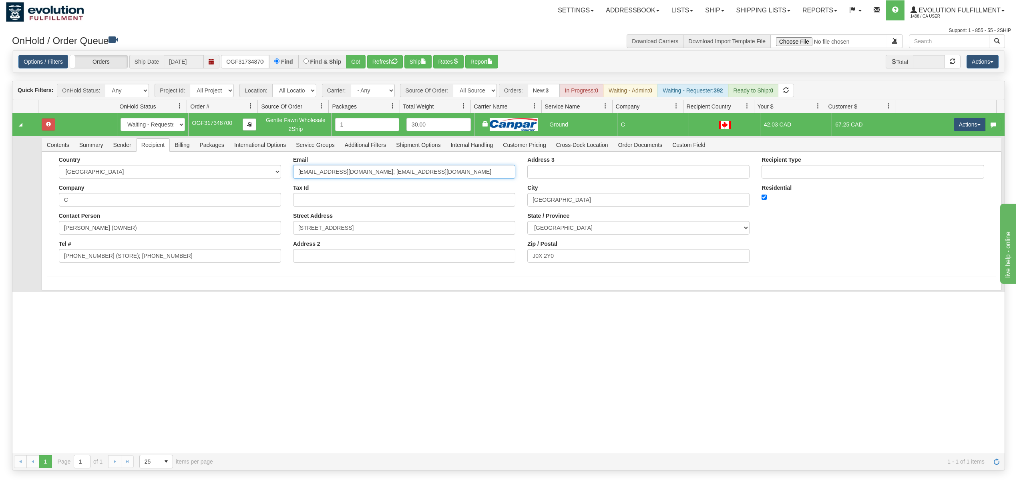
drag, startPoint x: 411, startPoint y: 172, endPoint x: 356, endPoint y: 181, distance: 55.6
click at [356, 181] on div "Email [EMAIL_ADDRESS][DOMAIN_NAME]; [EMAIL_ADDRESS][DOMAIN_NAME] Tax Id Street …" at bounding box center [404, 212] width 234 height 112
type input "[EMAIL_ADDRESS][DOMAIN_NAME]"
drag, startPoint x: 187, startPoint y: 258, endPoint x: 99, endPoint y: 260, distance: 88.1
click at [99, 260] on input "[PHONE_NUMBER] (STORE); [PHONE_NUMBER]" at bounding box center [170, 256] width 222 height 14
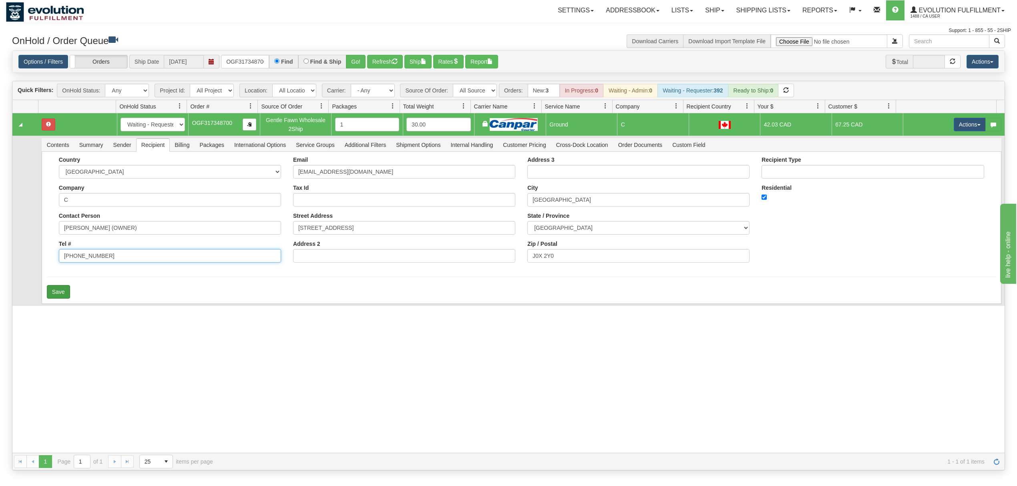
type input "[PHONE_NUMBER]"
click at [53, 288] on button "Save" at bounding box center [58, 292] width 23 height 14
click at [967, 125] on button "Actions" at bounding box center [969, 125] width 32 height 14
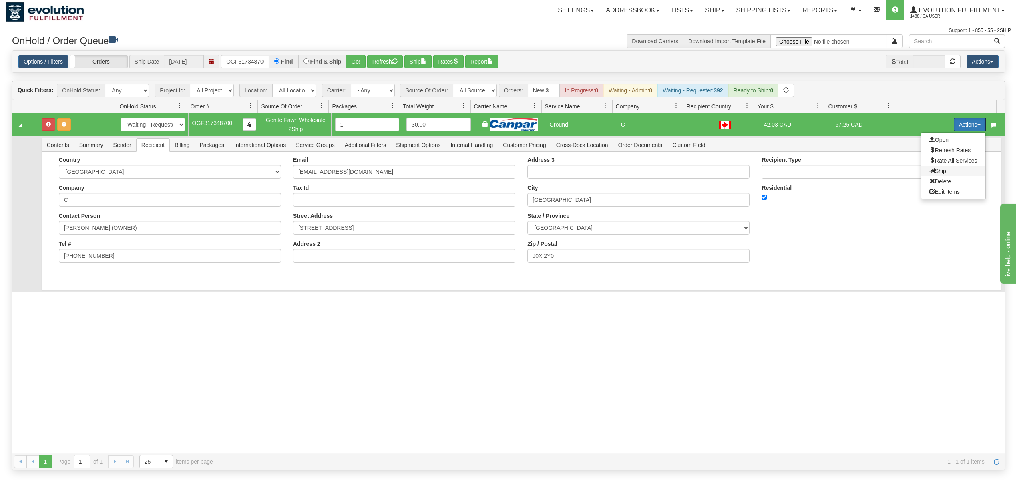
click at [929, 170] on span "Ship" at bounding box center [937, 171] width 17 height 6
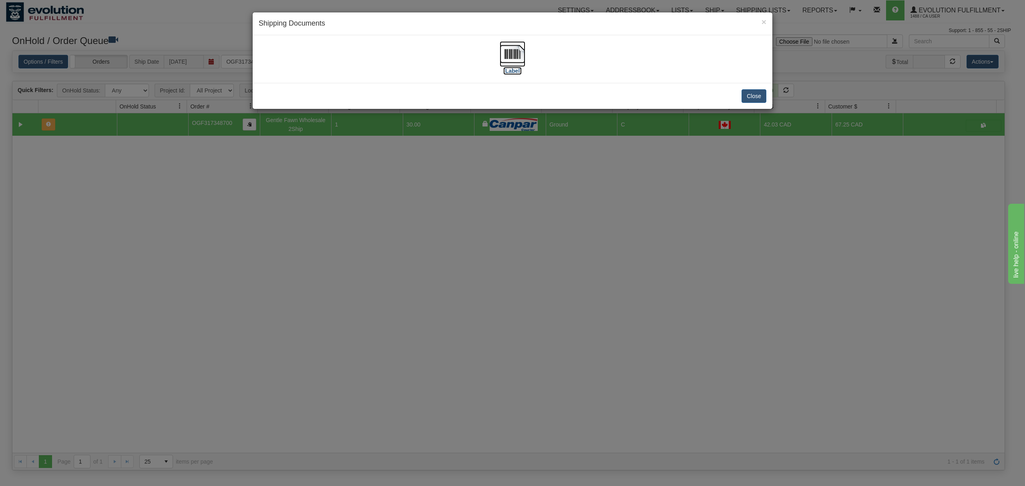
click at [511, 55] on img at bounding box center [512, 54] width 26 height 26
click at [760, 95] on button "Close" at bounding box center [753, 96] width 25 height 14
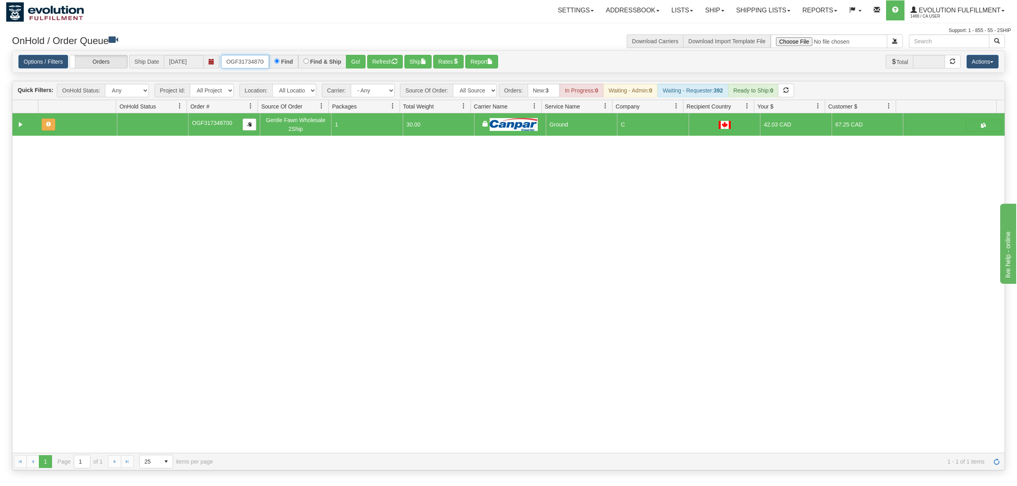
click at [247, 66] on input "OGF317348700" at bounding box center [245, 62] width 48 height 14
type input "OTOF64181"
click at [359, 67] on button "Go!" at bounding box center [356, 62] width 20 height 14
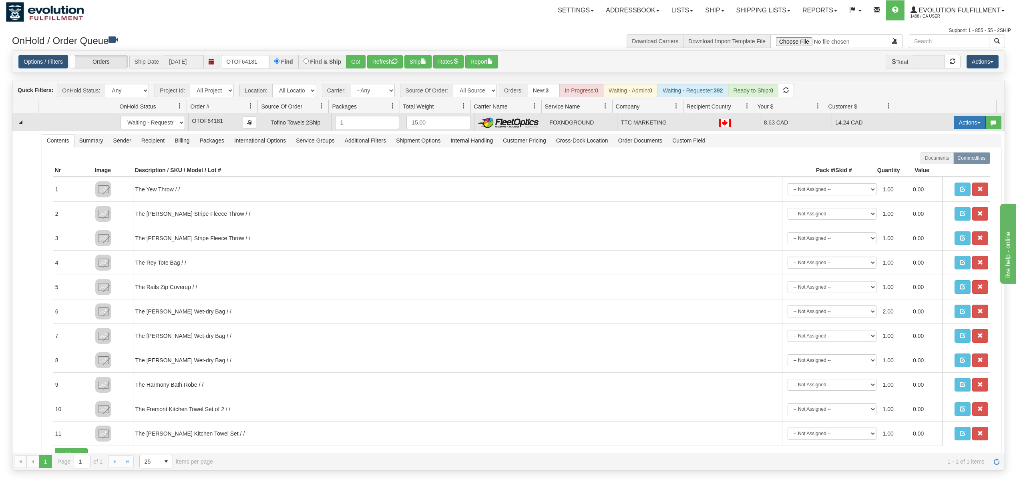
click at [953, 126] on button "Actions" at bounding box center [969, 123] width 32 height 14
click at [929, 170] on span "Ship" at bounding box center [937, 169] width 17 height 6
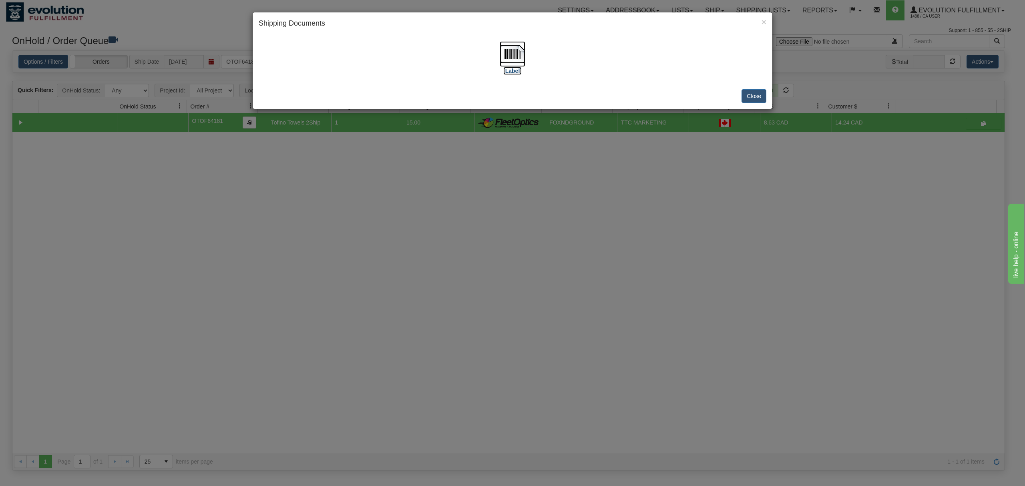
click at [515, 50] on img at bounding box center [512, 54] width 26 height 26
click at [751, 97] on button "Close" at bounding box center [753, 96] width 25 height 14
